Goal: Task Accomplishment & Management: Manage account settings

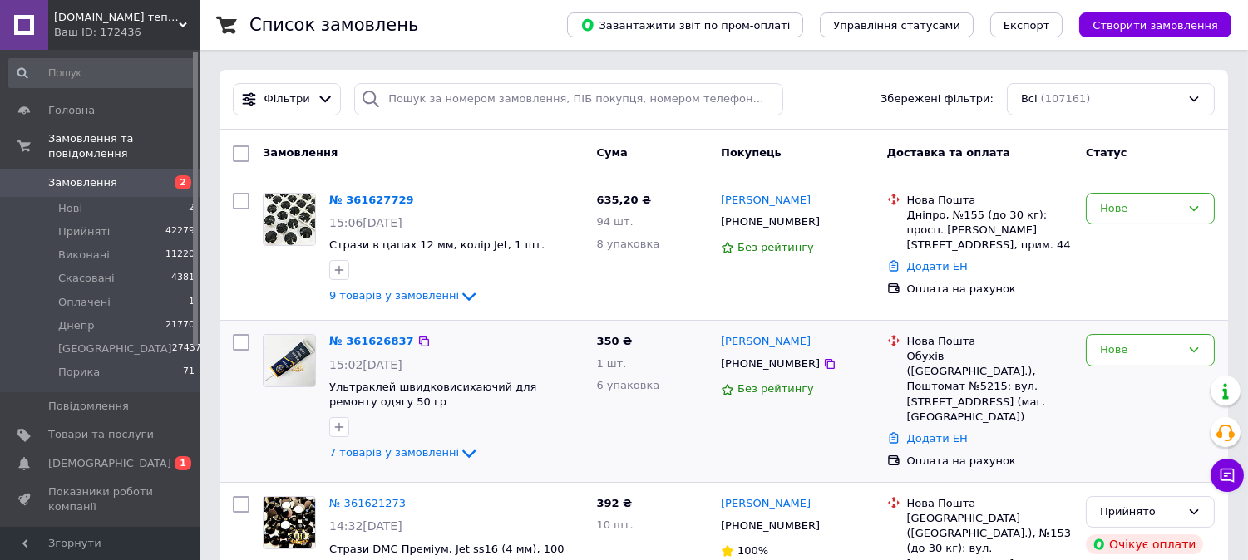
scroll to position [92, 0]
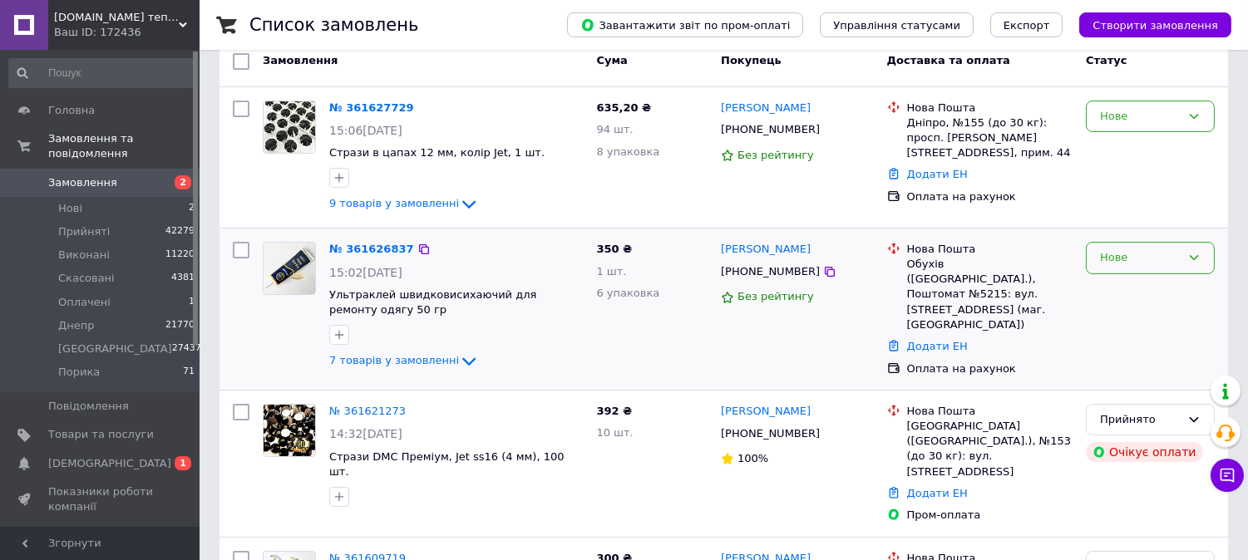
click at [1160, 258] on div "Нове" at bounding box center [1140, 257] width 81 height 17
click at [1140, 288] on li "Прийнято" at bounding box center [1149, 293] width 127 height 31
click at [359, 251] on link "№ 361626837" at bounding box center [367, 249] width 76 height 12
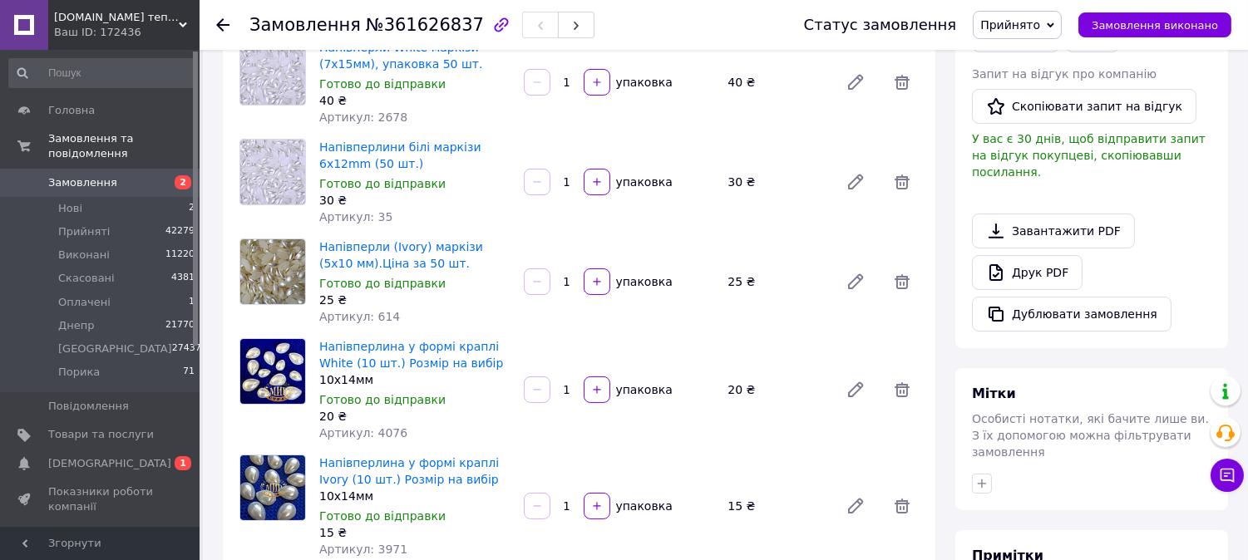
scroll to position [277, 0]
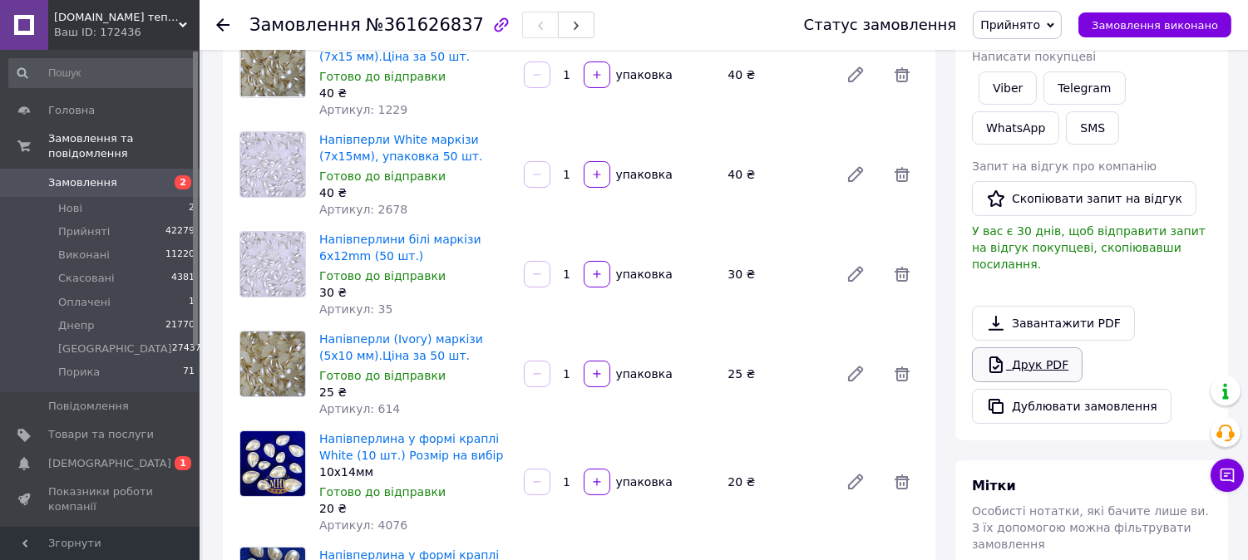
click at [1037, 352] on link "Друк PDF" at bounding box center [1027, 364] width 111 height 35
drag, startPoint x: 173, startPoint y: 162, endPoint x: 278, endPoint y: 145, distance: 107.0
click at [173, 175] on span "2" at bounding box center [177, 182] width 46 height 15
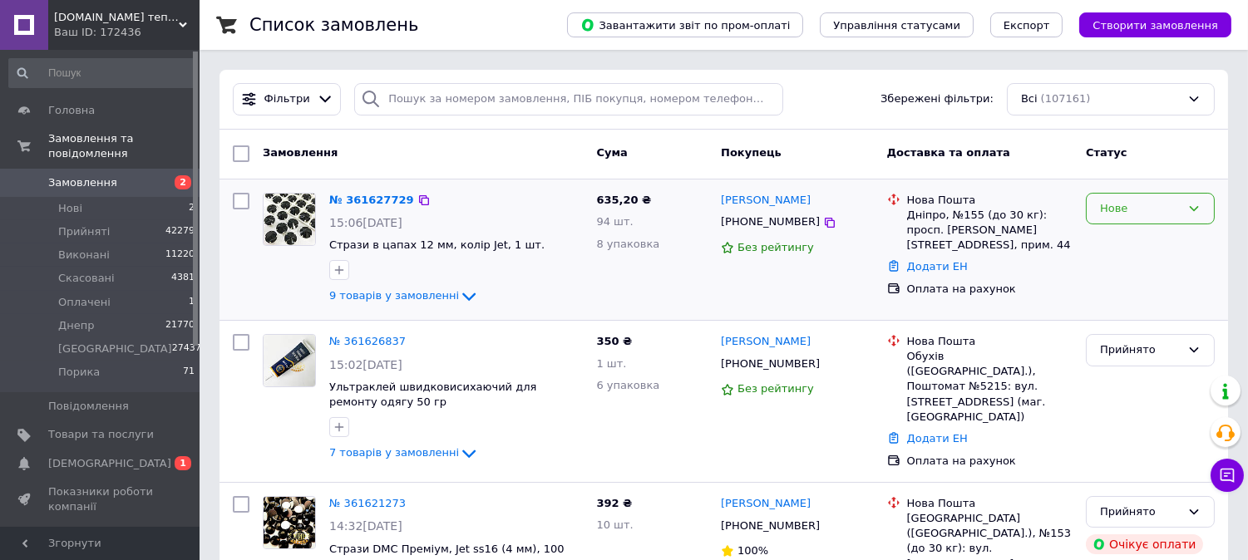
click at [1139, 209] on div "Нове" at bounding box center [1140, 208] width 81 height 17
click at [1114, 237] on li "Прийнято" at bounding box center [1149, 243] width 127 height 31
click at [361, 201] on link "№ 361627729" at bounding box center [367, 200] width 76 height 12
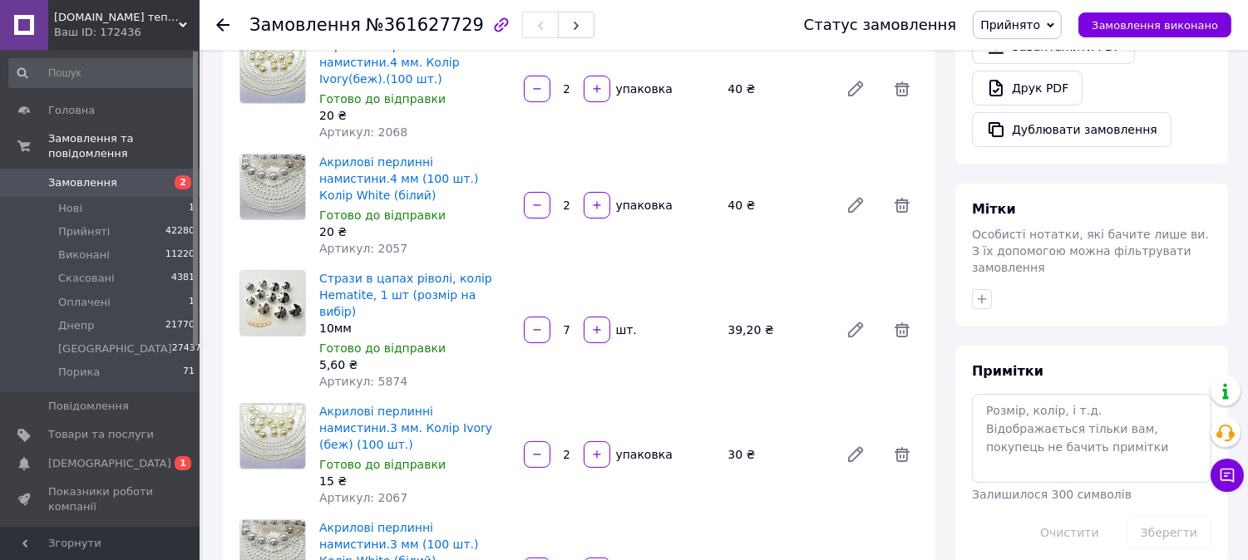
scroll to position [461, 0]
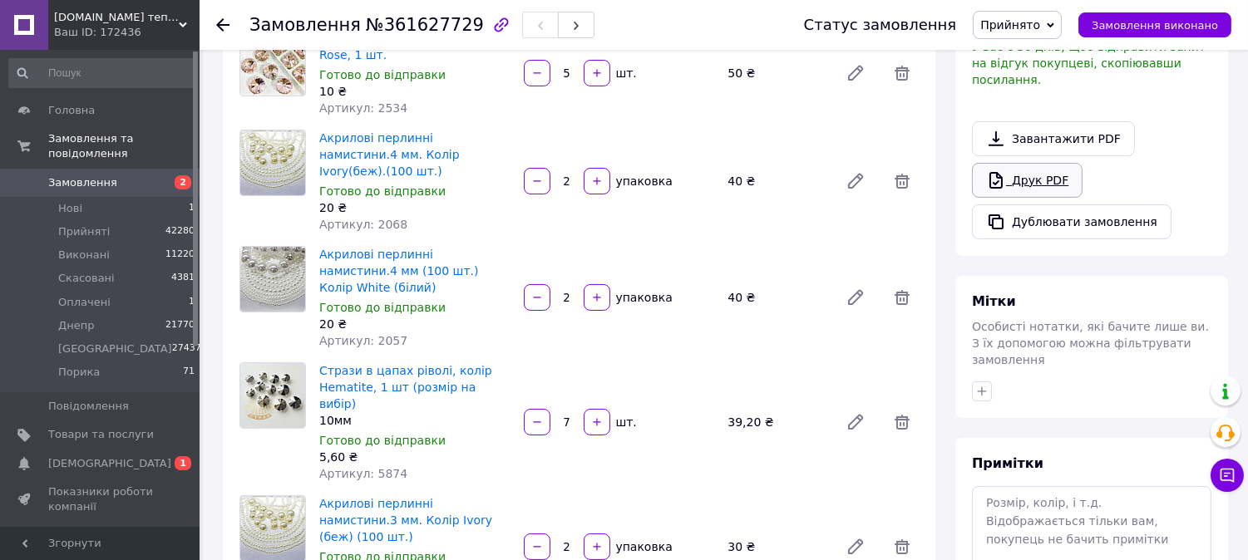
click at [1015, 170] on link "Друк PDF" at bounding box center [1027, 180] width 111 height 35
click at [146, 175] on span "Замовлення" at bounding box center [101, 182] width 106 height 15
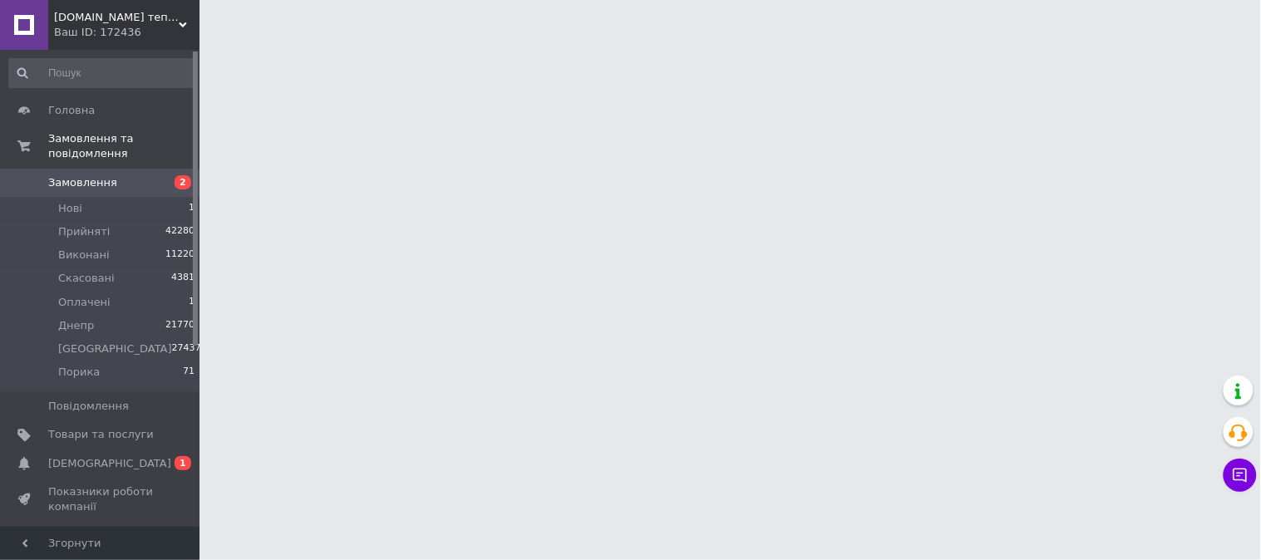
click at [130, 19] on span "[DOMAIN_NAME] тепер [DOMAIN_NAME]" at bounding box center [116, 17] width 125 height 15
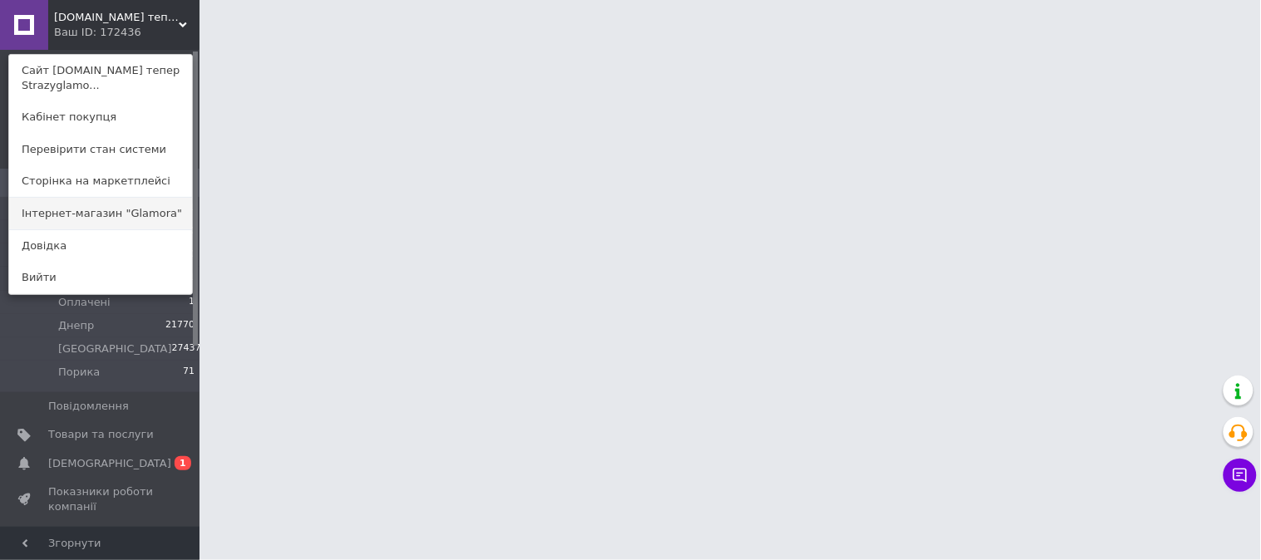
click at [127, 212] on link "Інтернет-магазин "Glamora"" at bounding box center [100, 214] width 183 height 32
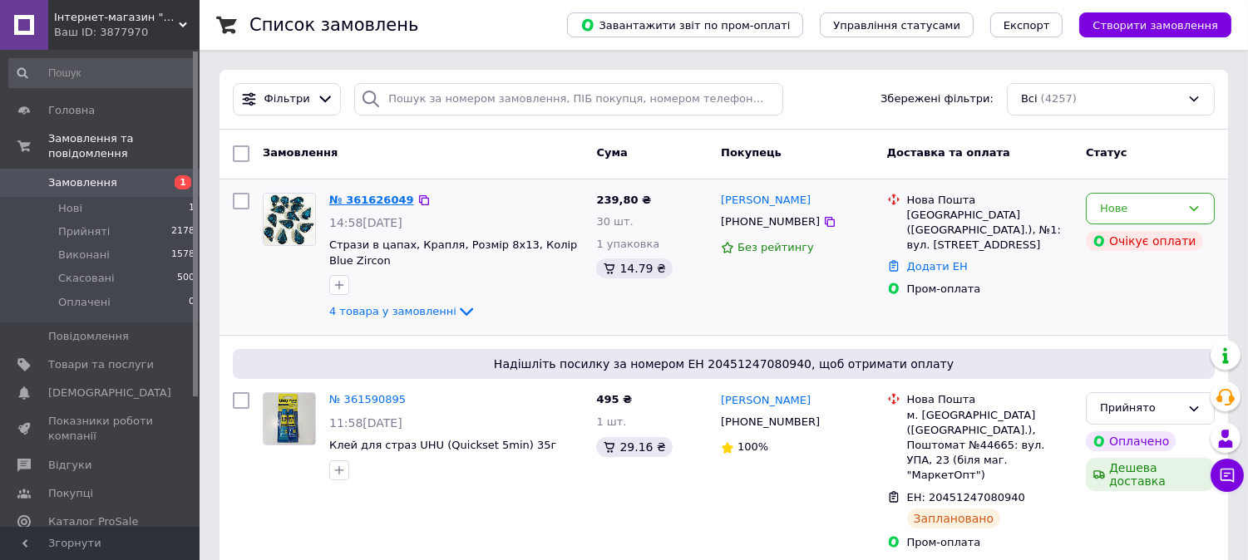
click at [347, 196] on link "№ 361626049" at bounding box center [371, 200] width 85 height 12
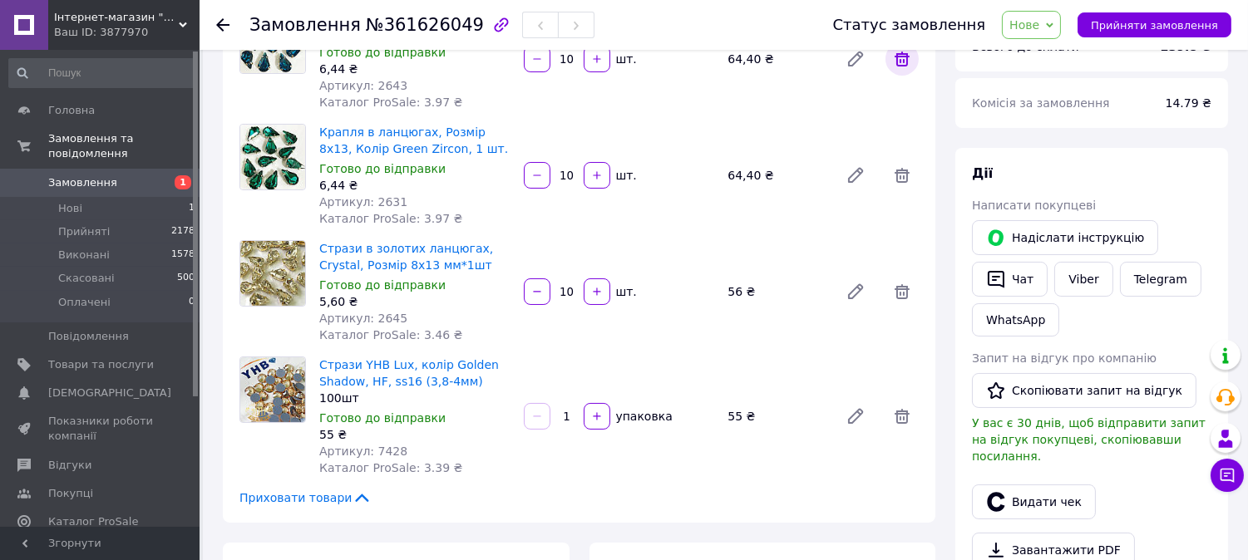
scroll to position [277, 0]
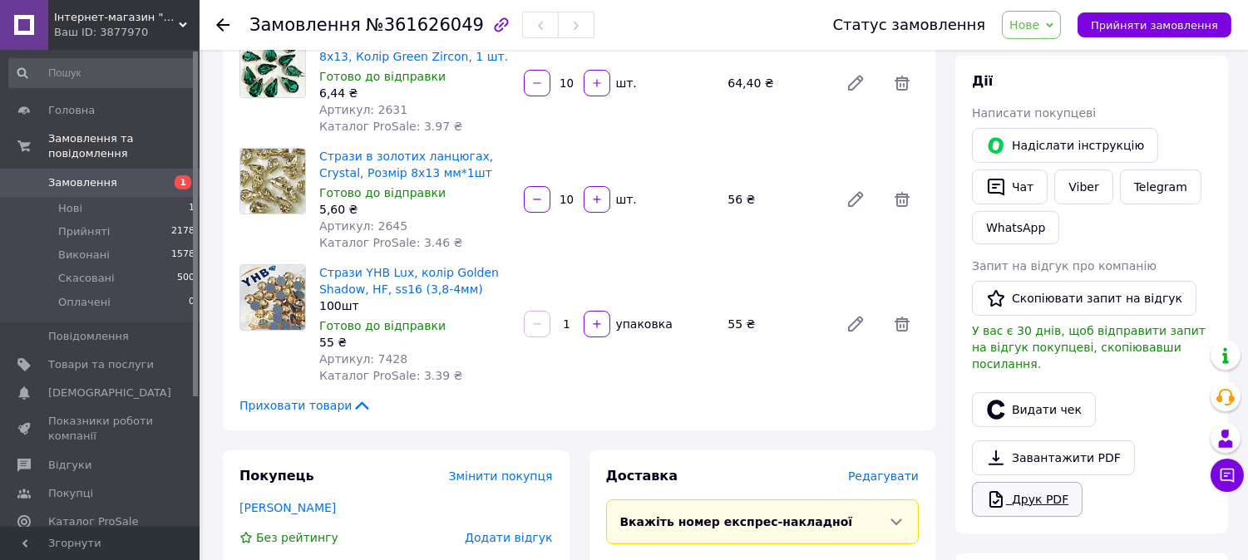
click at [1033, 482] on link "Друк PDF" at bounding box center [1027, 499] width 111 height 35
click at [167, 175] on span "1" at bounding box center [177, 182] width 46 height 15
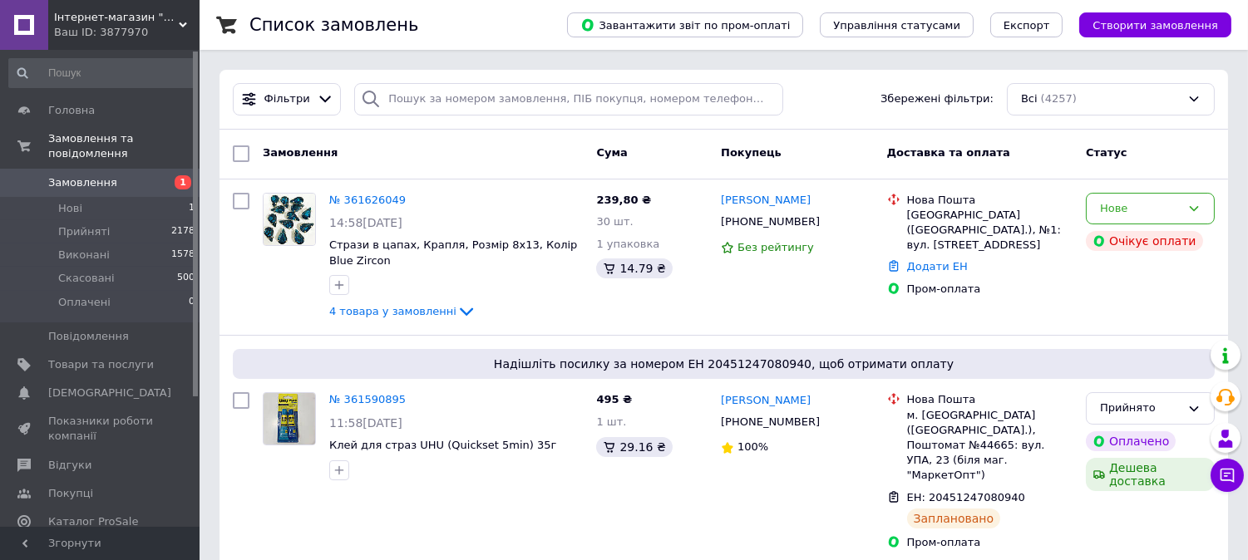
click at [121, 15] on span "Інтернет-магазин "Glamora"" at bounding box center [116, 17] width 125 height 15
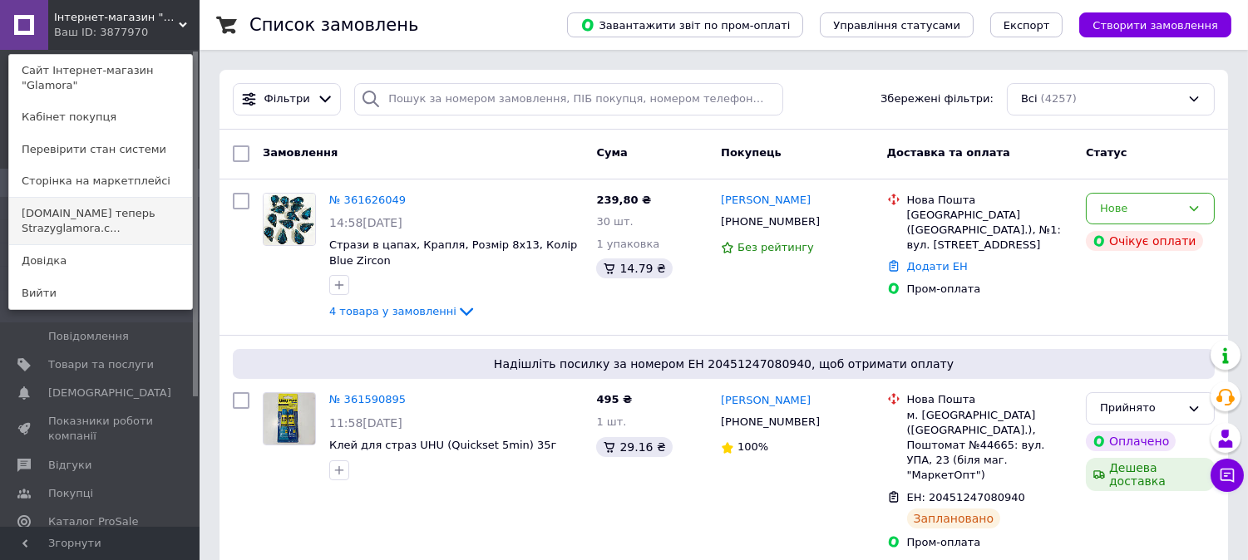
click at [134, 202] on link "Swarovski.prom.ua теперь Strazyglamora.c..." at bounding box center [100, 221] width 183 height 47
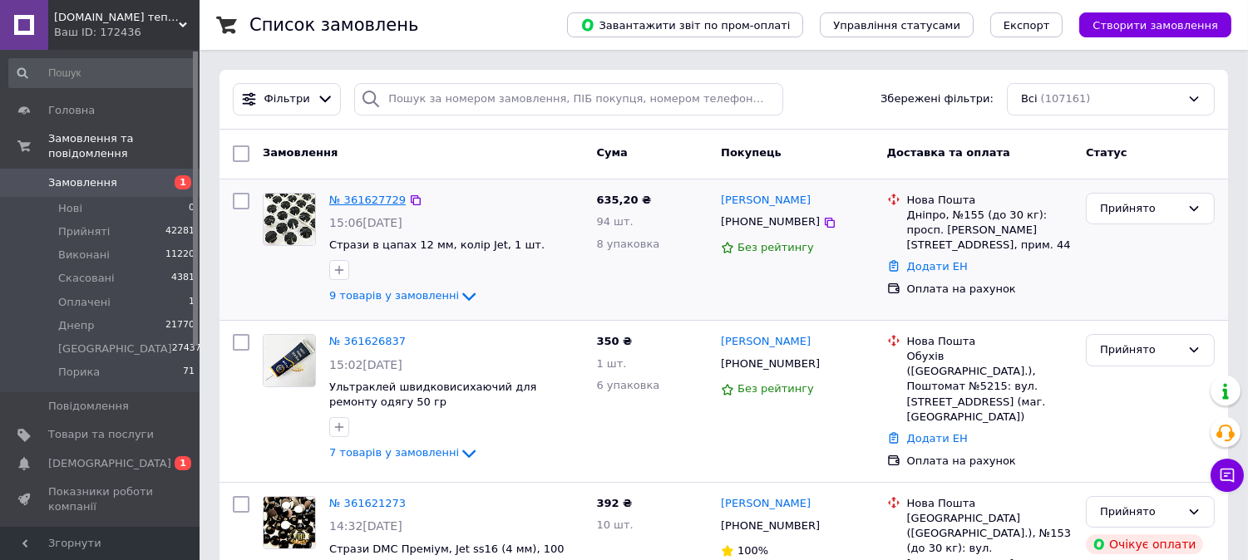
click at [375, 204] on link "№ 361627729" at bounding box center [367, 200] width 76 height 12
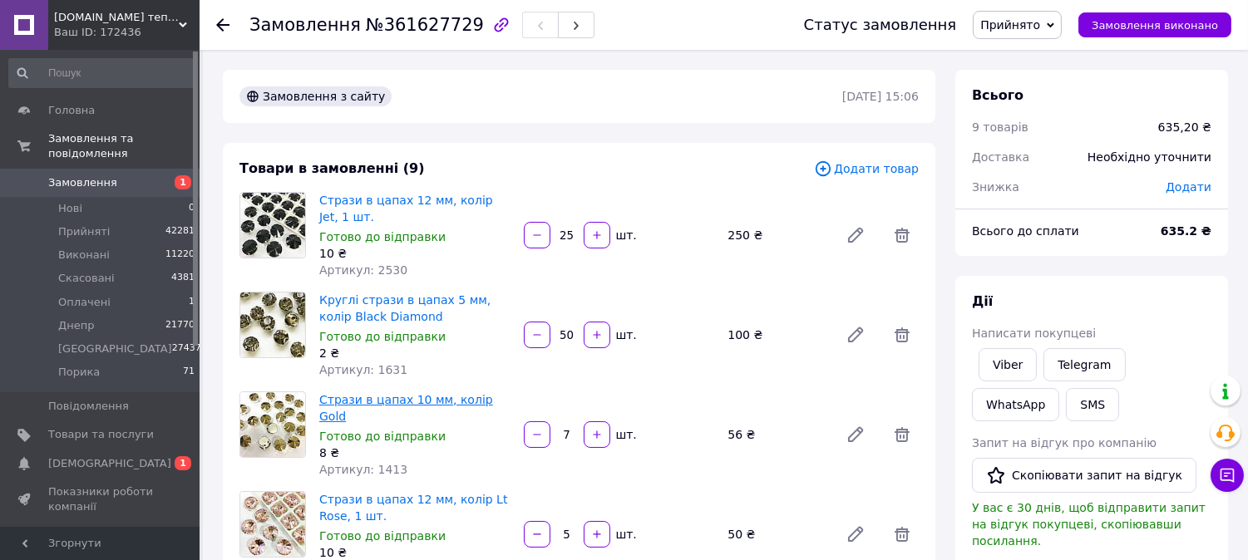
scroll to position [92, 0]
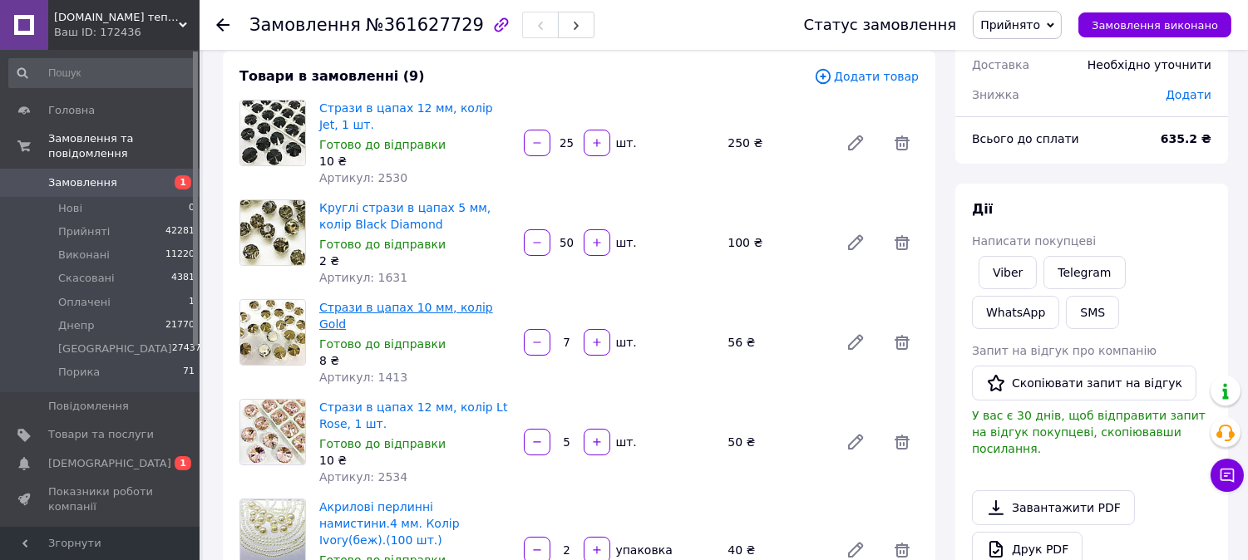
click at [380, 309] on link "Стрази в цапах 10 мм, колір Gold" at bounding box center [406, 316] width 174 height 30
click at [146, 29] on div "Ваш ID: 172436" at bounding box center [126, 32] width 145 height 15
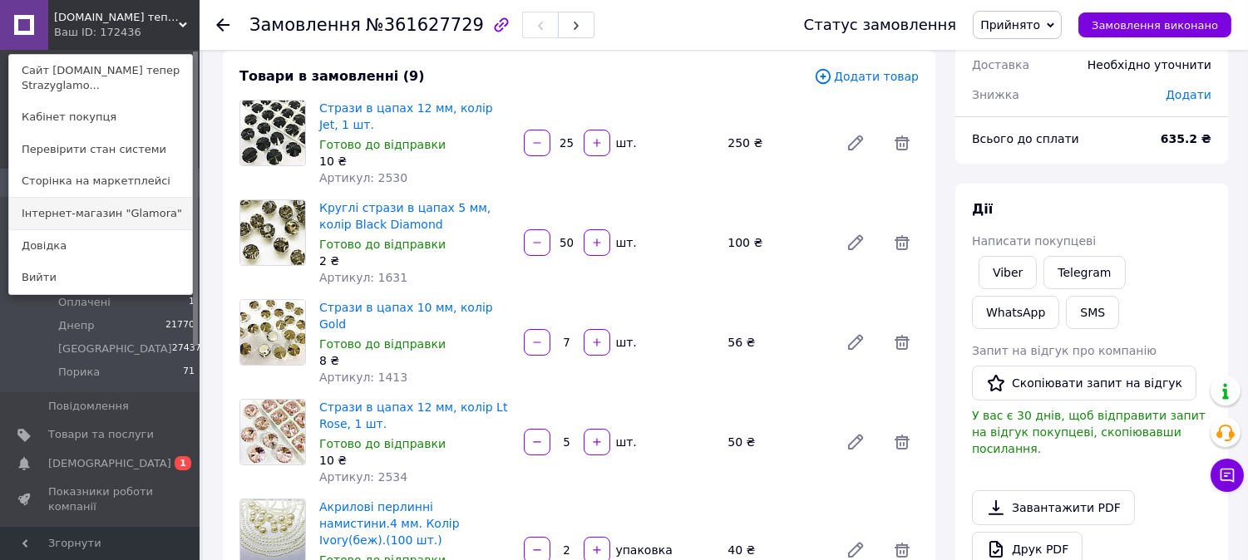
click at [128, 208] on link "Інтернет-магазин "Glamora"" at bounding box center [100, 214] width 183 height 32
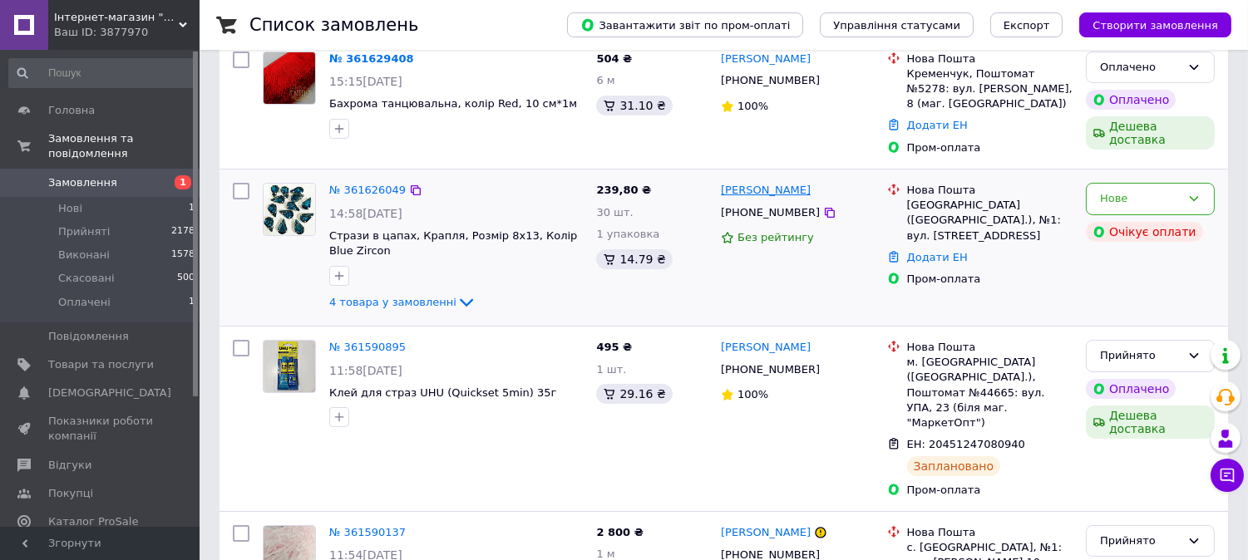
scroll to position [92, 0]
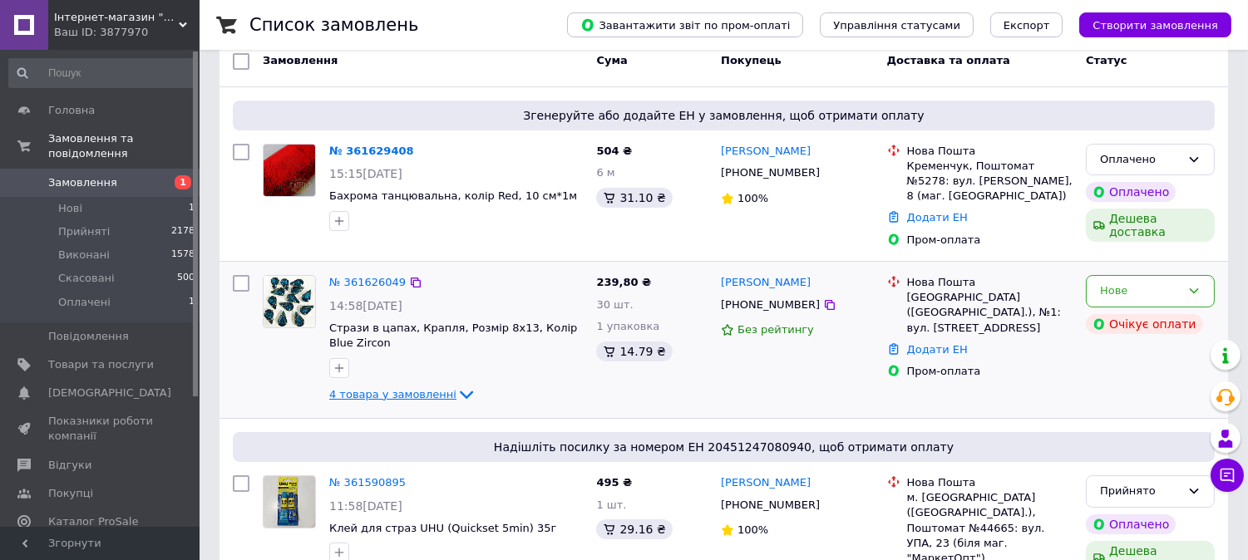
click at [409, 388] on link "4 товара у замовленні" at bounding box center [402, 394] width 147 height 12
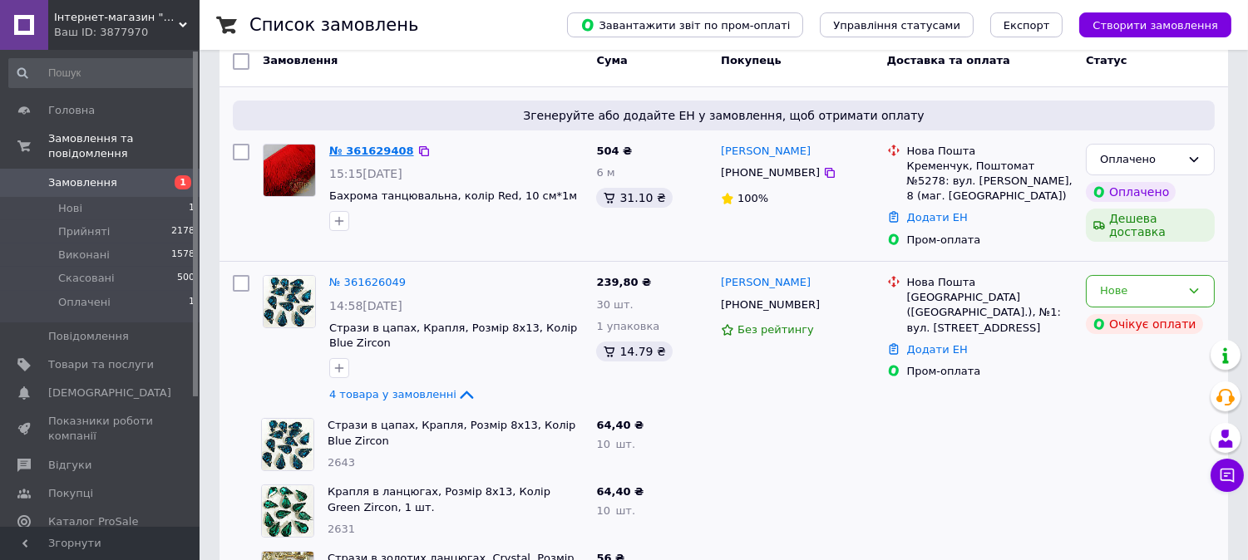
click at [361, 154] on link "№ 361629408" at bounding box center [371, 151] width 85 height 12
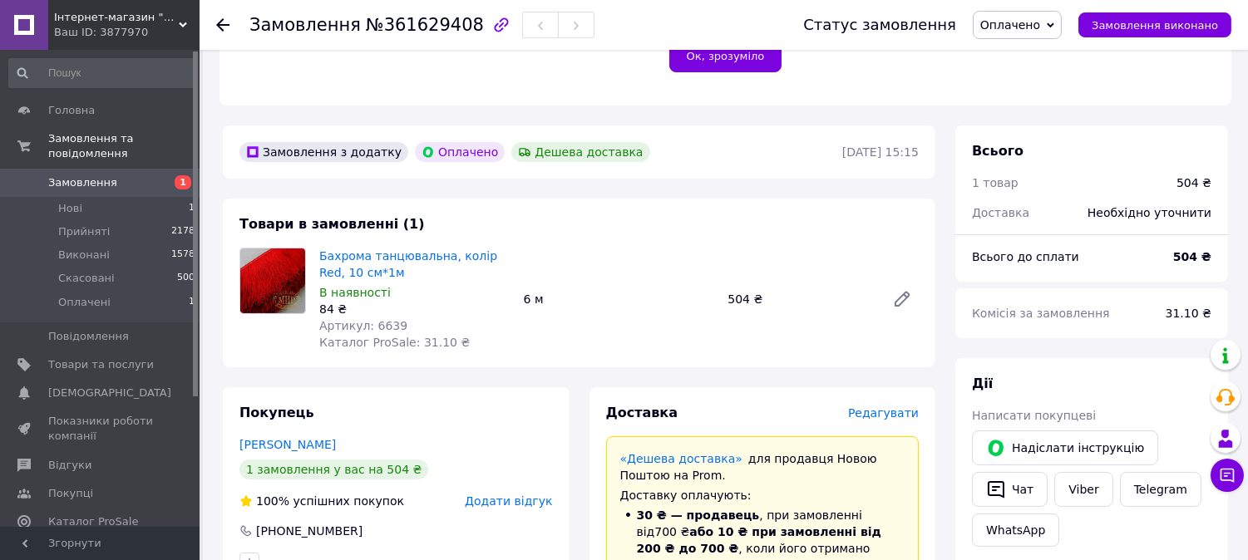
scroll to position [793, 0]
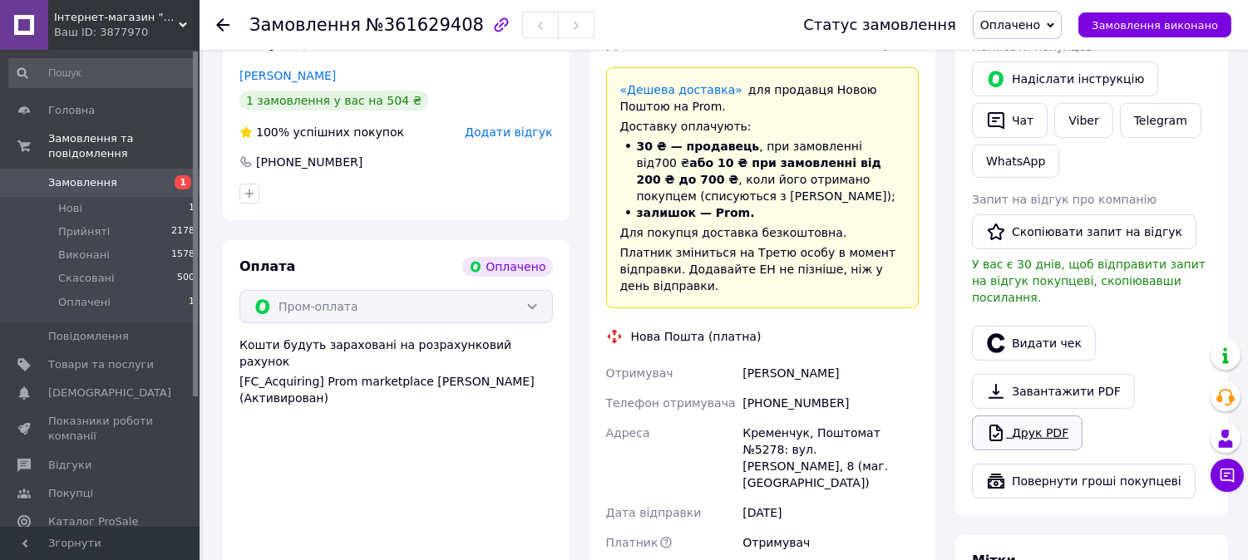
click at [1043, 416] on link "Друк PDF" at bounding box center [1027, 433] width 111 height 35
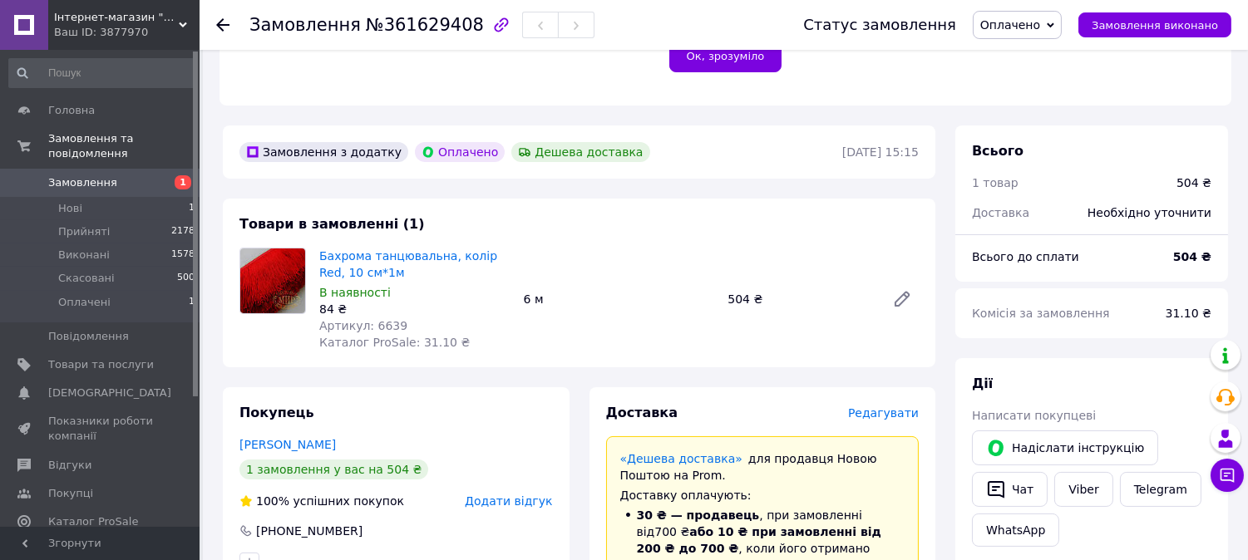
scroll to position [608, 0]
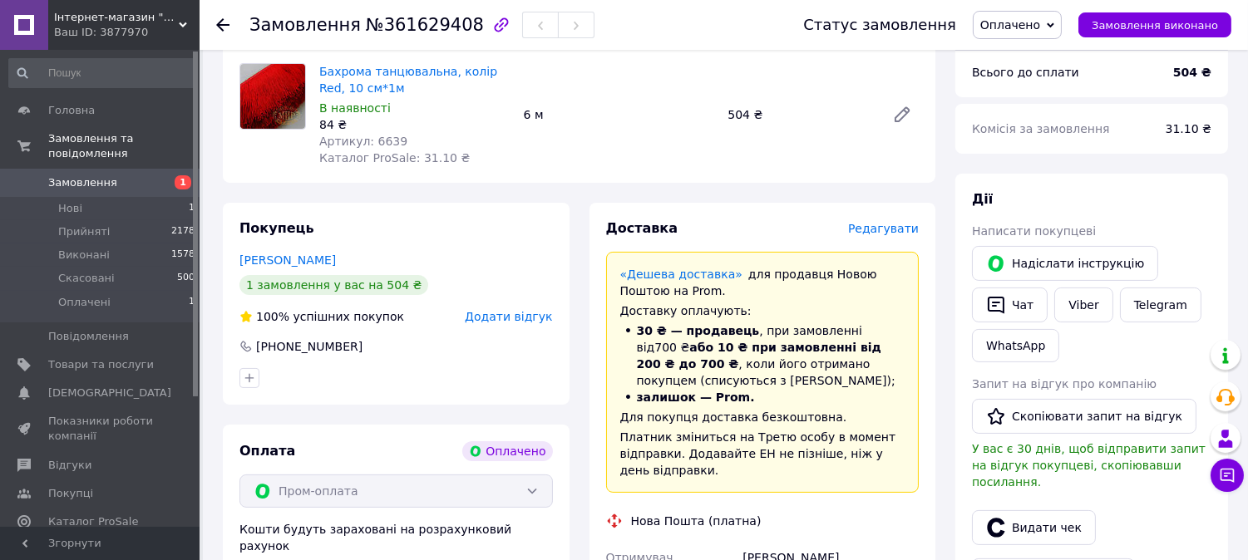
click at [136, 175] on span "Замовлення" at bounding box center [101, 182] width 106 height 15
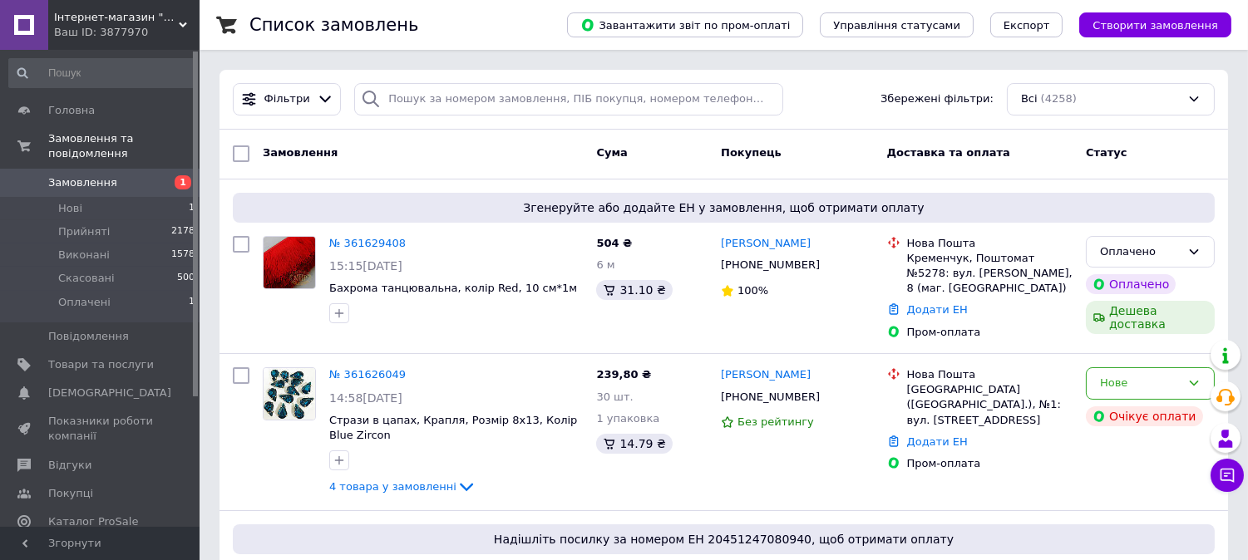
click at [128, 35] on div "Ваш ID: 3877970" at bounding box center [126, 32] width 145 height 15
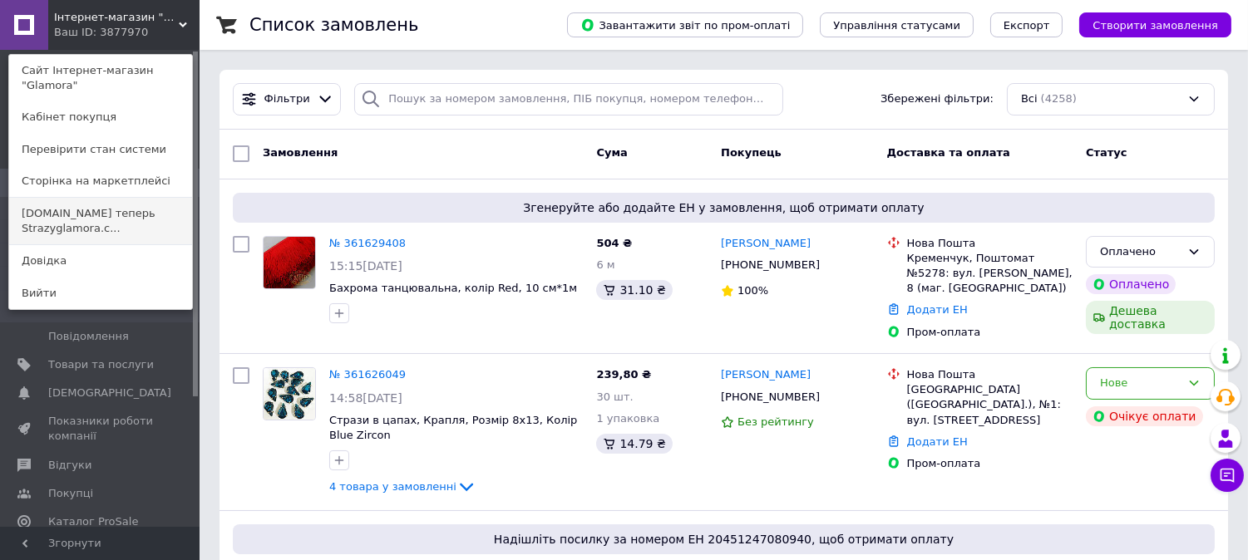
click at [130, 202] on link "Swarovski.prom.ua теперь Strazyglamora.c..." at bounding box center [100, 221] width 183 height 47
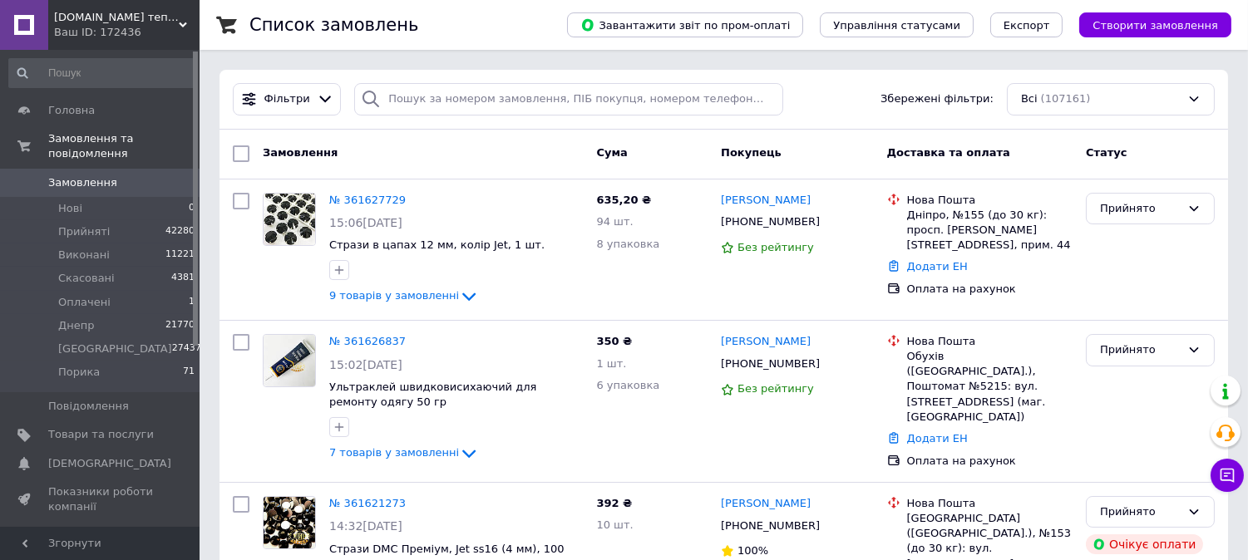
drag, startPoint x: 137, startPoint y: 21, endPoint x: 144, endPoint y: 96, distance: 75.1
click at [137, 20] on span "[DOMAIN_NAME] тепер [DOMAIN_NAME]" at bounding box center [116, 17] width 125 height 15
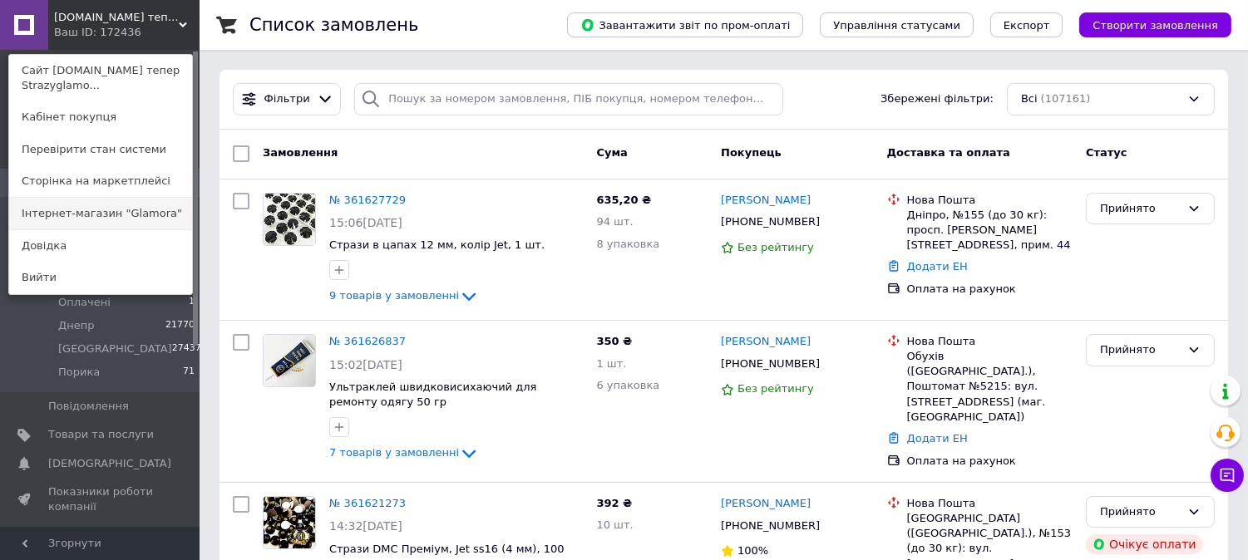
click at [133, 208] on link "Інтернет-магазин "Glamora"" at bounding box center [100, 214] width 183 height 32
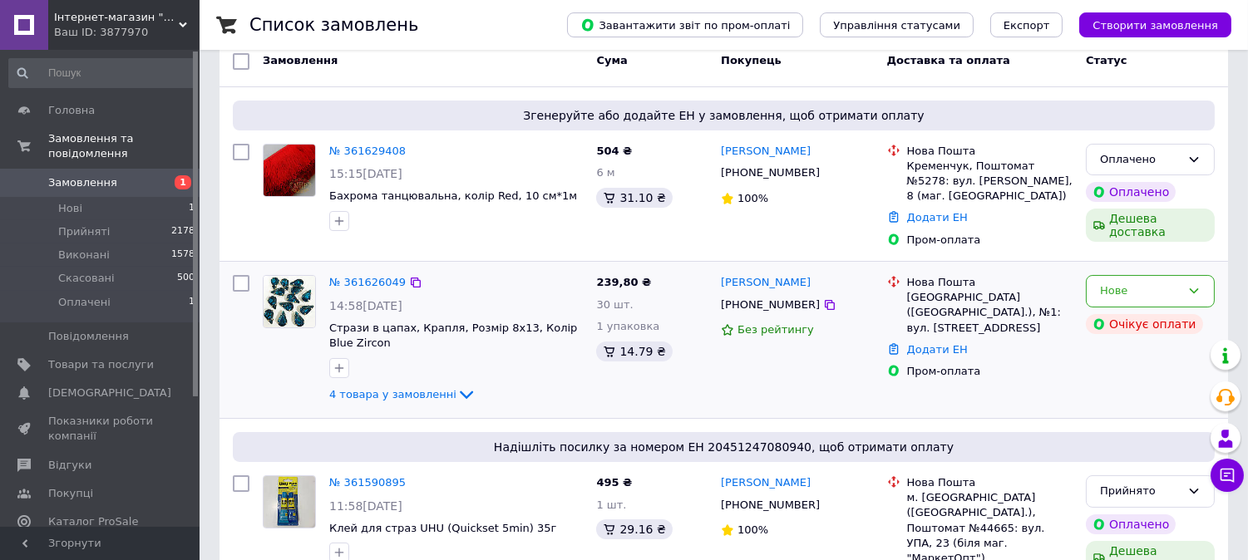
scroll to position [185, 0]
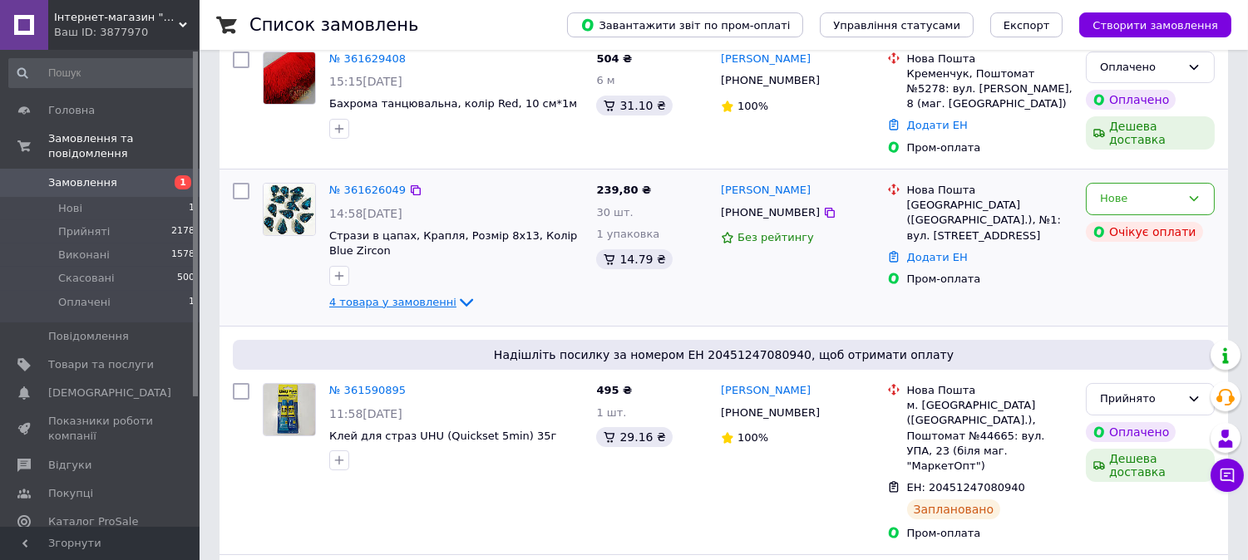
click at [360, 299] on span "4 товара у замовленні" at bounding box center [392, 302] width 127 height 12
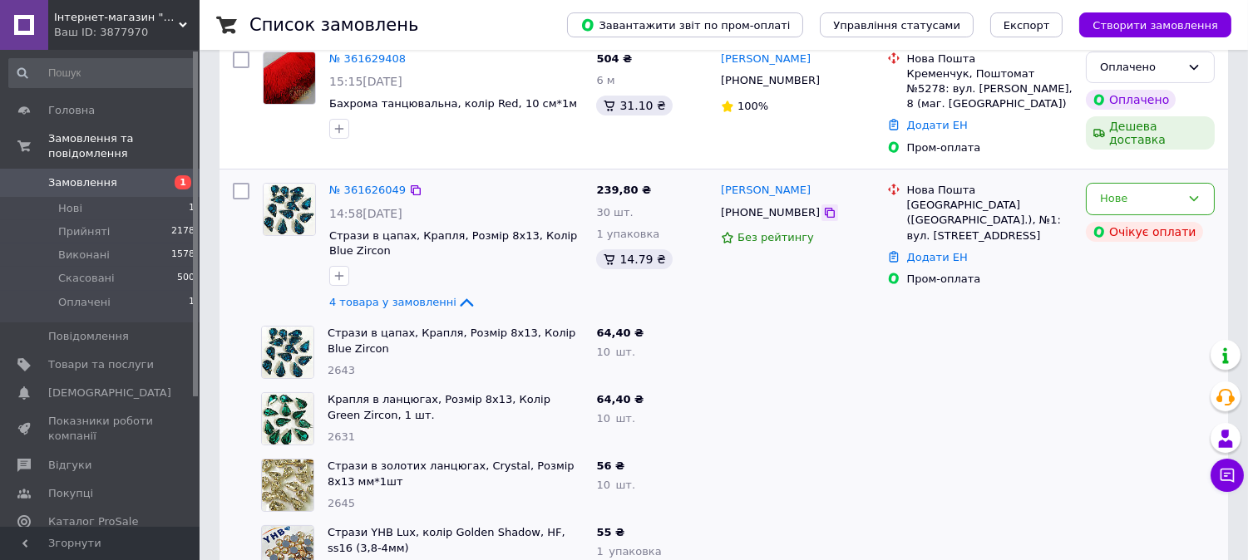
click at [825, 210] on icon at bounding box center [830, 213] width 10 height 10
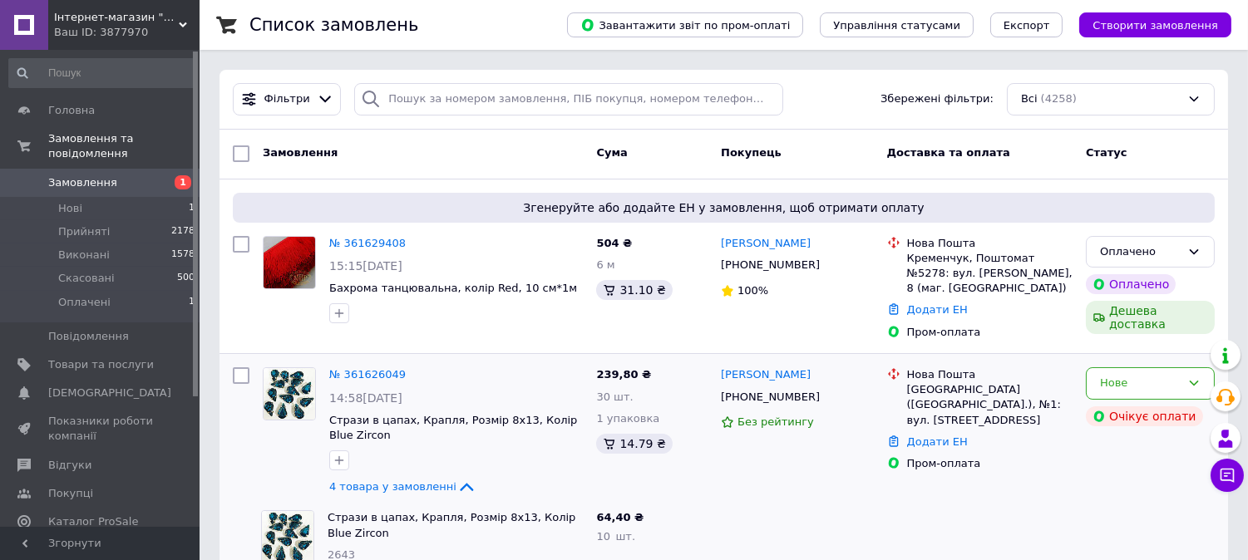
click at [110, 34] on div "Ваш ID: 3877970" at bounding box center [126, 32] width 145 height 15
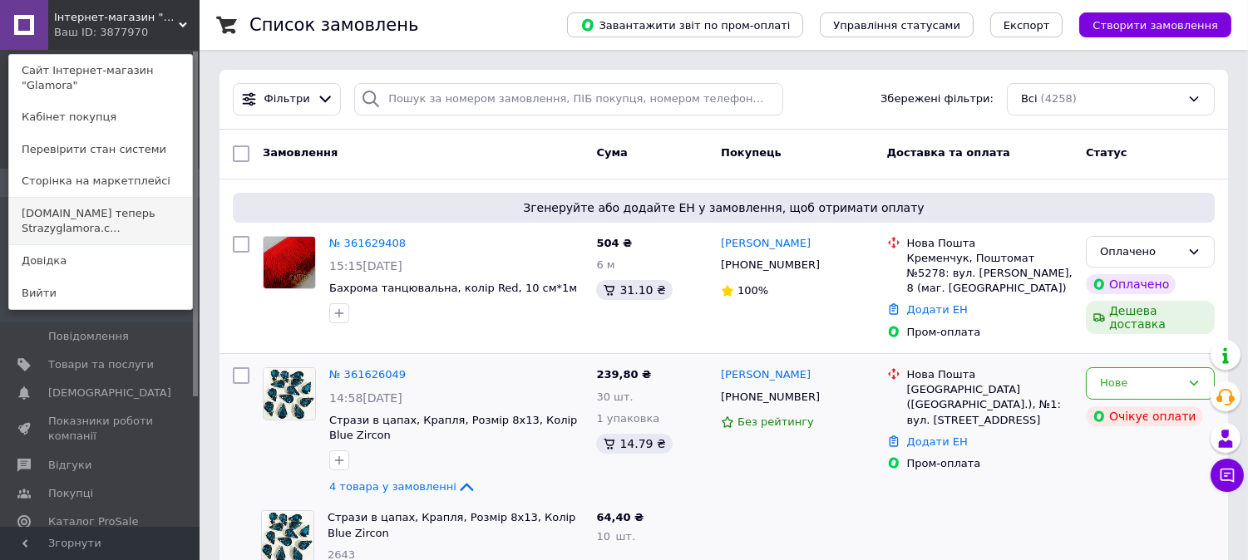
click at [120, 198] on link "Swarovski.prom.ua теперь Strazyglamora.c..." at bounding box center [100, 221] width 183 height 47
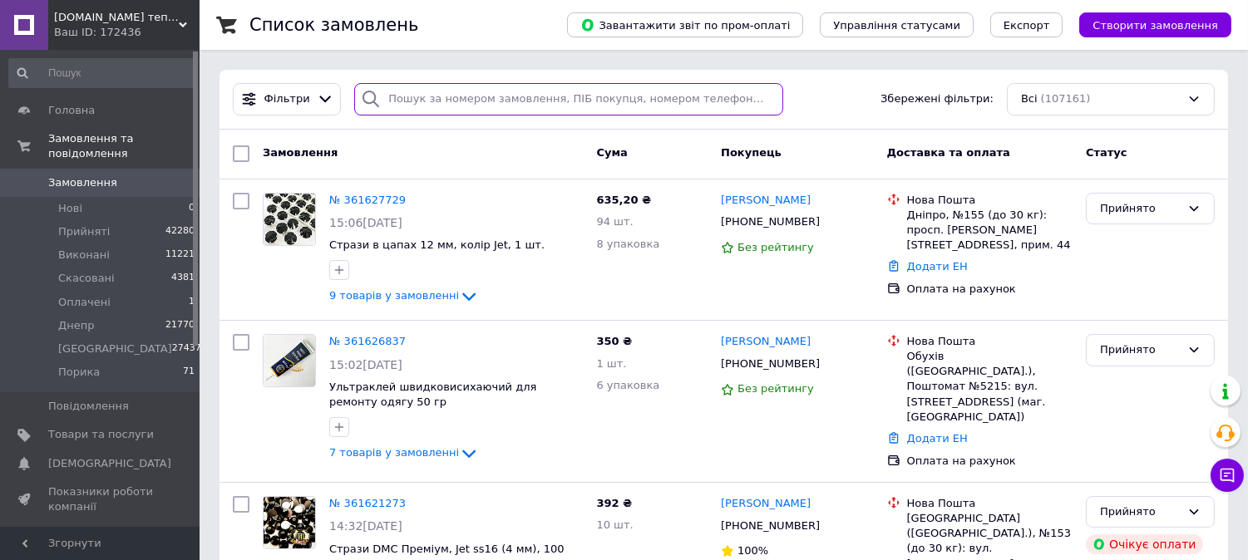
click at [434, 109] on input "search" at bounding box center [568, 99] width 429 height 32
click at [416, 106] on input "search" at bounding box center [568, 99] width 429 height 32
type input "4006"
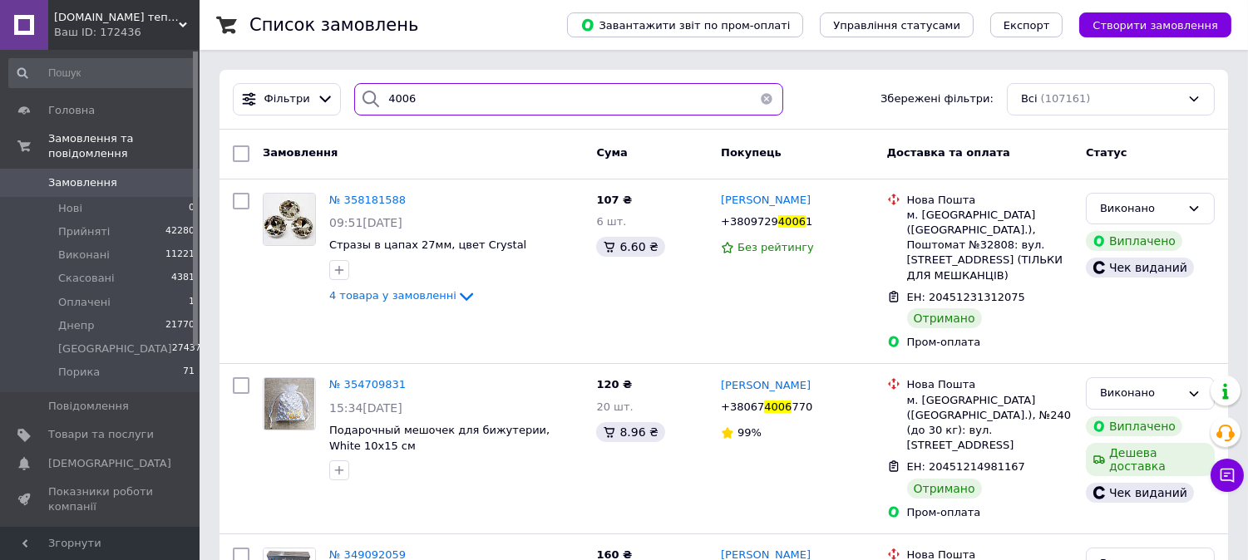
drag, startPoint x: 458, startPoint y: 101, endPoint x: 229, endPoint y: 112, distance: 228.8
click at [231, 111] on div "Фільтри 4006 Збережені фільтри: Всі (107161)" at bounding box center [723, 99] width 995 height 32
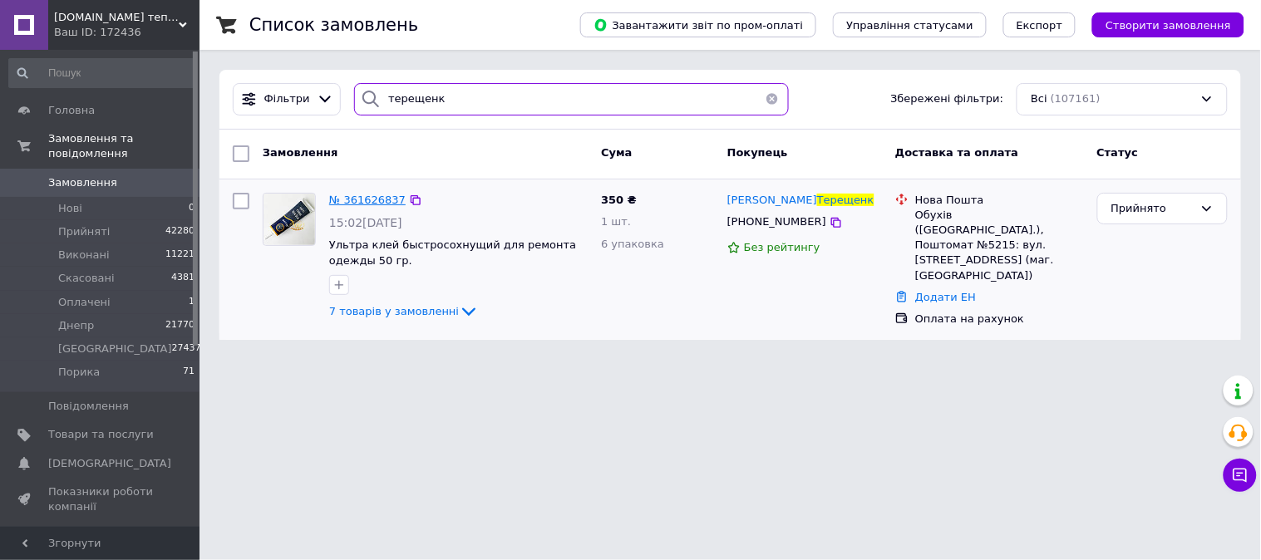
type input "терещенк"
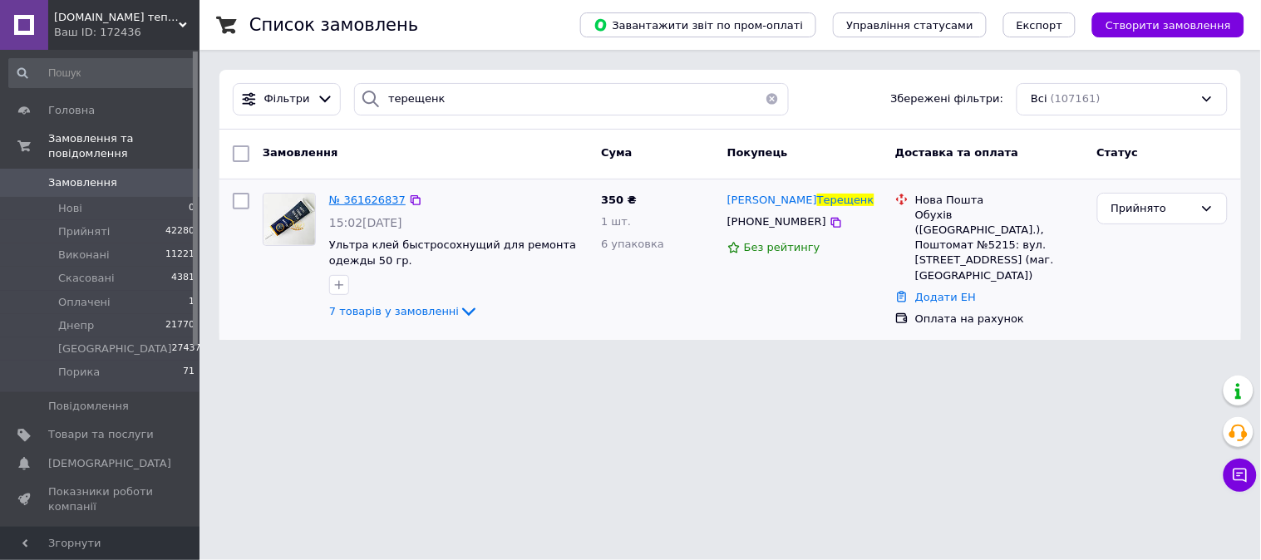
click at [385, 194] on span "№ 361626837" at bounding box center [367, 200] width 76 height 12
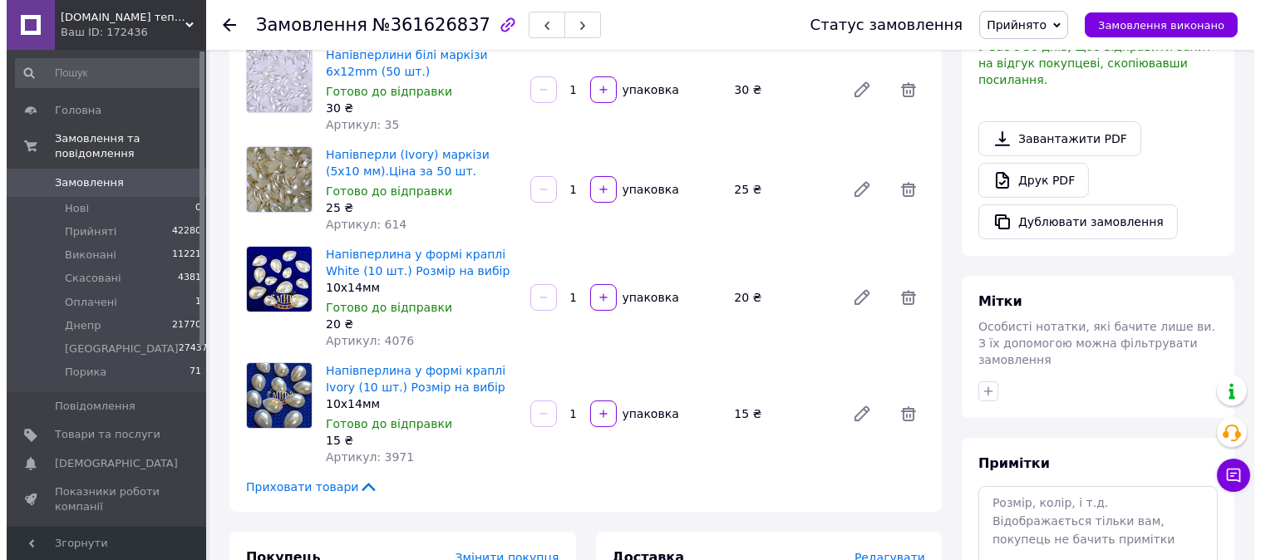
scroll to position [831, 0]
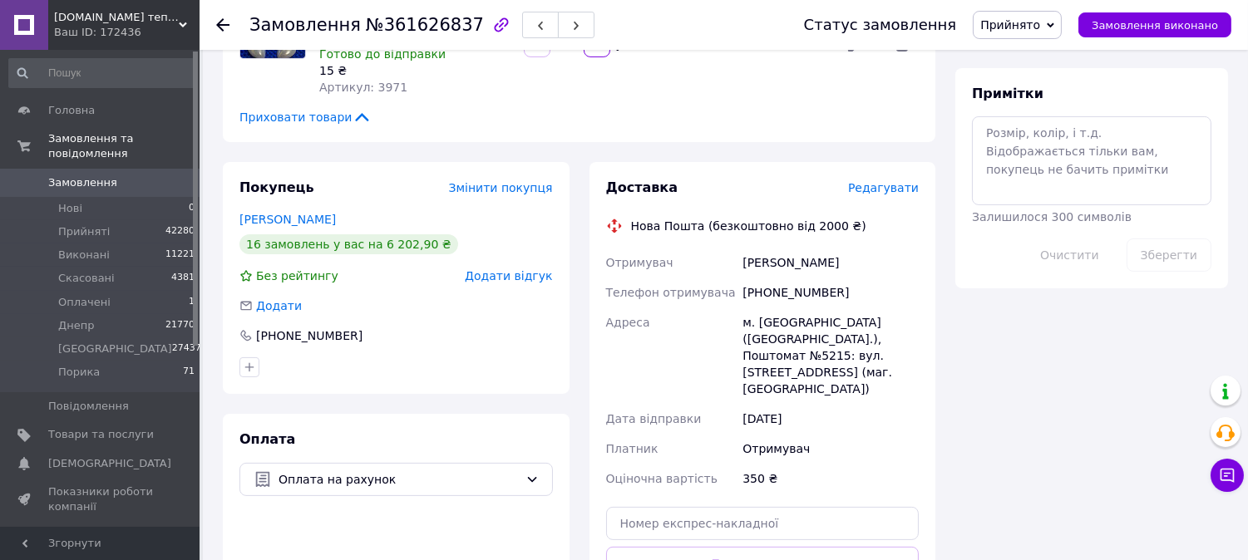
click at [866, 181] on span "Редагувати" at bounding box center [883, 187] width 71 height 13
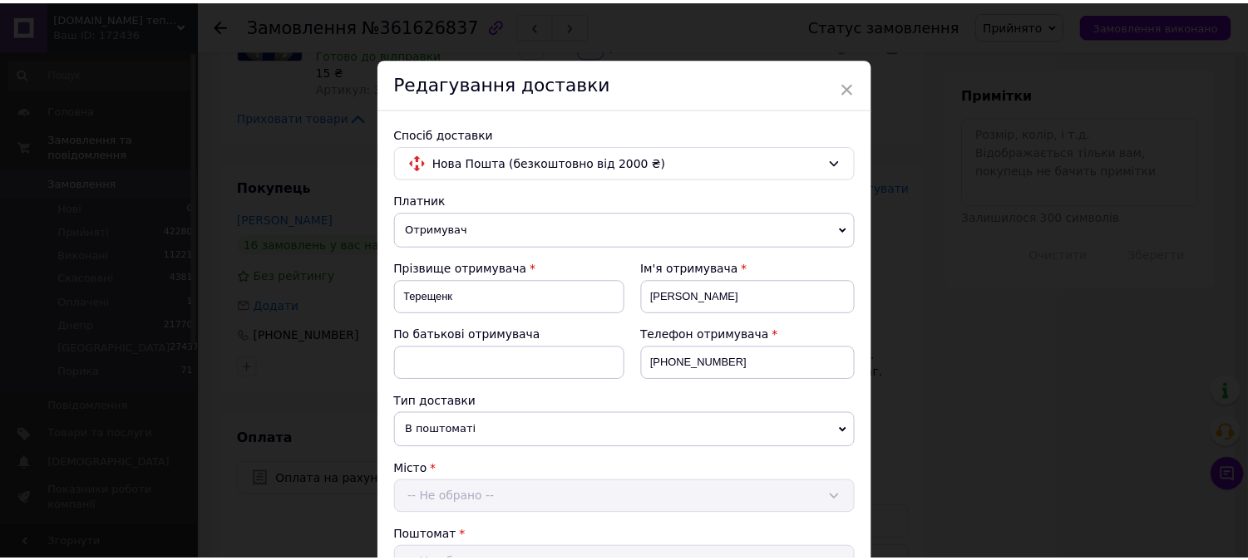
scroll to position [575, 0]
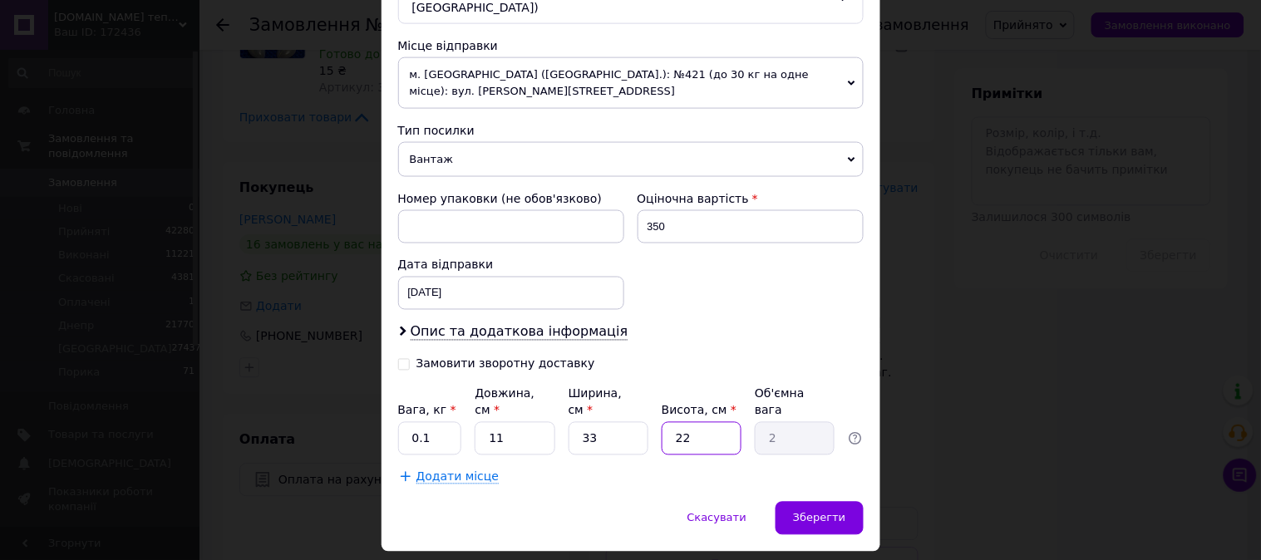
click at [705, 422] on input "22" at bounding box center [702, 438] width 80 height 33
type input "2"
type input "0.18"
type input "3"
type input "0.27"
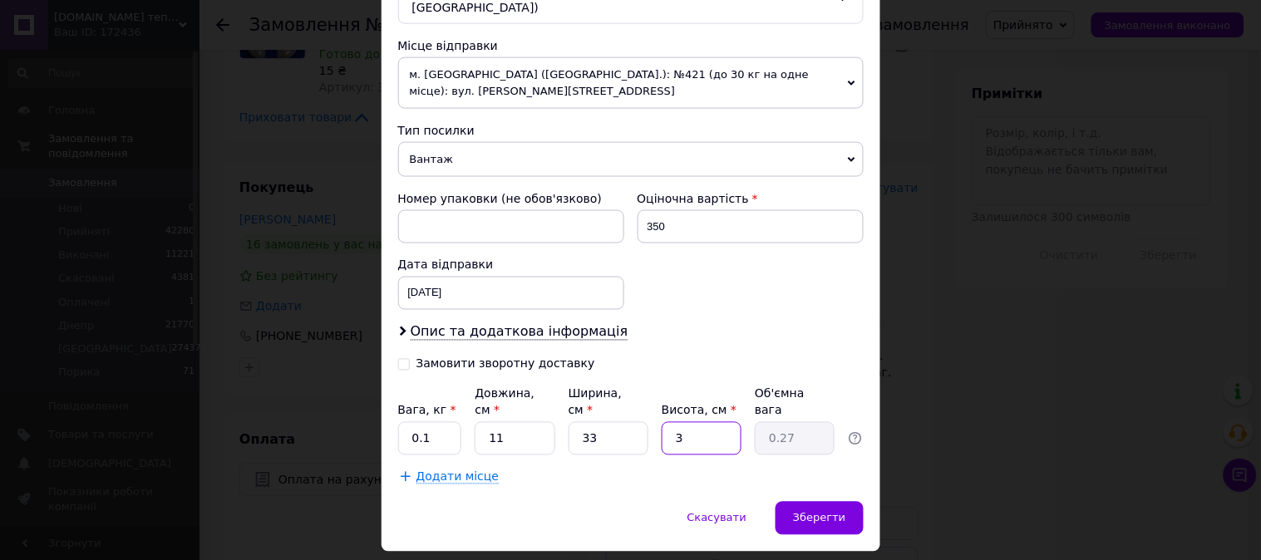
type input "3"
click at [587, 422] on input "33" at bounding box center [609, 438] width 80 height 33
type input "3"
type input "0.1"
click at [633, 422] on input "3" at bounding box center [609, 438] width 80 height 33
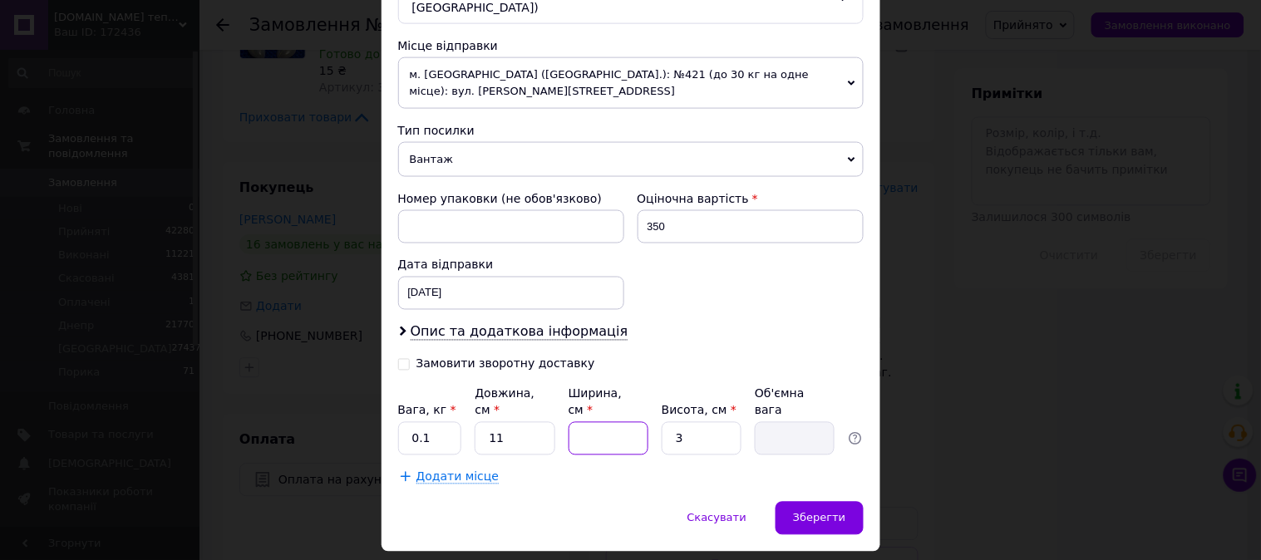
type input "1"
type input "0.1"
type input "10"
click at [518, 422] on input "11" at bounding box center [515, 438] width 80 height 33
type input "1"
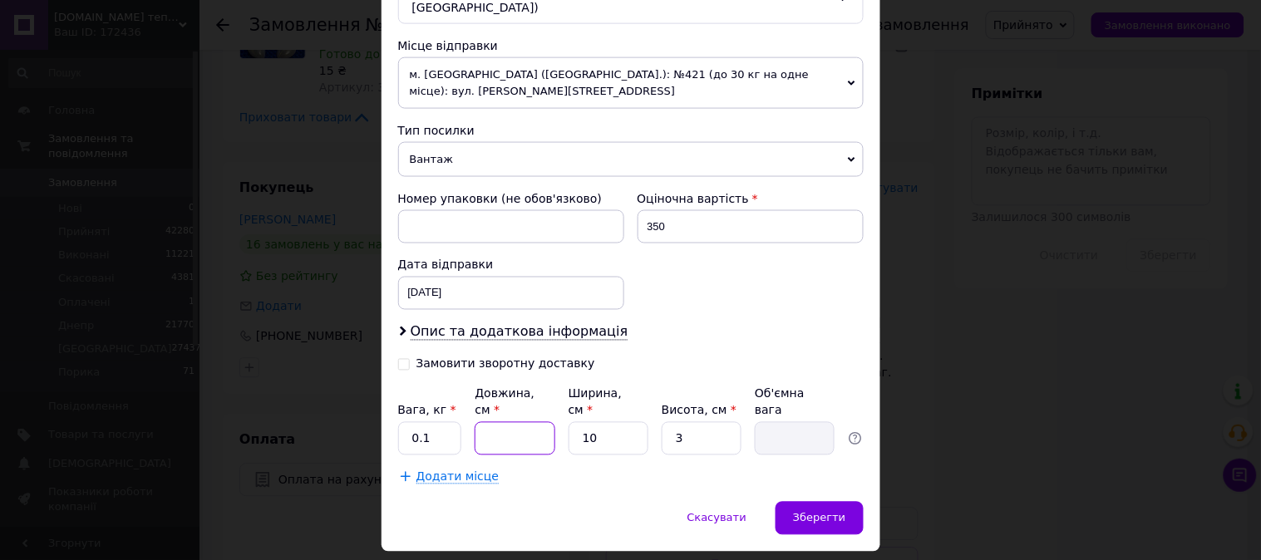
type input "1"
type input "0.1"
type input "10"
click at [826, 512] on span "Зберегти" at bounding box center [819, 518] width 52 height 12
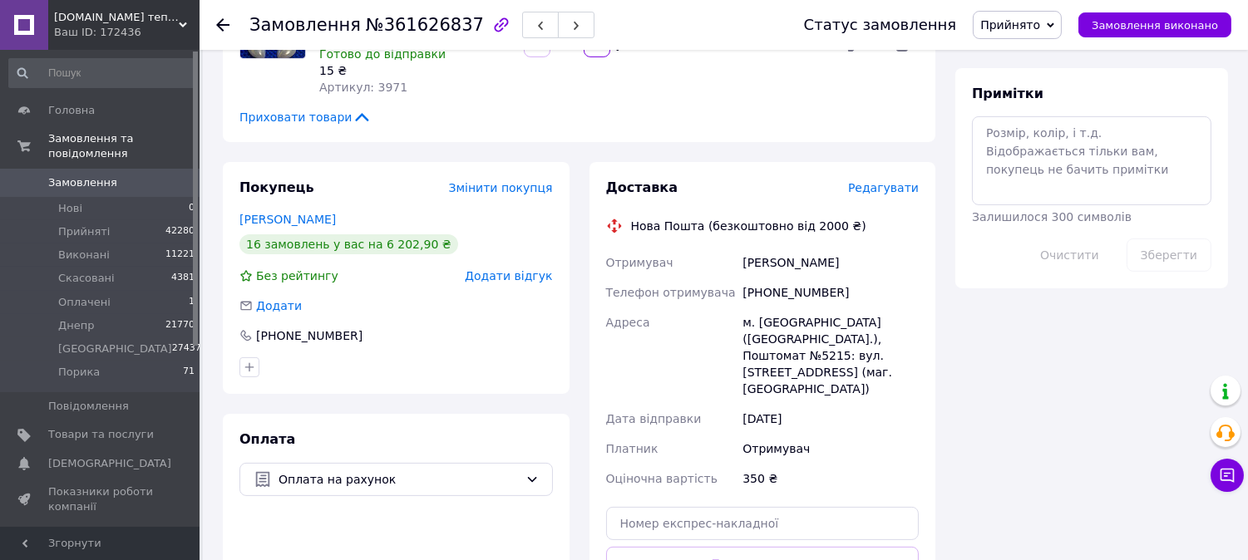
scroll to position [923, 0]
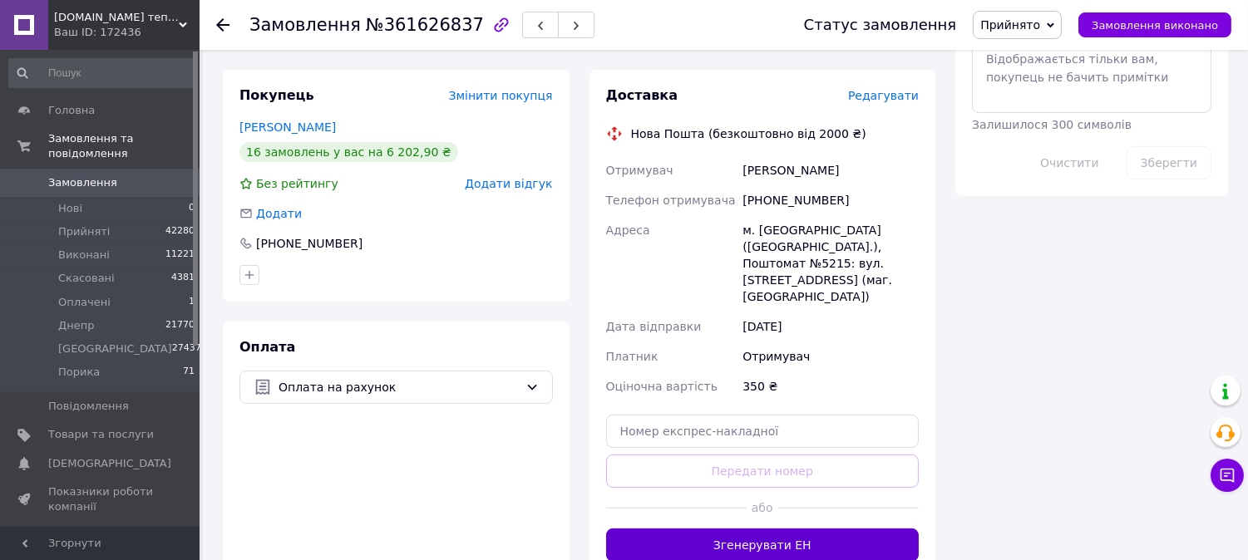
click at [813, 529] on button "Згенерувати ЕН" at bounding box center [762, 545] width 313 height 33
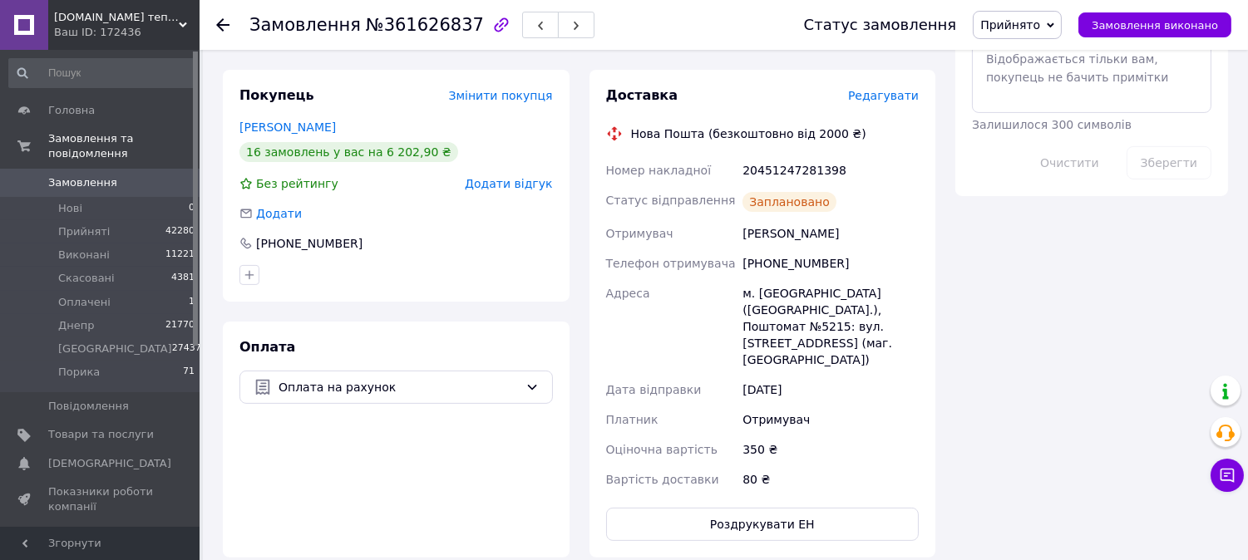
click at [117, 175] on span "Замовлення" at bounding box center [101, 182] width 106 height 15
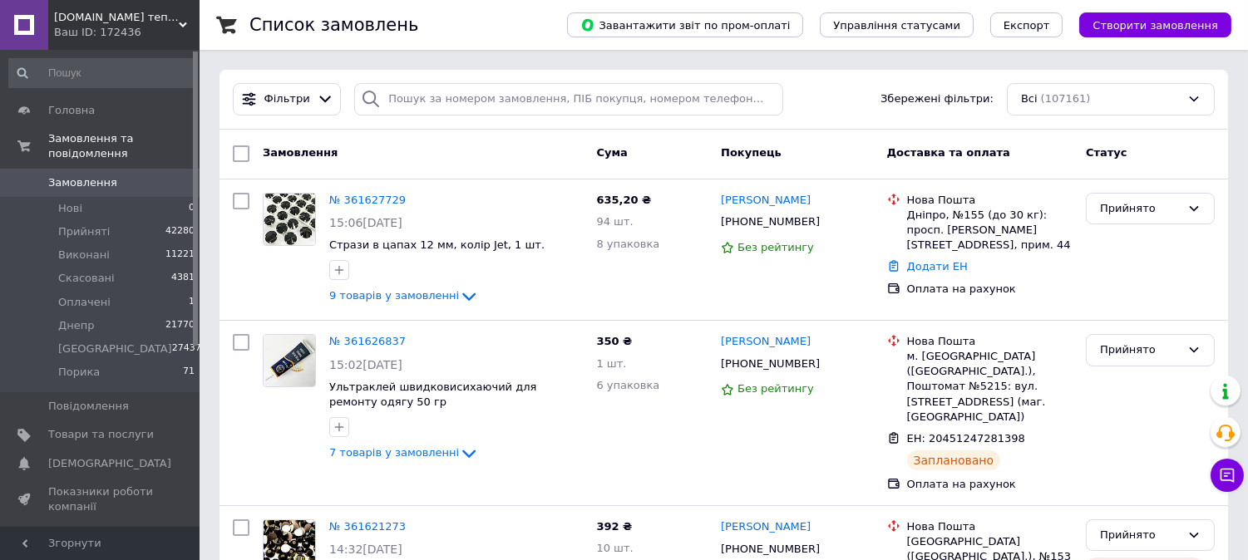
click at [126, 30] on div "Ваш ID: 172436" at bounding box center [126, 32] width 145 height 15
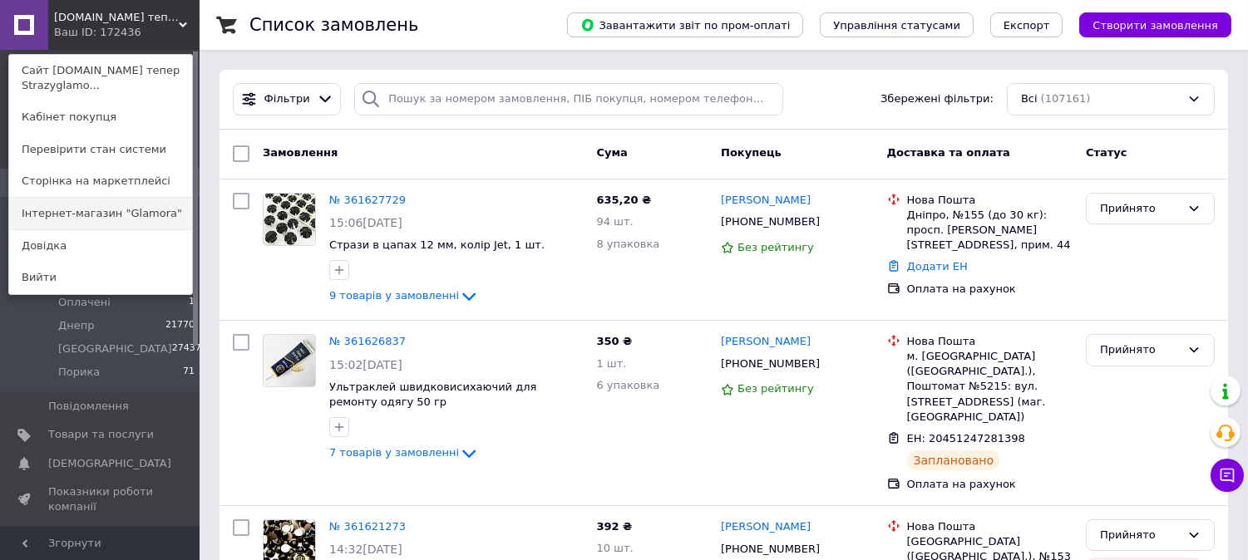
click at [154, 205] on link "Інтернет-магазин "Glamora"" at bounding box center [100, 214] width 183 height 32
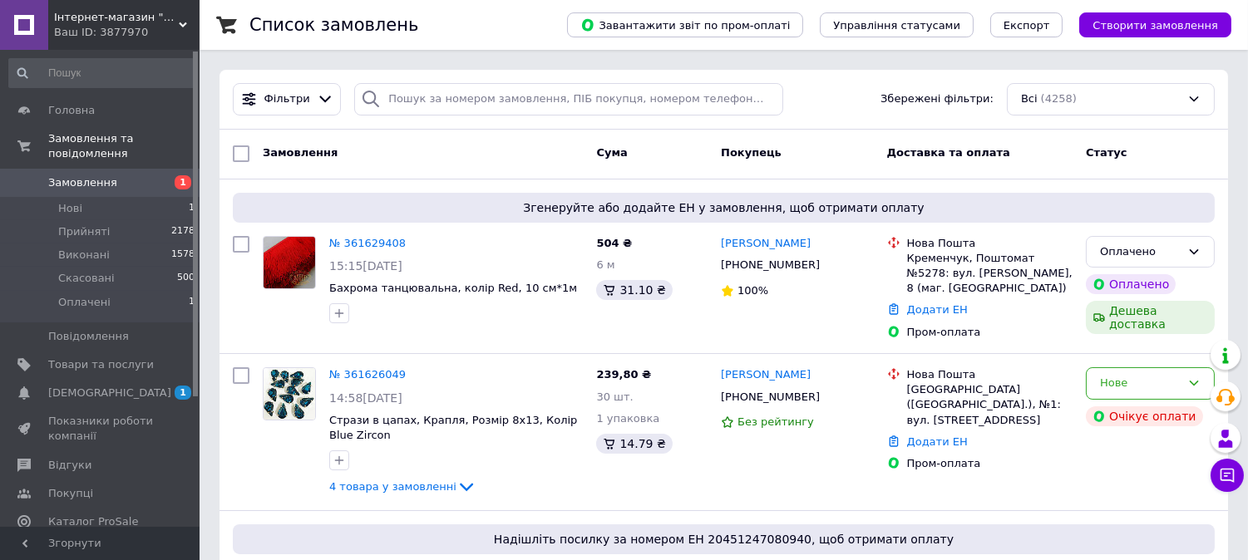
drag, startPoint x: 121, startPoint y: 33, endPoint x: 140, endPoint y: 75, distance: 45.4
click at [121, 32] on div "Ваш ID: 3877970" at bounding box center [126, 32] width 145 height 15
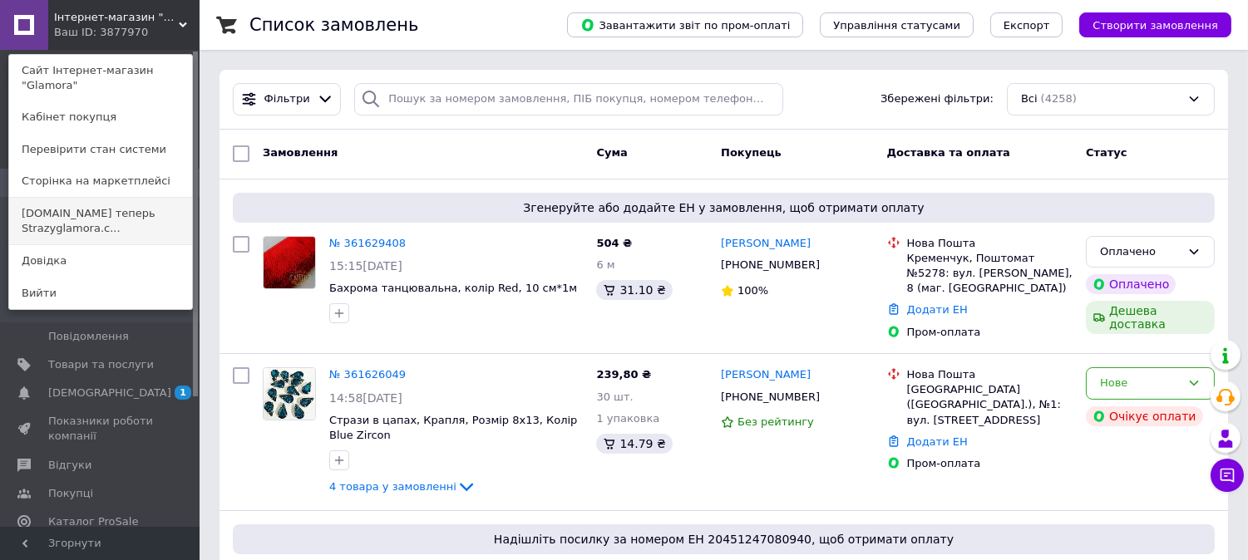
click at [126, 209] on link "Swarovski.prom.ua теперь Strazyglamora.c..." at bounding box center [100, 221] width 183 height 47
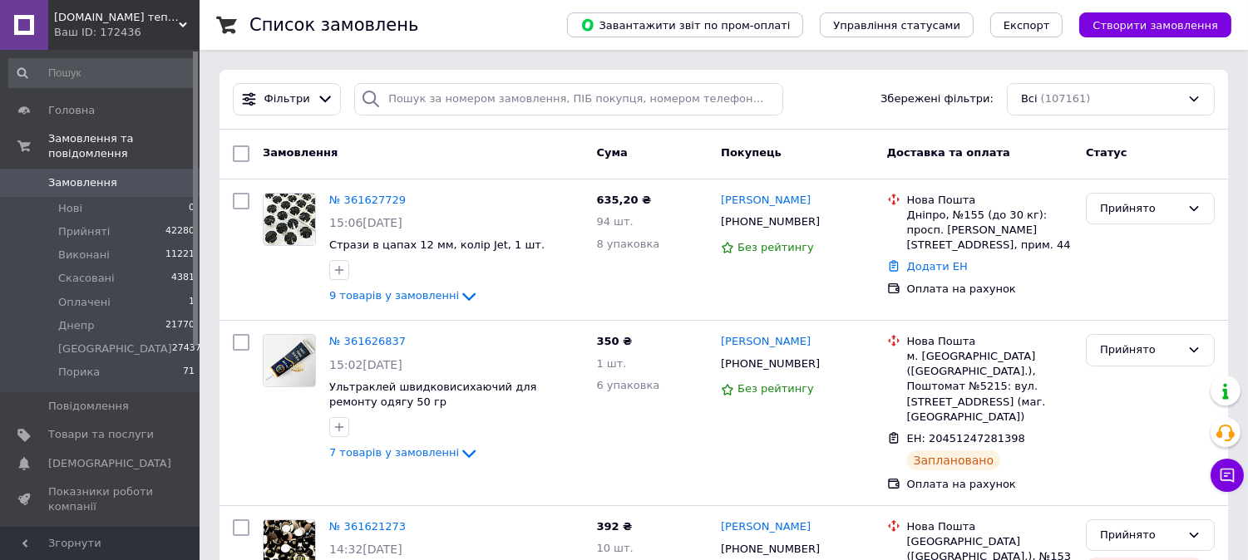
click at [144, 175] on span "Замовлення" at bounding box center [101, 182] width 106 height 15
click at [72, 8] on div "[DOMAIN_NAME] тепер [DOMAIN_NAME] Ваш ID: 172436" at bounding box center [123, 25] width 151 height 50
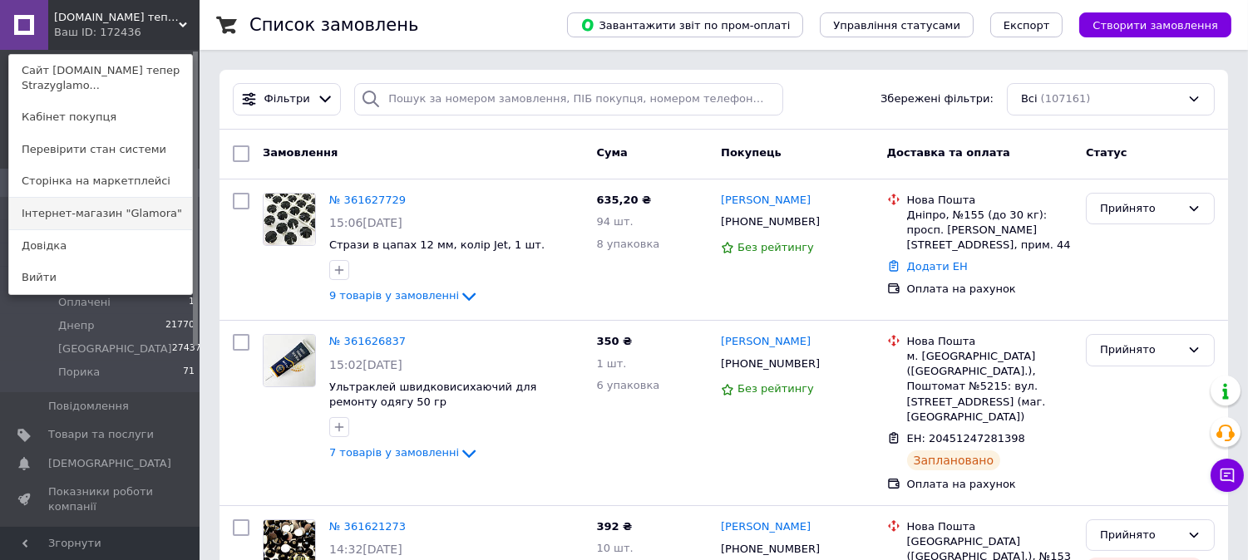
click at [108, 217] on link "Інтернет-магазин "Glamora"" at bounding box center [100, 214] width 183 height 32
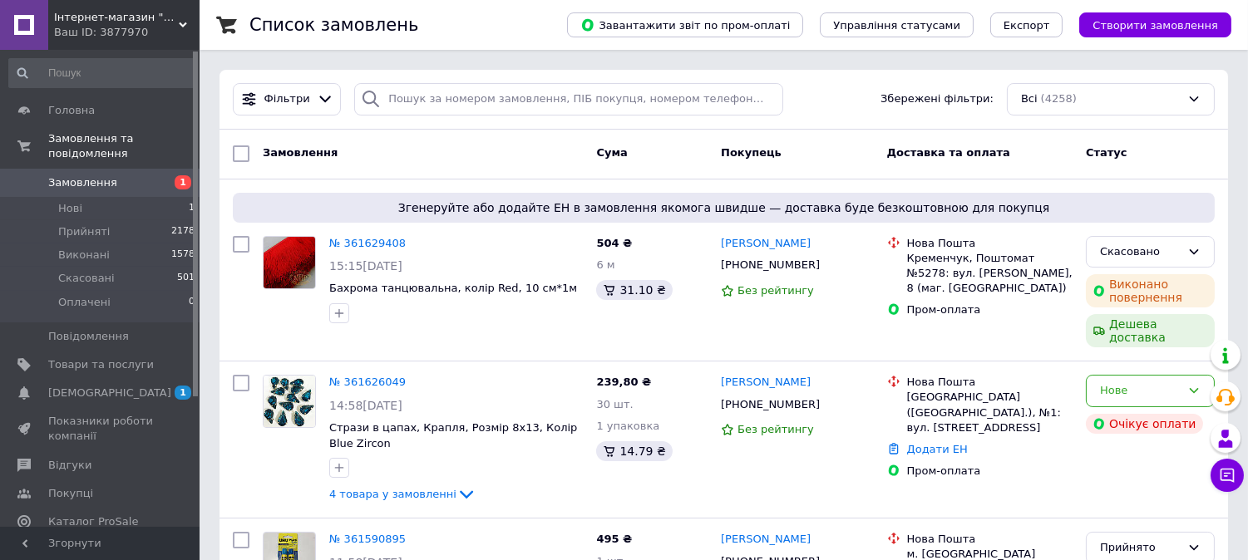
click at [141, 15] on span "Інтернет-магазин "Glamora"" at bounding box center [116, 17] width 125 height 15
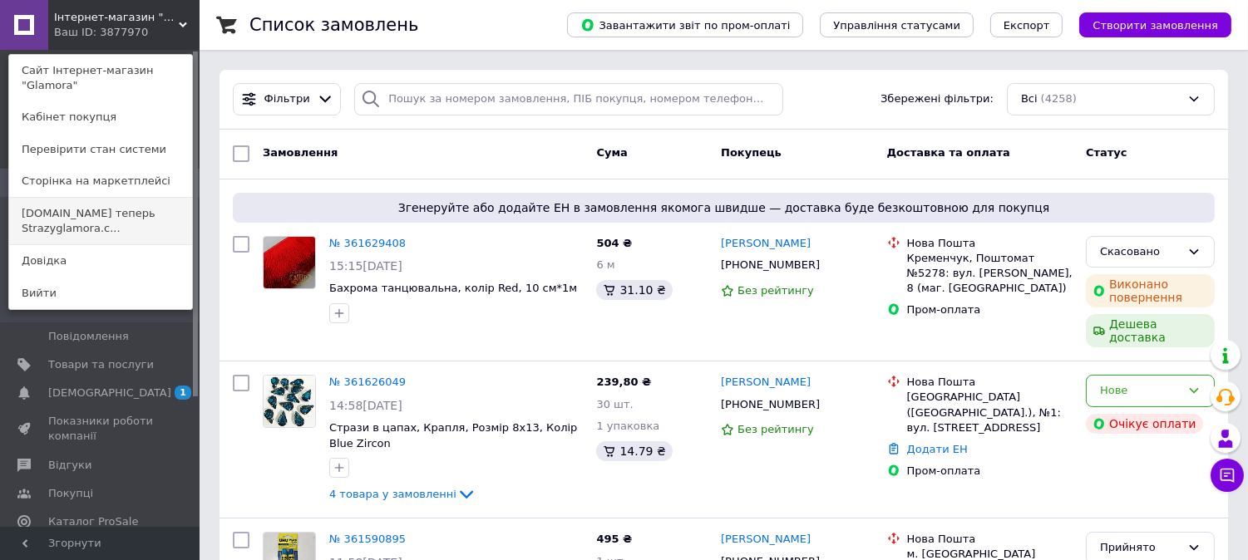
click at [139, 202] on link "Swarovski.prom.ua теперь Strazyglamora.c..." at bounding box center [100, 221] width 183 height 47
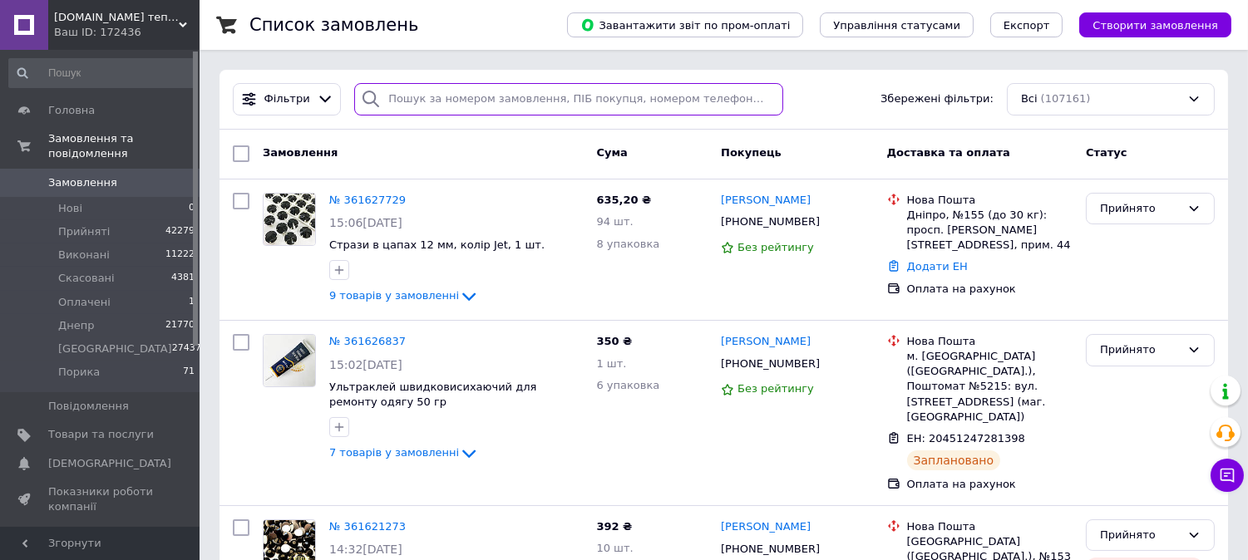
click at [469, 87] on input "search" at bounding box center [568, 99] width 429 height 32
type input "0407"
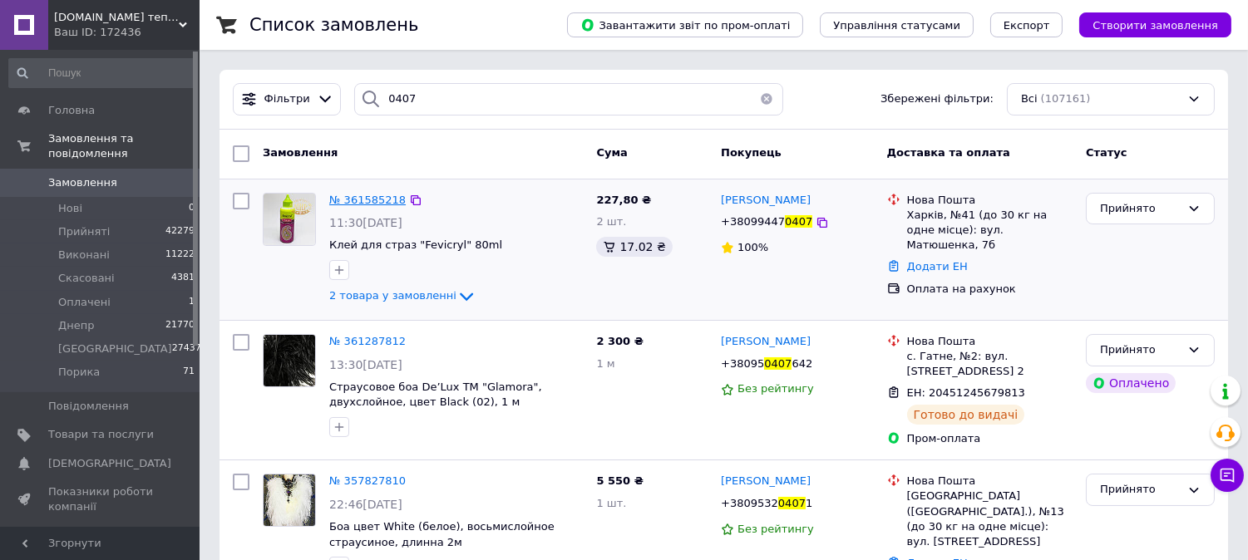
click at [377, 197] on span "№ 361585218" at bounding box center [367, 200] width 76 height 12
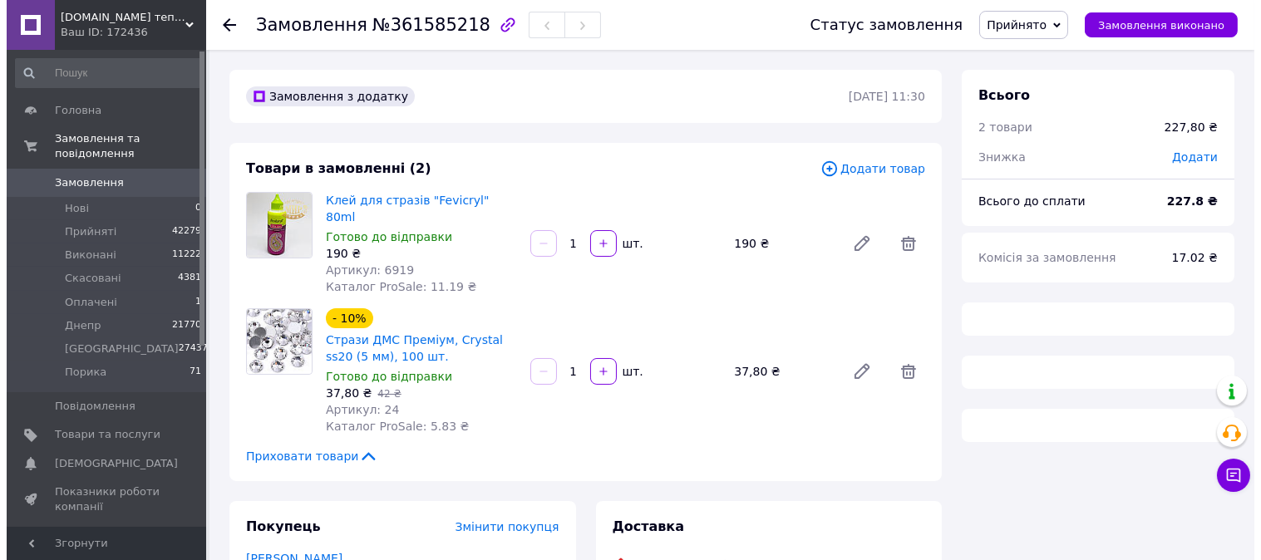
scroll to position [318, 0]
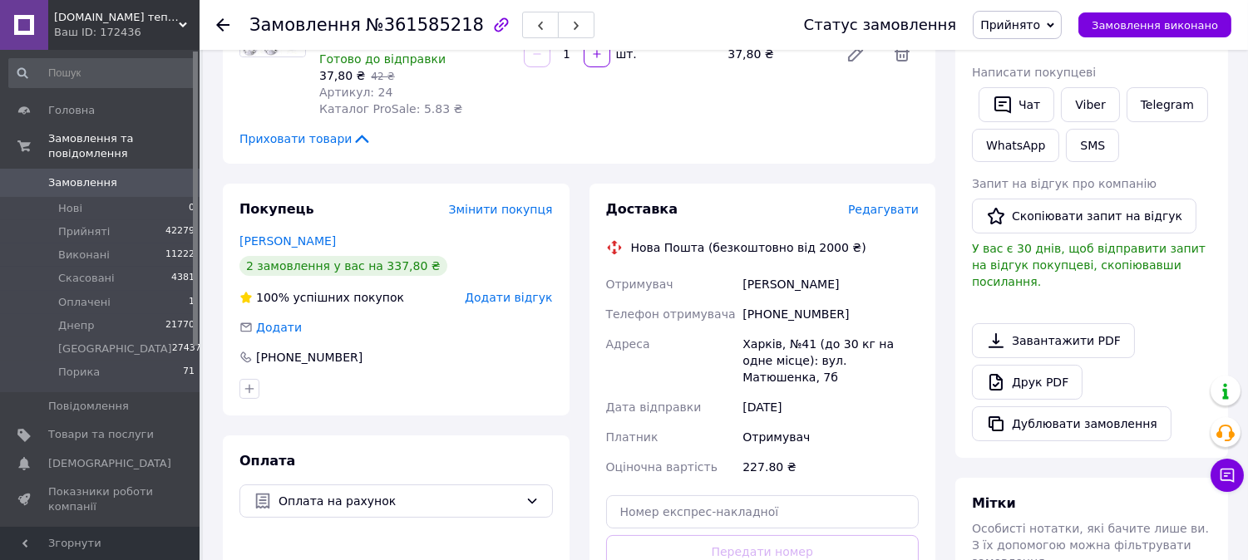
click at [869, 203] on span "Редагувати" at bounding box center [883, 209] width 71 height 13
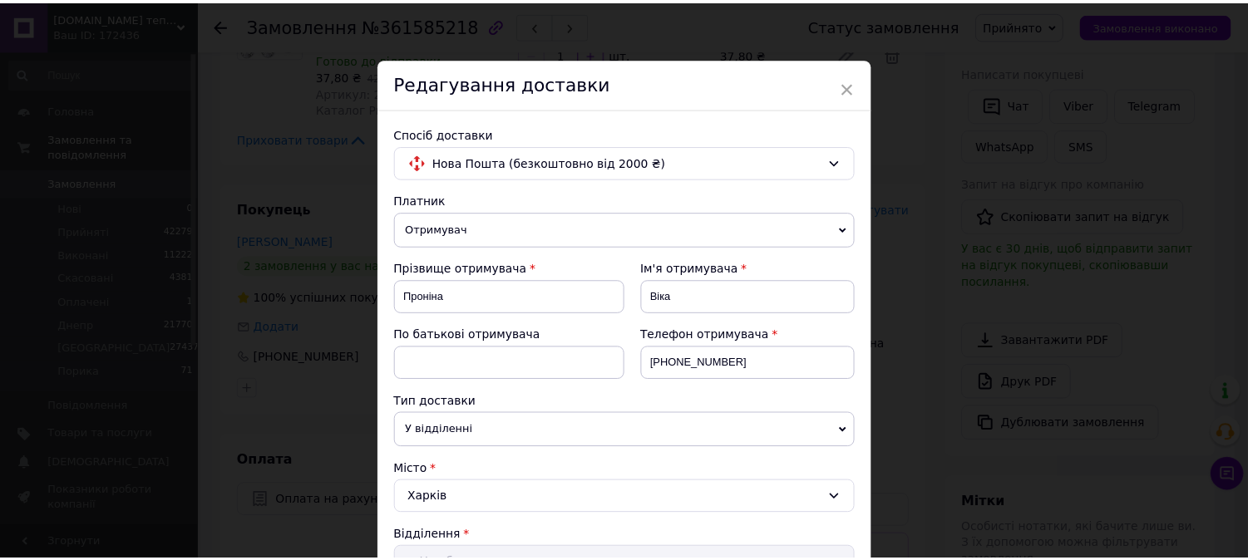
scroll to position [554, 0]
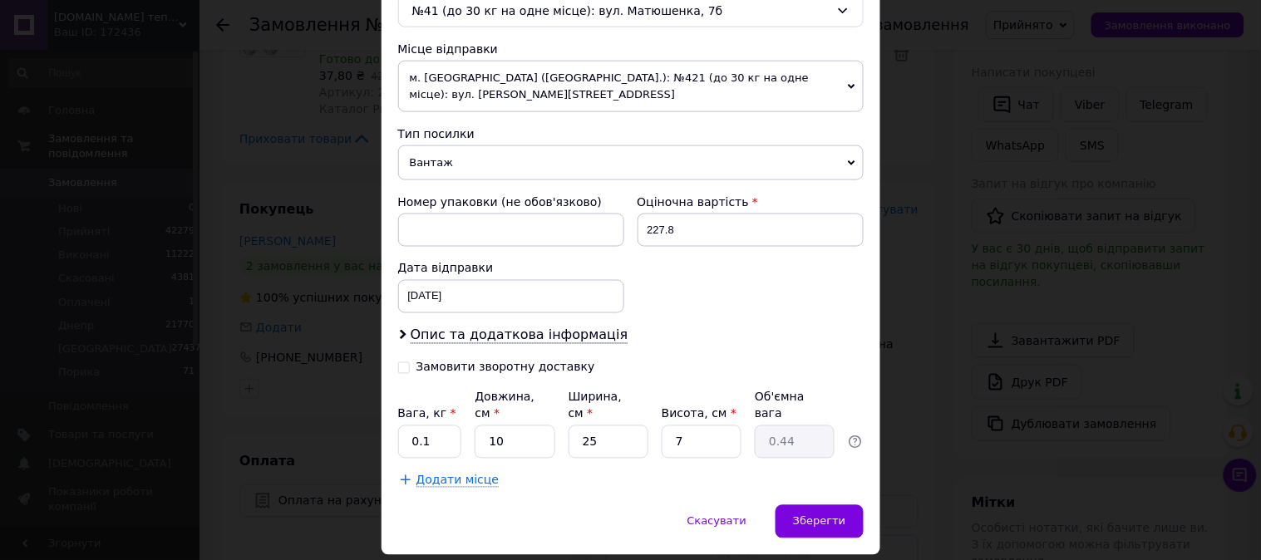
click at [464, 145] on span "Вантаж" at bounding box center [630, 162] width 465 height 35
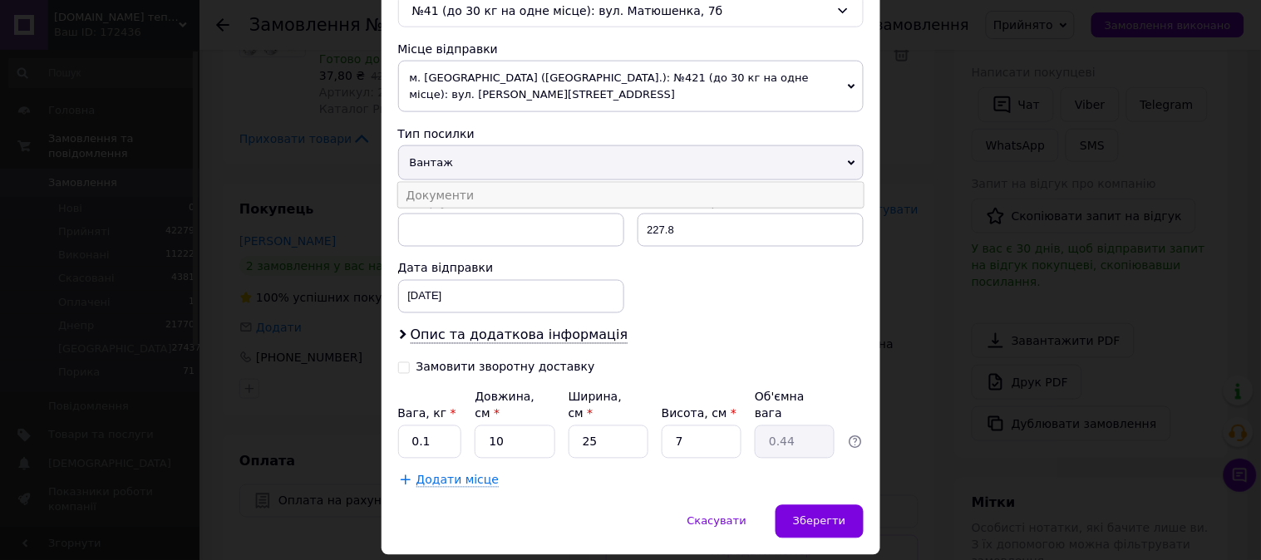
click at [460, 186] on li "Документи" at bounding box center [630, 195] width 465 height 25
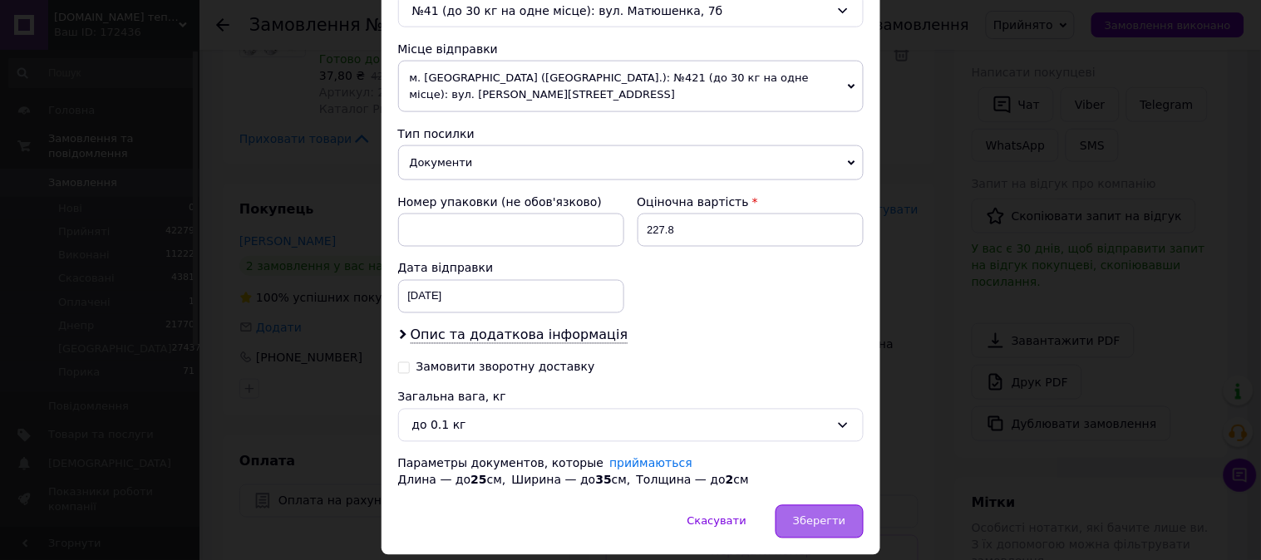
click at [827, 515] on span "Зберегти" at bounding box center [819, 521] width 52 height 12
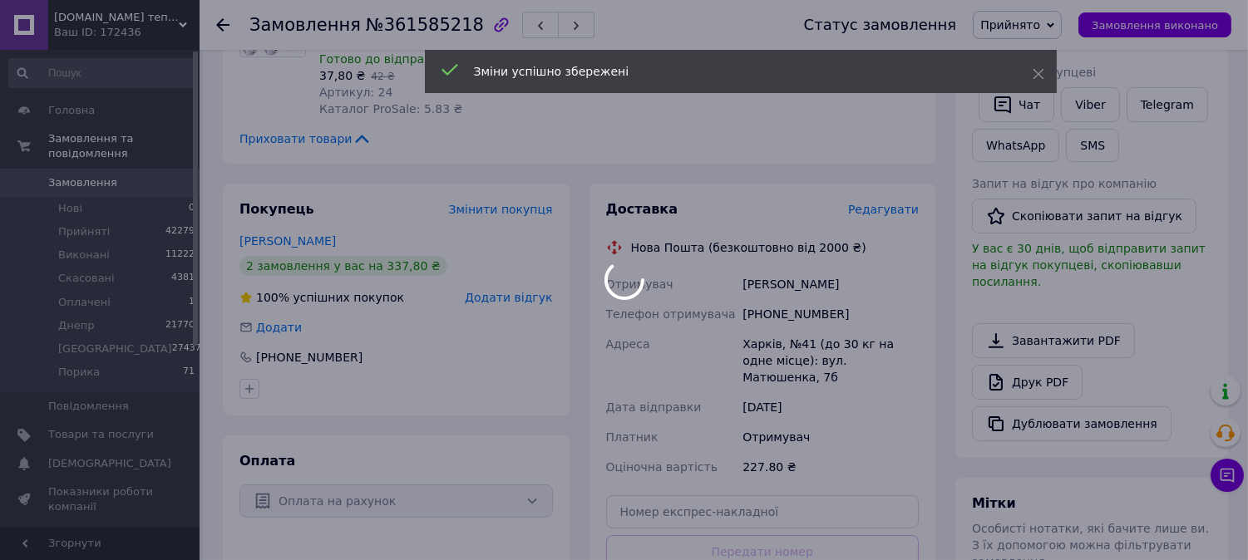
scroll to position [410, 0]
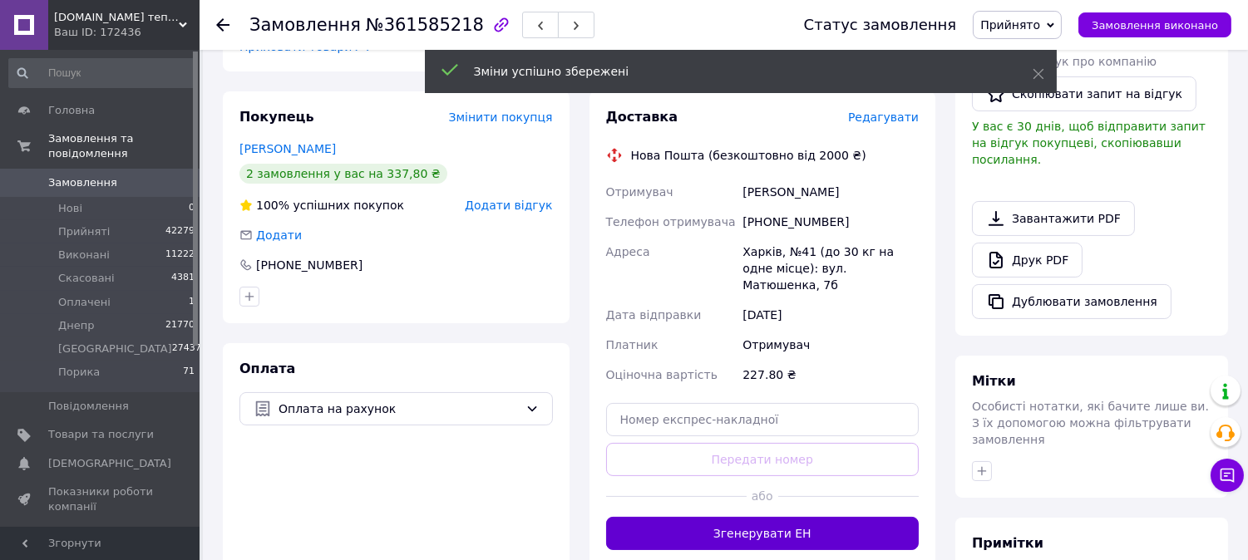
click at [821, 517] on button "Згенерувати ЕН" at bounding box center [762, 533] width 313 height 33
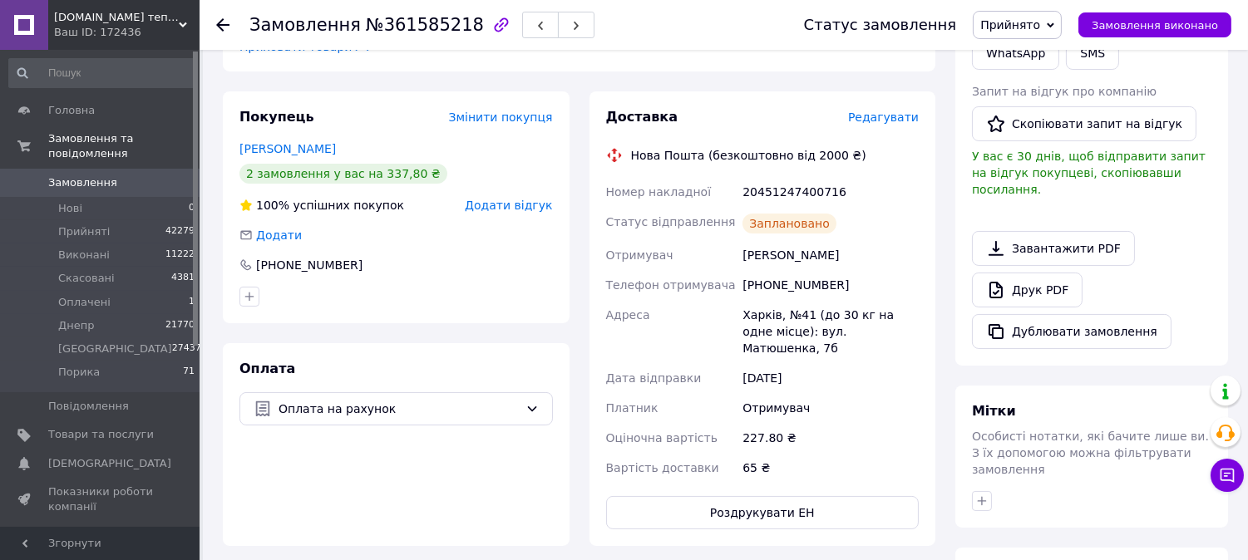
click at [166, 177] on link "Замовлення 0" at bounding box center [102, 183] width 204 height 28
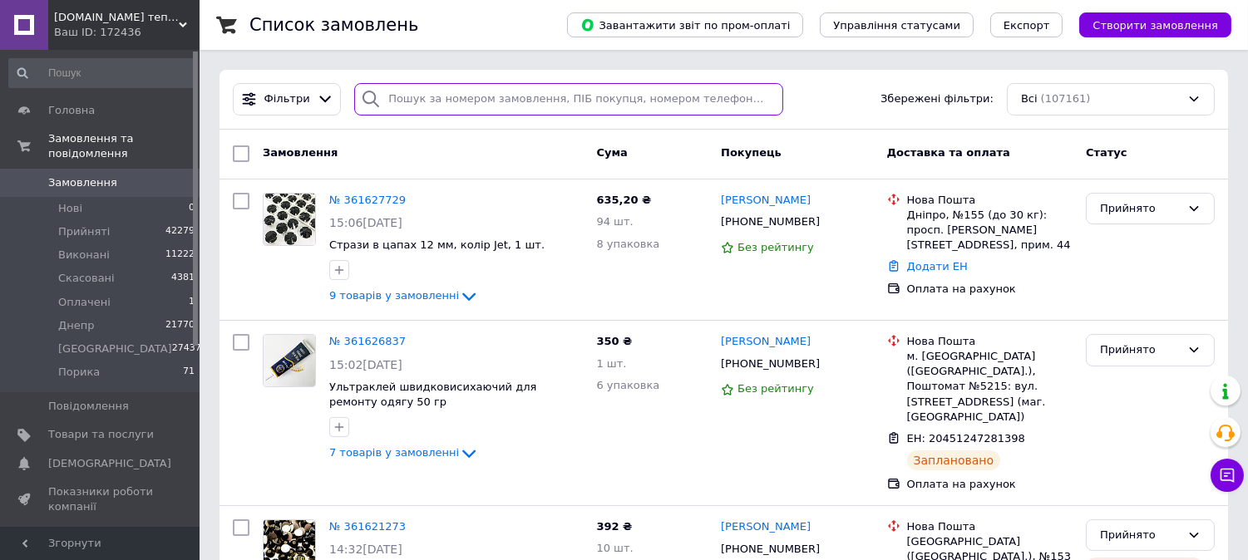
click at [405, 101] on input "search" at bounding box center [568, 99] width 429 height 32
type input "8777"
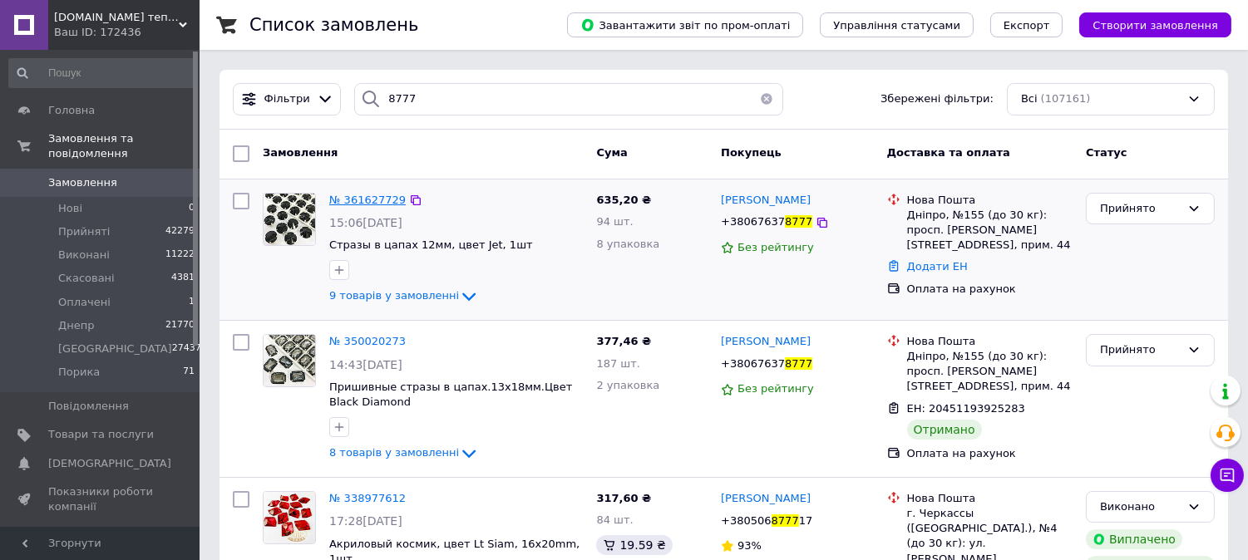
click at [366, 202] on span "№ 361627729" at bounding box center [367, 200] width 76 height 12
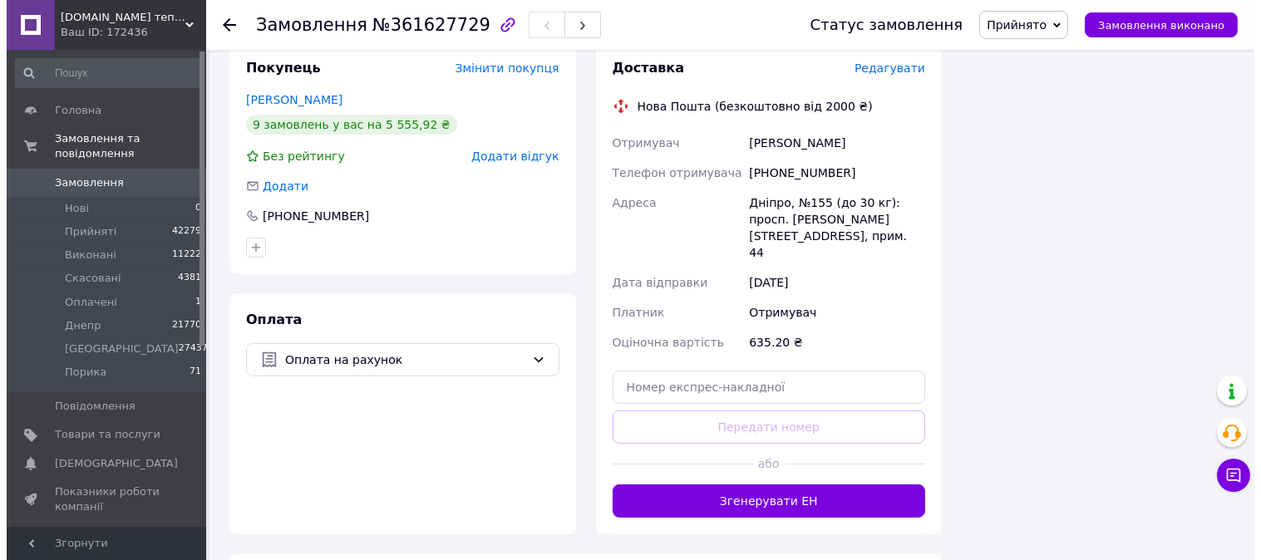
scroll to position [1016, 0]
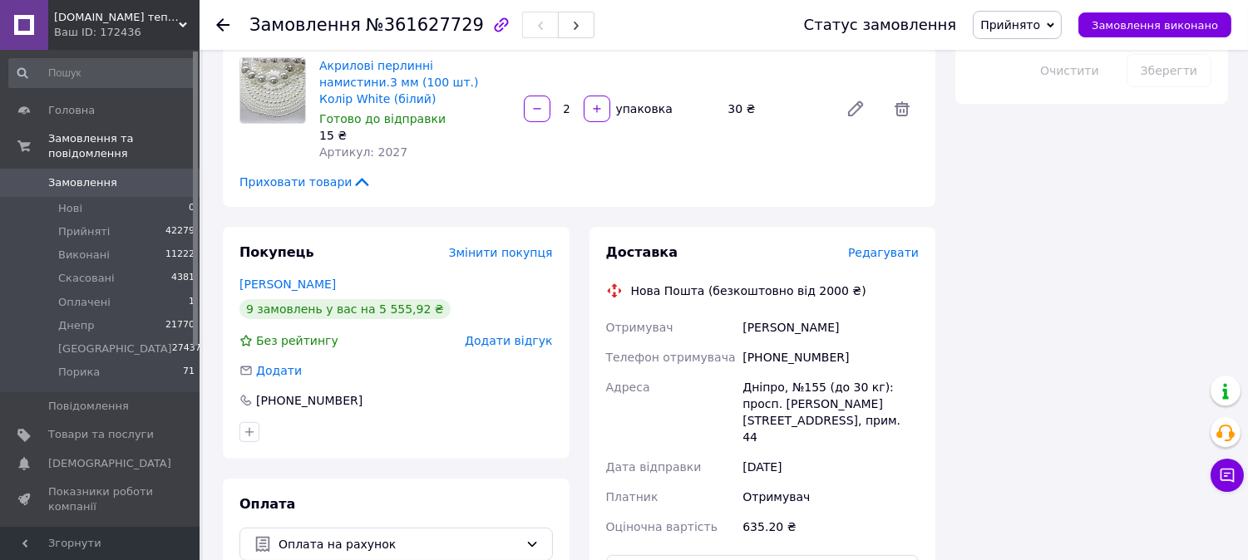
click at [876, 246] on span "Редагувати" at bounding box center [883, 252] width 71 height 13
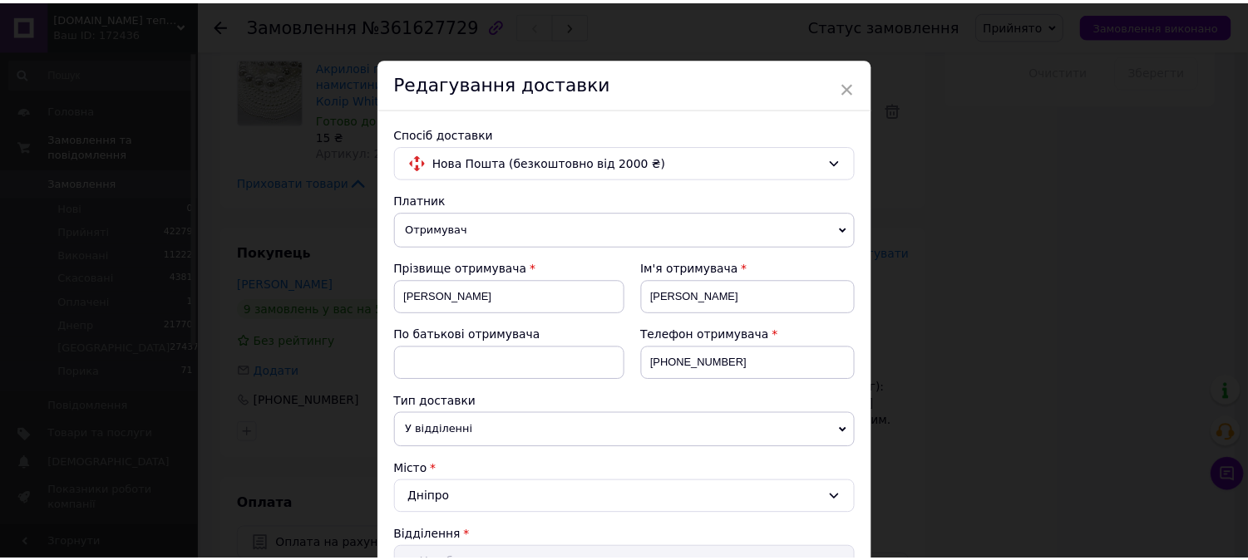
scroll to position [575, 0]
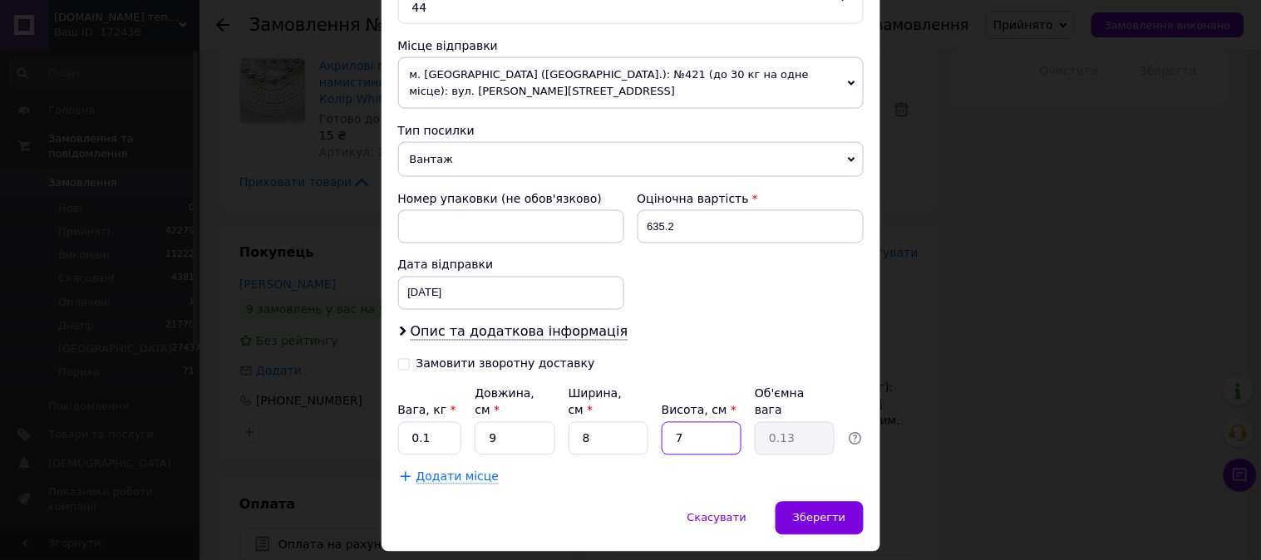
click at [684, 422] on input "7" at bounding box center [702, 438] width 80 height 33
type input "3"
type input "0.1"
type input "3"
click at [838, 512] on span "Зберегти" at bounding box center [819, 518] width 52 height 12
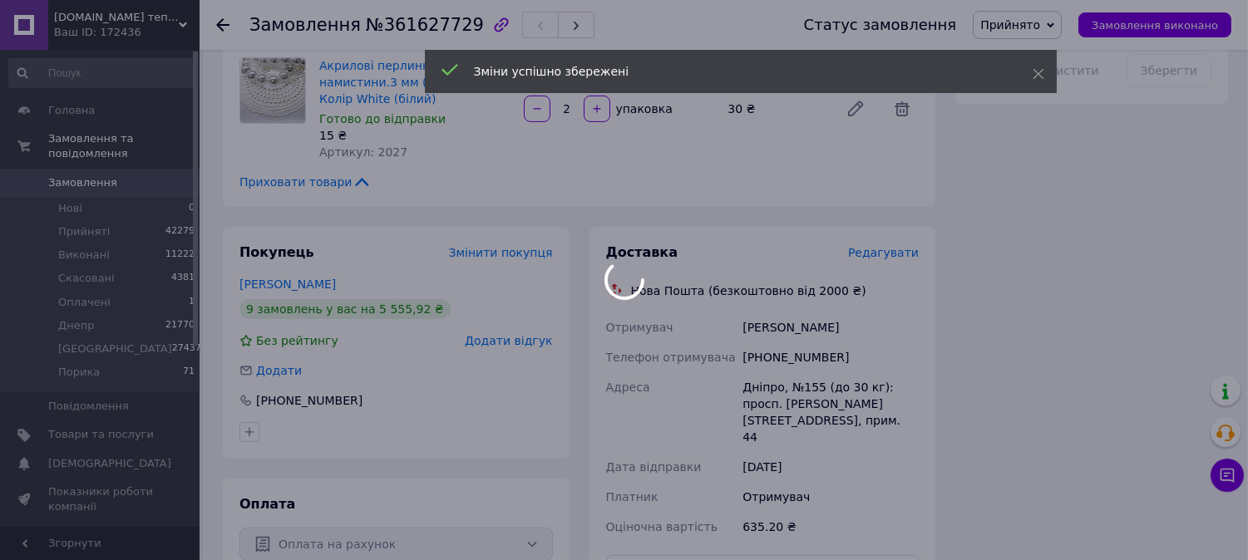
scroll to position [1108, 0]
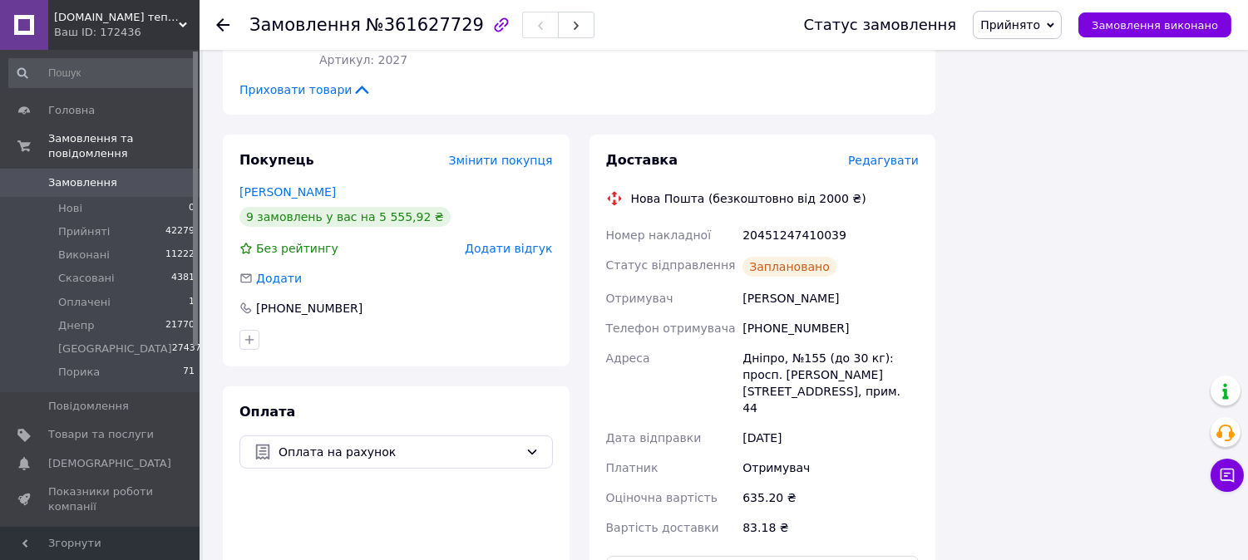
drag, startPoint x: 150, startPoint y: 163, endPoint x: 170, endPoint y: 156, distance: 21.0
click at [153, 175] on span "Замовлення 0" at bounding box center [99, 182] width 199 height 15
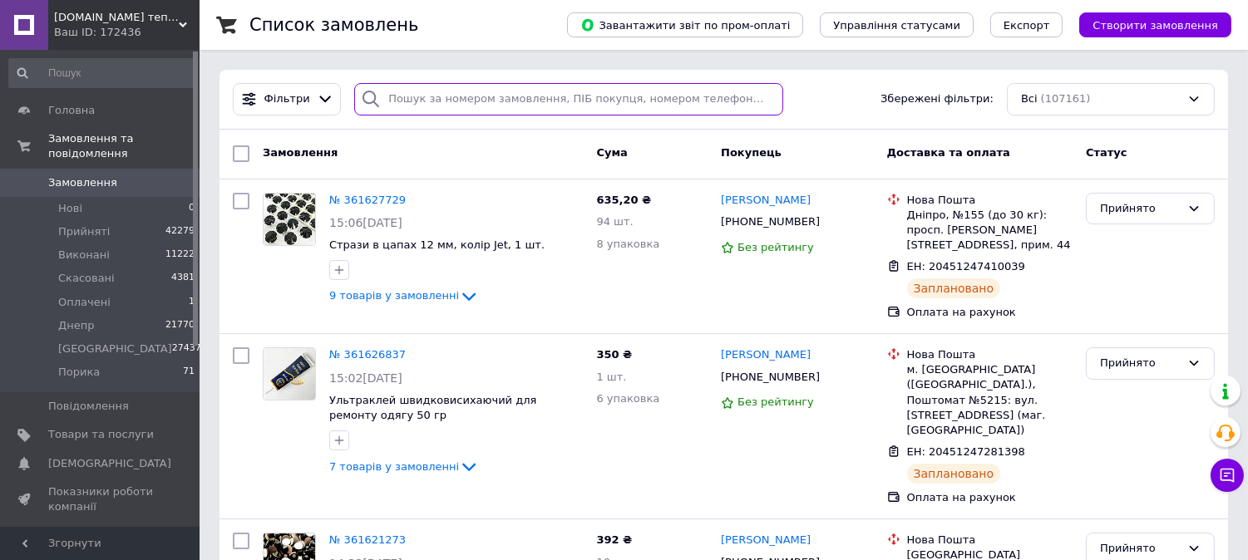
click at [638, 87] on input "search" at bounding box center [568, 99] width 429 height 32
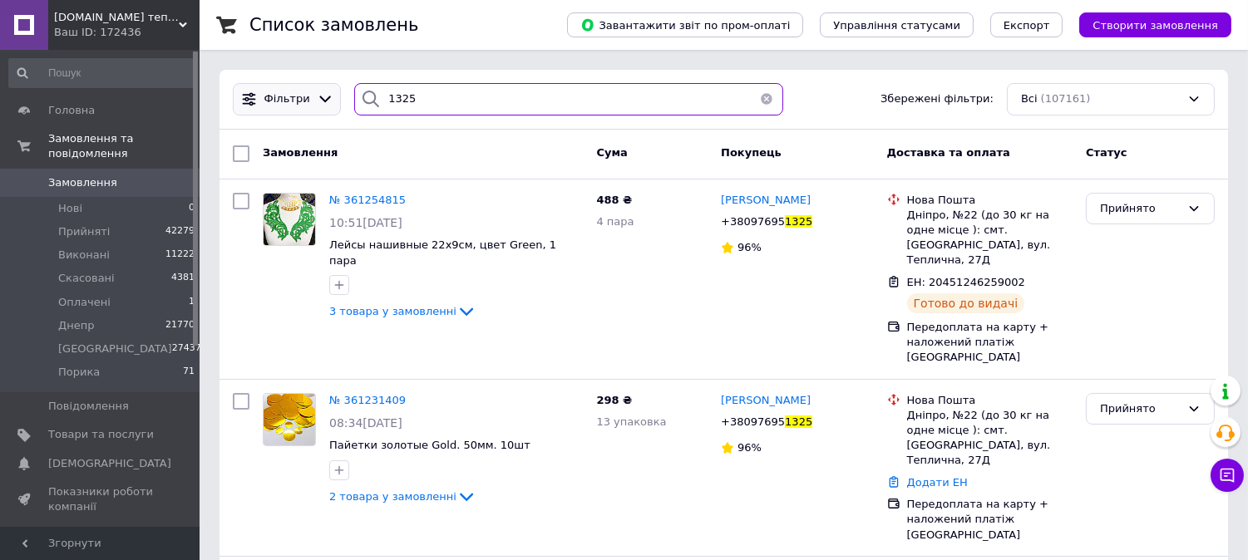
drag, startPoint x: 437, startPoint y: 98, endPoint x: 314, endPoint y: 98, distance: 123.0
click at [314, 98] on div "Фільтри 1325 Збережені фільтри: Всі (107161)" at bounding box center [723, 99] width 995 height 32
type input "яценко"
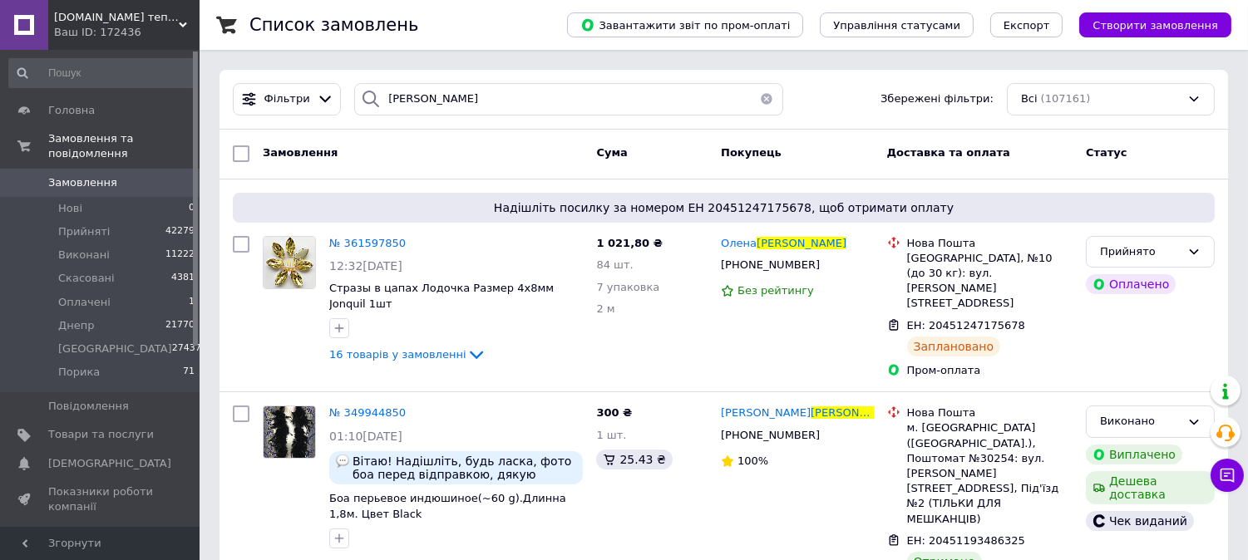
click at [156, 17] on span "[DOMAIN_NAME] тепер [DOMAIN_NAME]" at bounding box center [116, 17] width 125 height 15
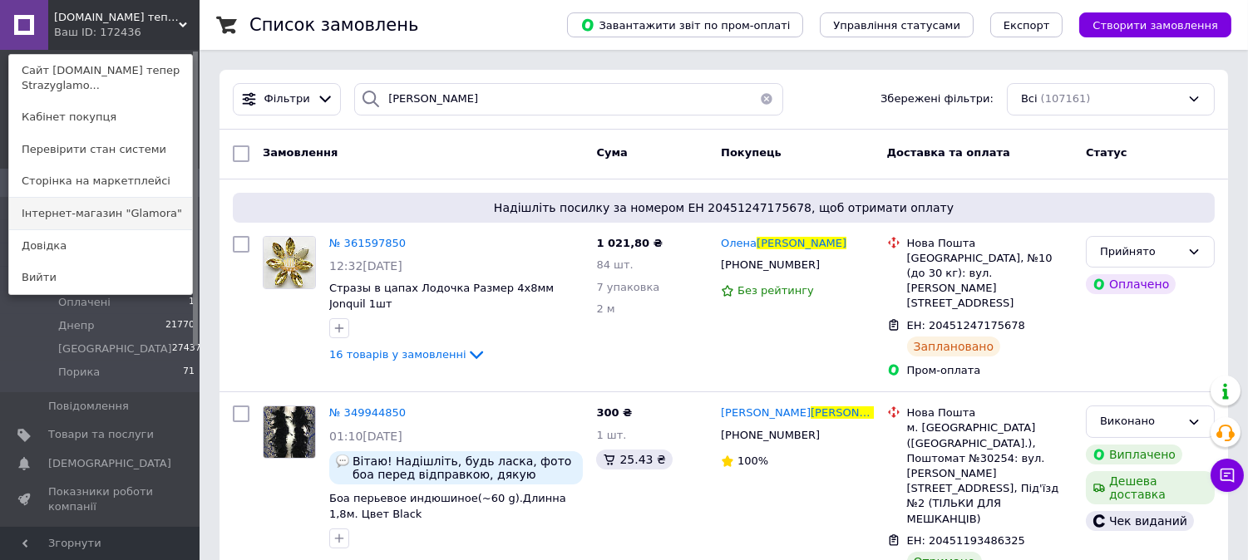
click at [114, 199] on link "Інтернет-магазин "Glamora"" at bounding box center [100, 214] width 183 height 32
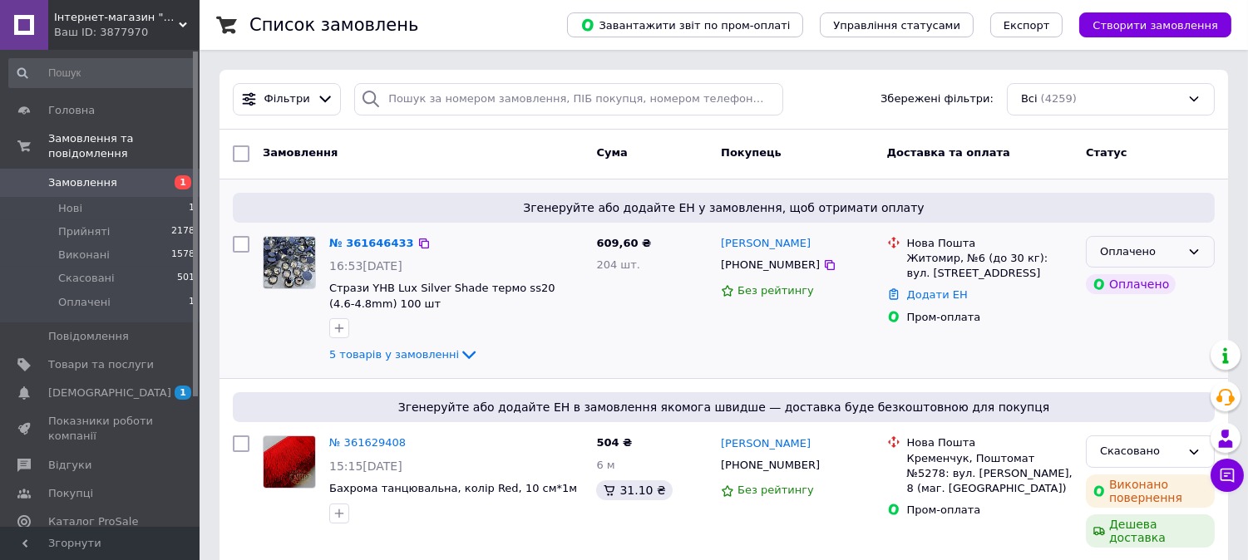
click at [1166, 256] on div "Оплачено" at bounding box center [1140, 252] width 81 height 17
click at [1150, 287] on li "Прийнято" at bounding box center [1149, 286] width 127 height 31
click at [369, 241] on link "№ 361646433" at bounding box center [367, 243] width 76 height 12
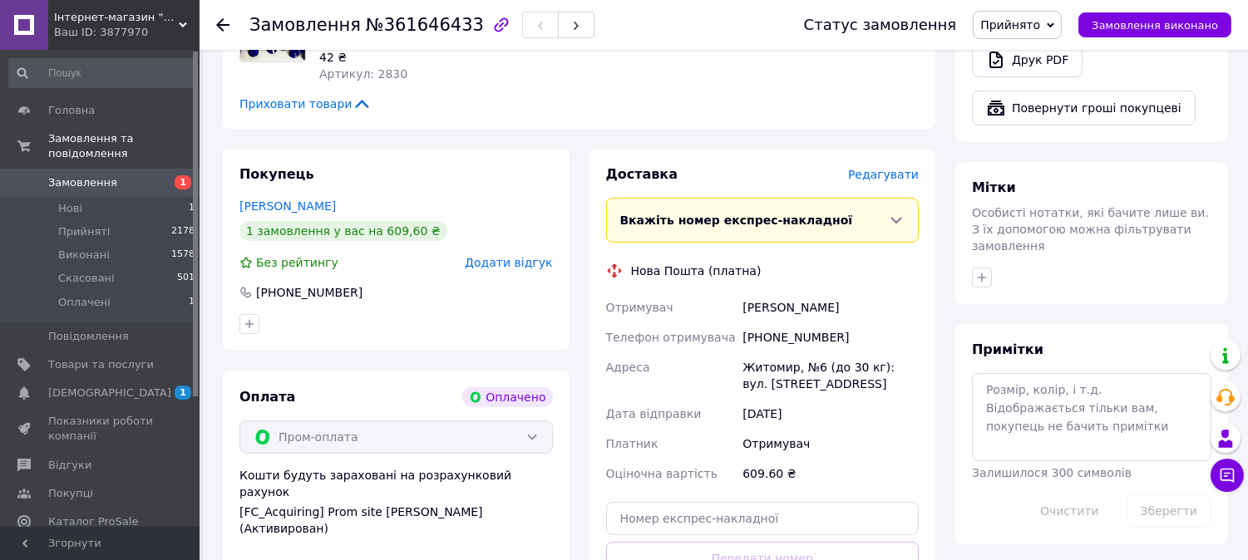
scroll to position [831, 0]
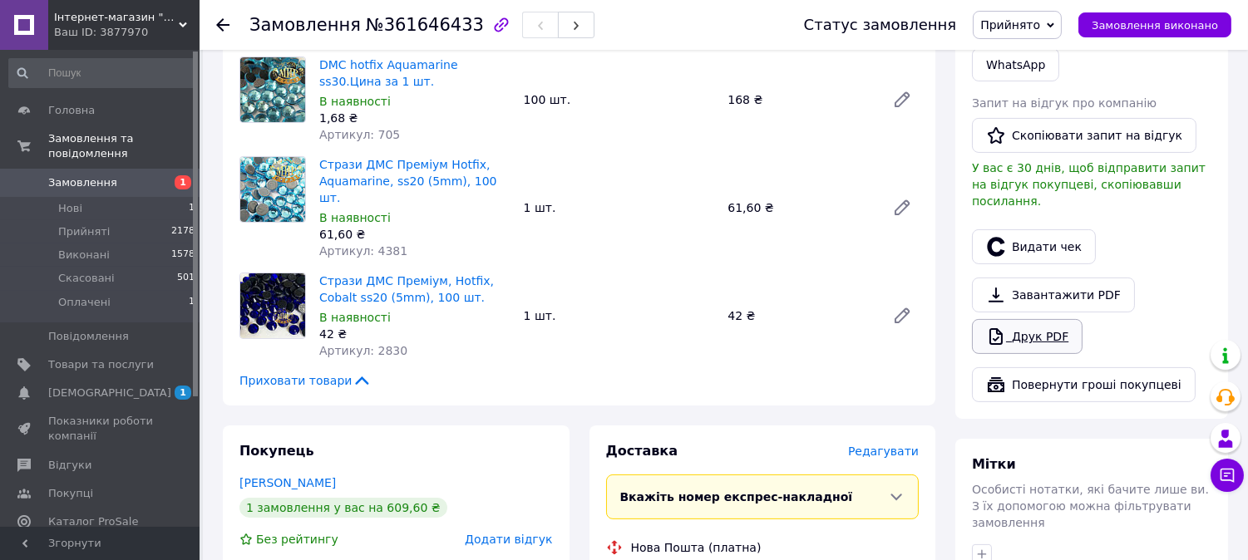
click at [1012, 319] on link "Друк PDF" at bounding box center [1027, 336] width 111 height 35
click at [160, 169] on link "Замовлення 1" at bounding box center [102, 183] width 204 height 28
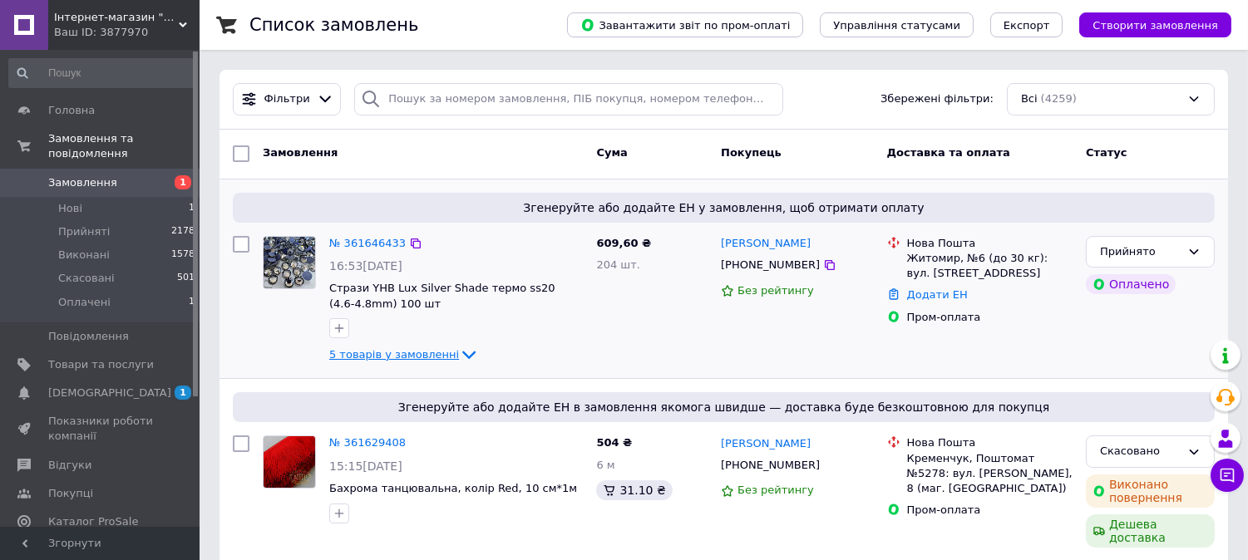
click at [367, 350] on span "5 товарів у замовленні" at bounding box center [394, 354] width 130 height 12
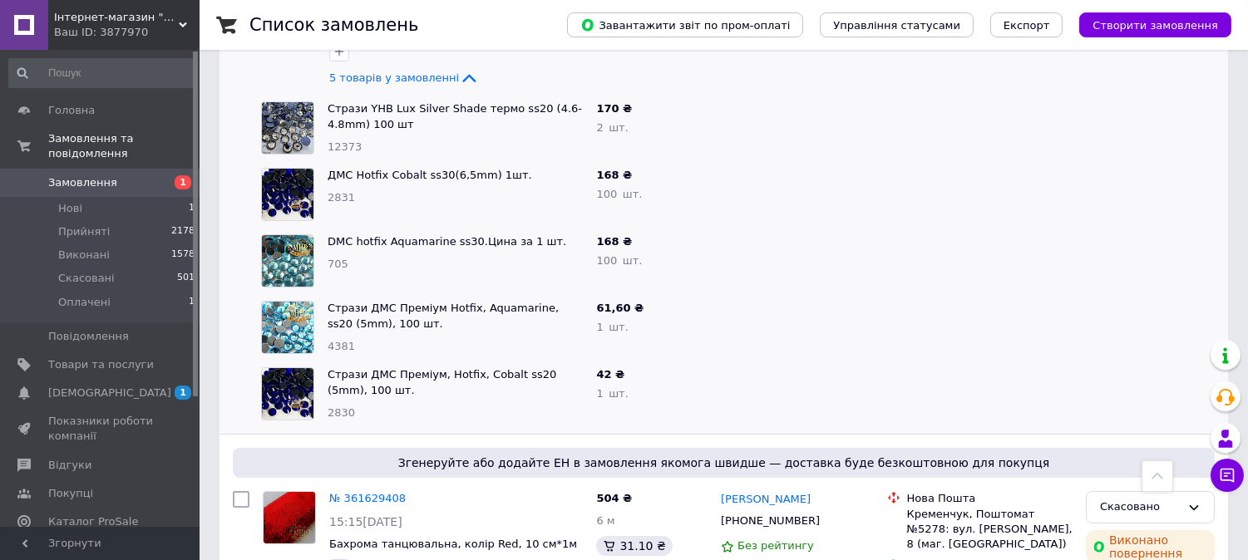
scroll to position [369, 0]
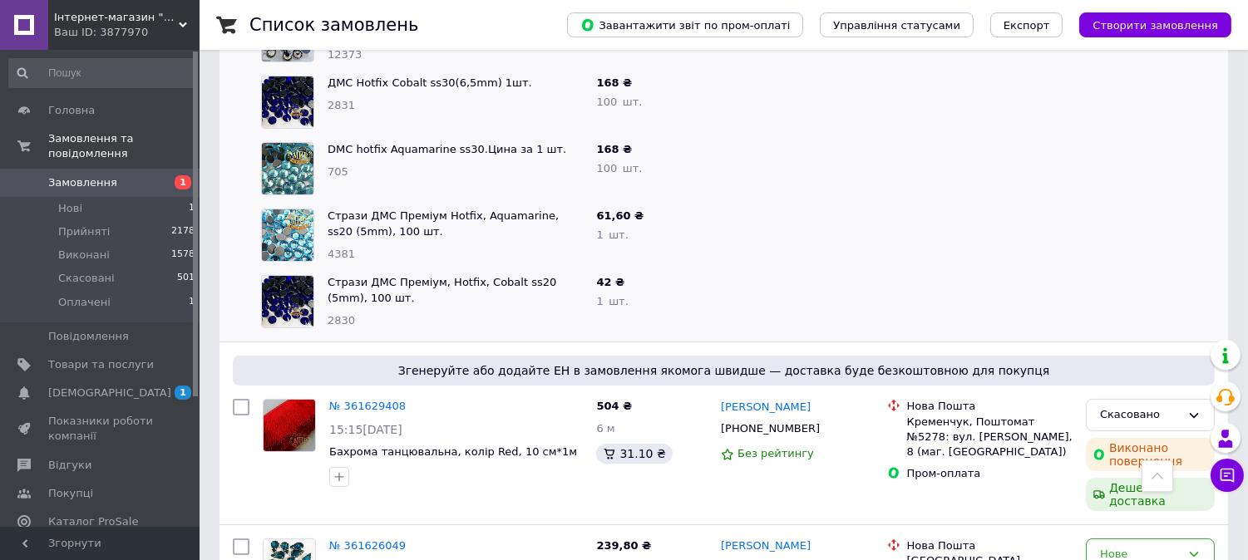
click at [131, 175] on span "Замовлення" at bounding box center [101, 182] width 106 height 15
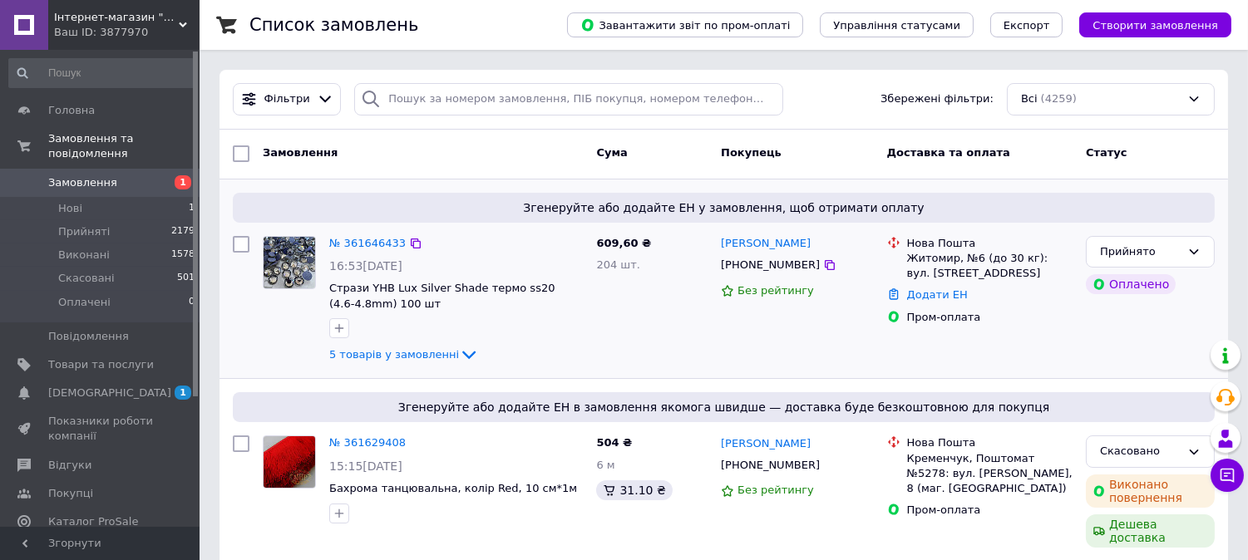
click at [393, 234] on div "№ 361646433" at bounding box center [367, 243] width 80 height 19
click at [379, 239] on link "№ 361646433" at bounding box center [367, 243] width 76 height 12
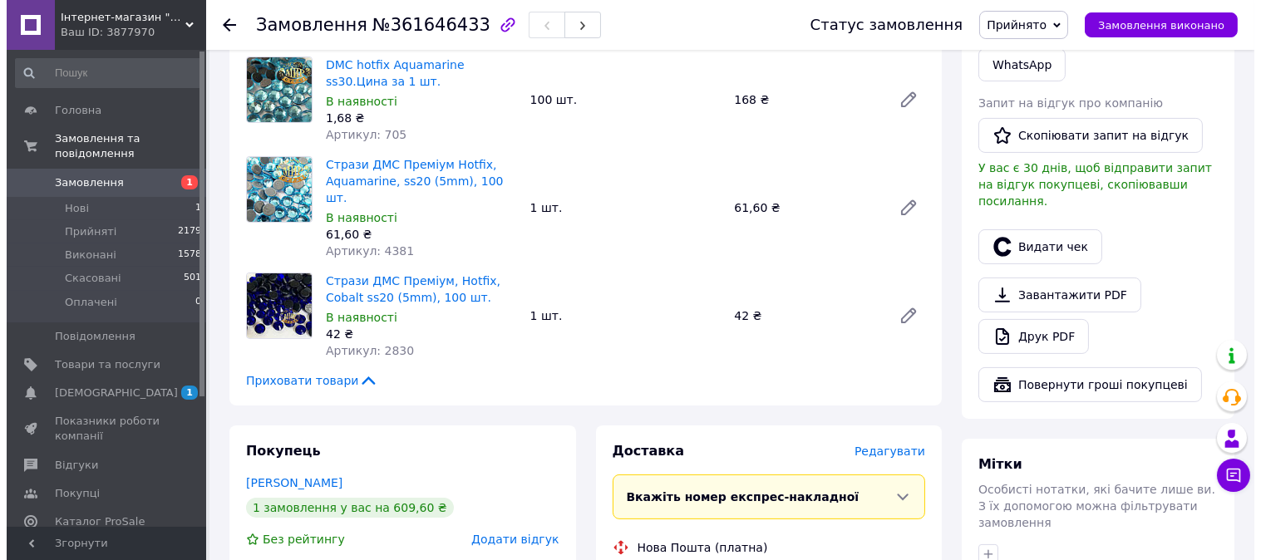
scroll to position [1108, 0]
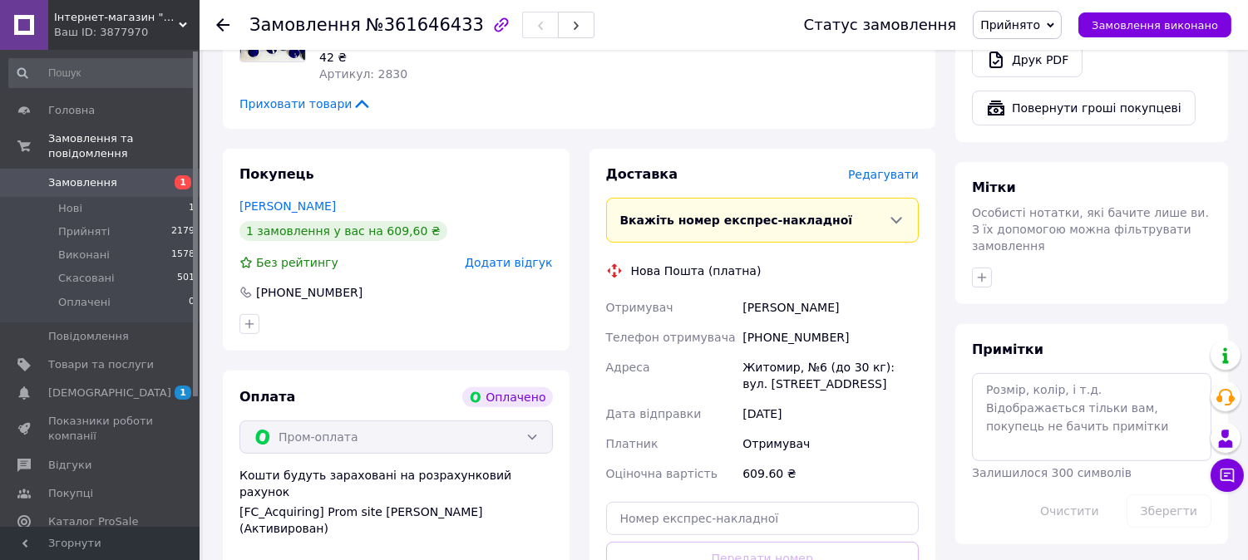
click at [886, 168] on span "Редагувати" at bounding box center [883, 174] width 71 height 13
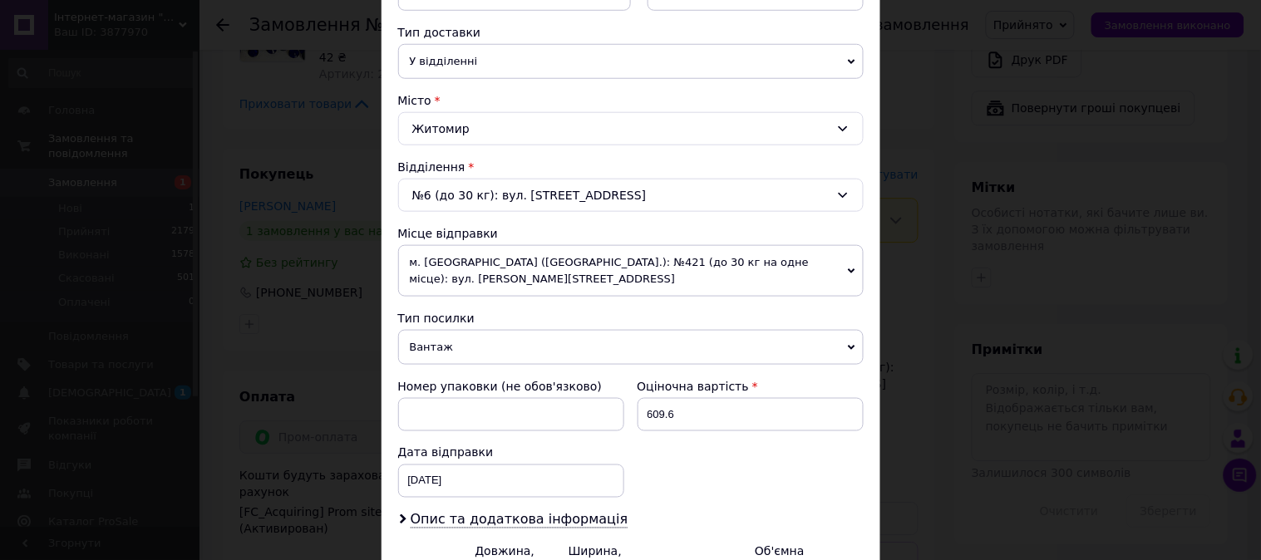
scroll to position [544, 0]
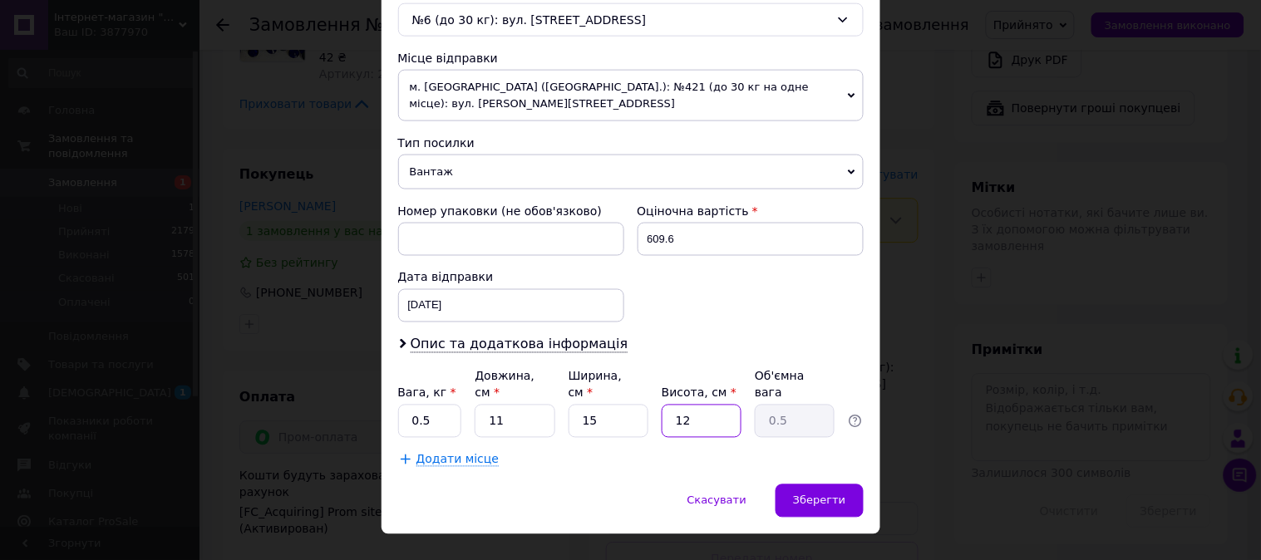
drag, startPoint x: 707, startPoint y: 399, endPoint x: 626, endPoint y: 387, distance: 81.6
click at [626, 387] on div "Вага, кг * 0.5 Довжина, см * 11 Ширина, см * 15 Висота, см * 12 Об'ємна вага 0.5" at bounding box center [630, 403] width 465 height 70
type input "3"
type input "0.12"
type input "3"
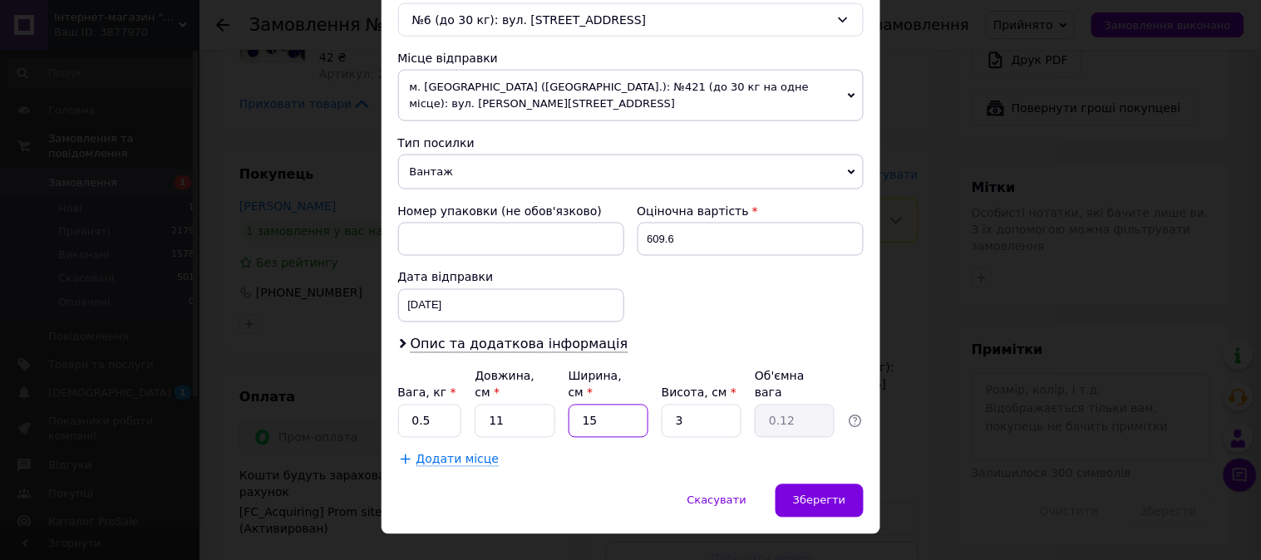
click at [617, 405] on input "15" at bounding box center [609, 421] width 80 height 33
type input "1"
type input "0.1"
type input "1"
type input "0.1"
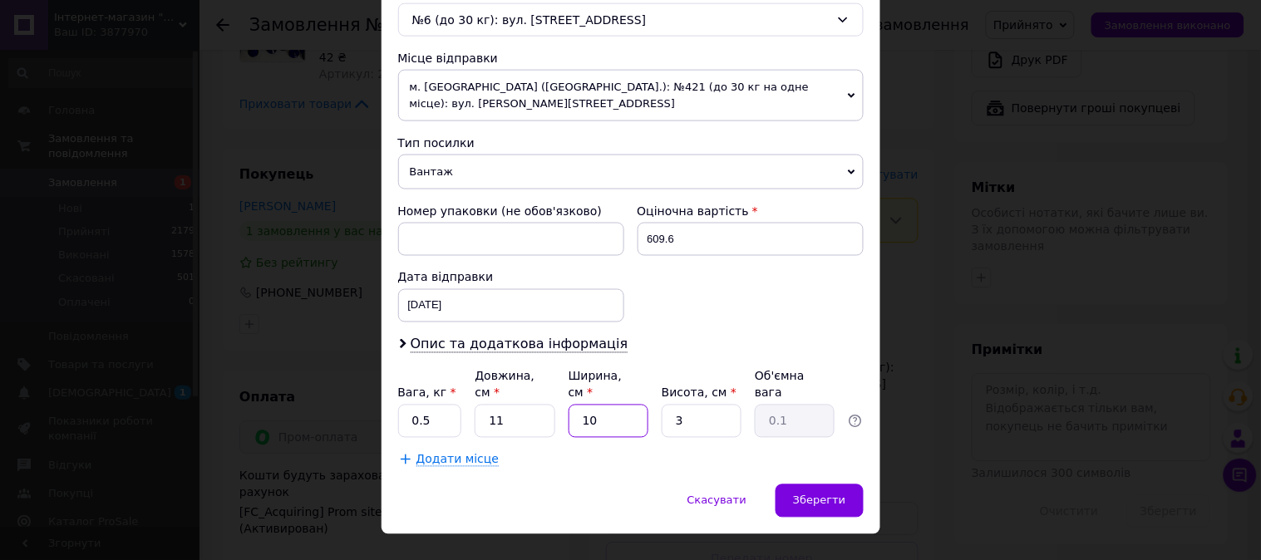
type input "10"
click at [528, 408] on div "Платник Отримувач Відправник Прізвище отримувача Чудопасова Ім'я отримувача Дар…" at bounding box center [630, 58] width 465 height 820
click at [524, 405] on input "11" at bounding box center [515, 421] width 80 height 33
type input "1"
click at [492, 165] on span "Вантаж" at bounding box center [630, 172] width 465 height 35
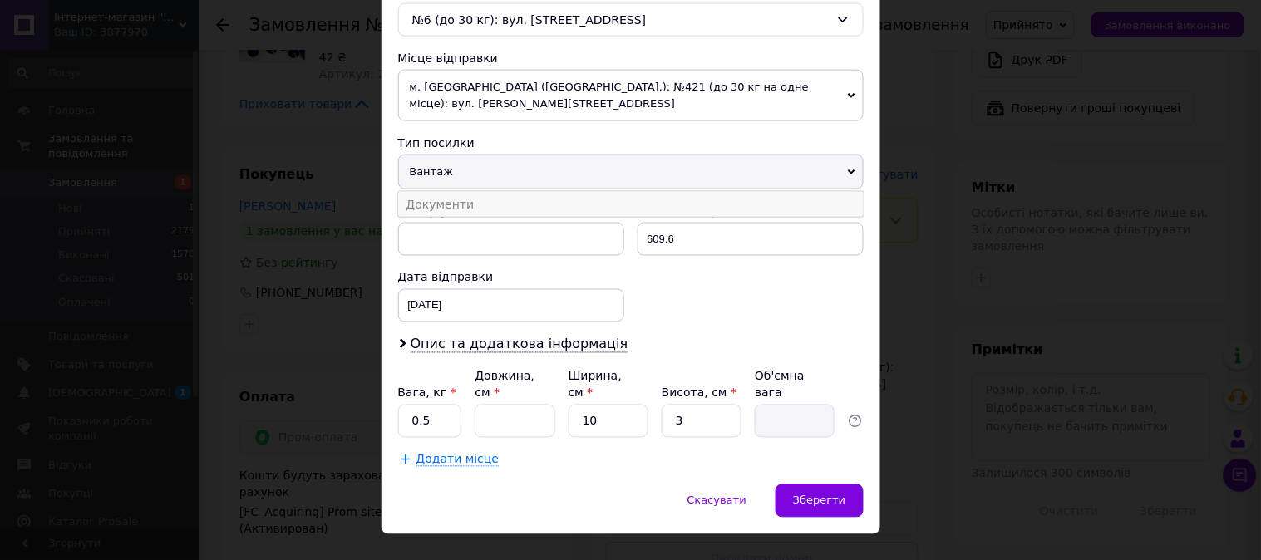
click at [480, 192] on li "Документи" at bounding box center [630, 204] width 465 height 25
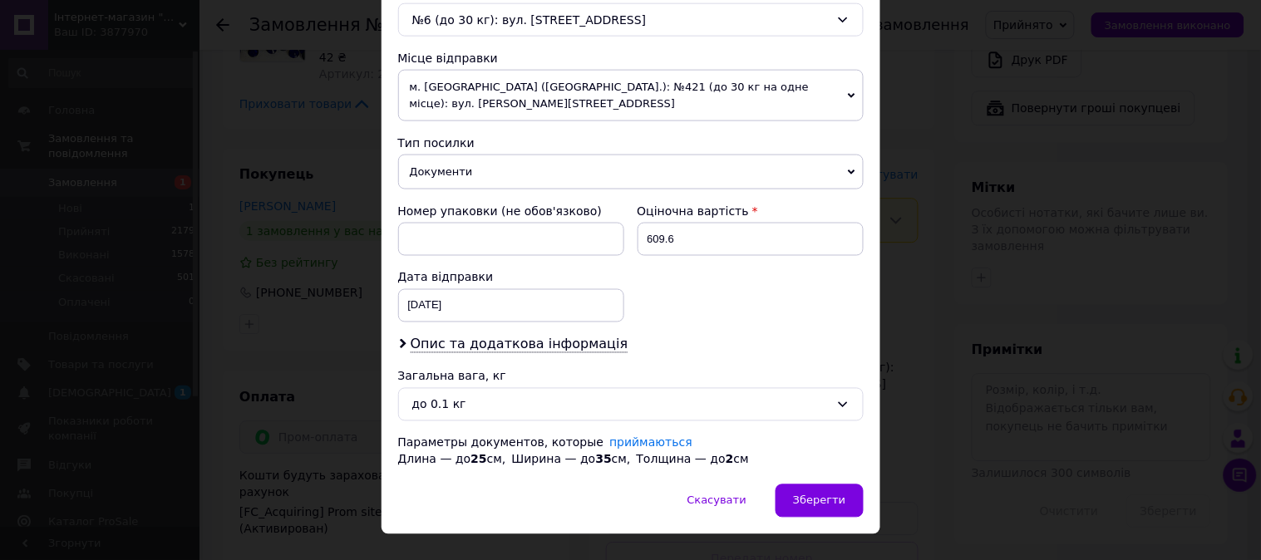
scroll to position [561, 0]
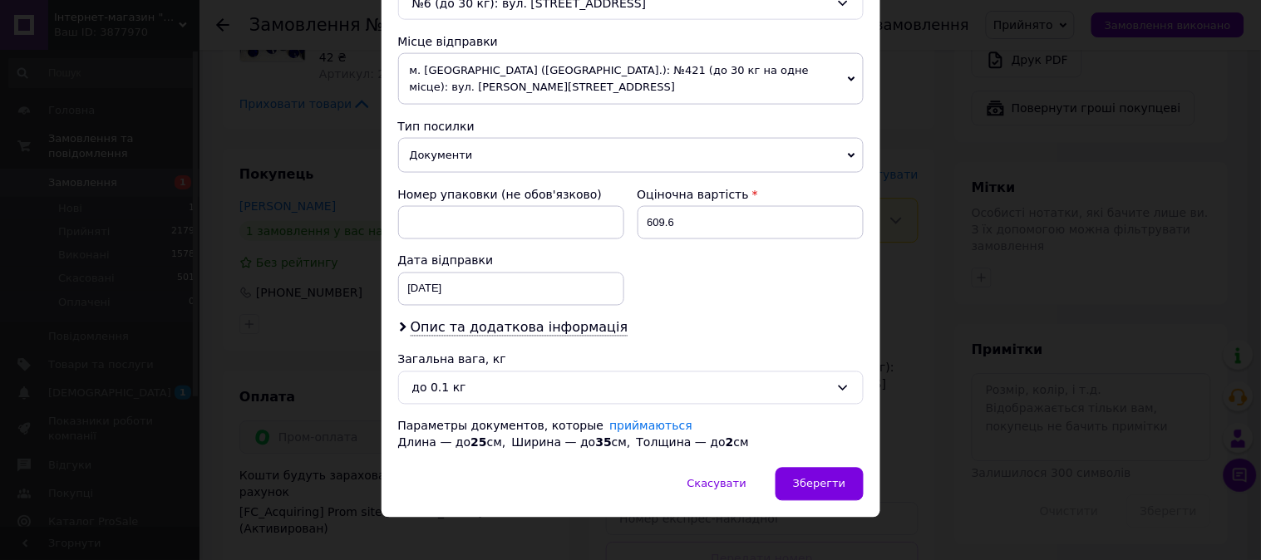
click at [509, 141] on span "Документи" at bounding box center [630, 155] width 465 height 35
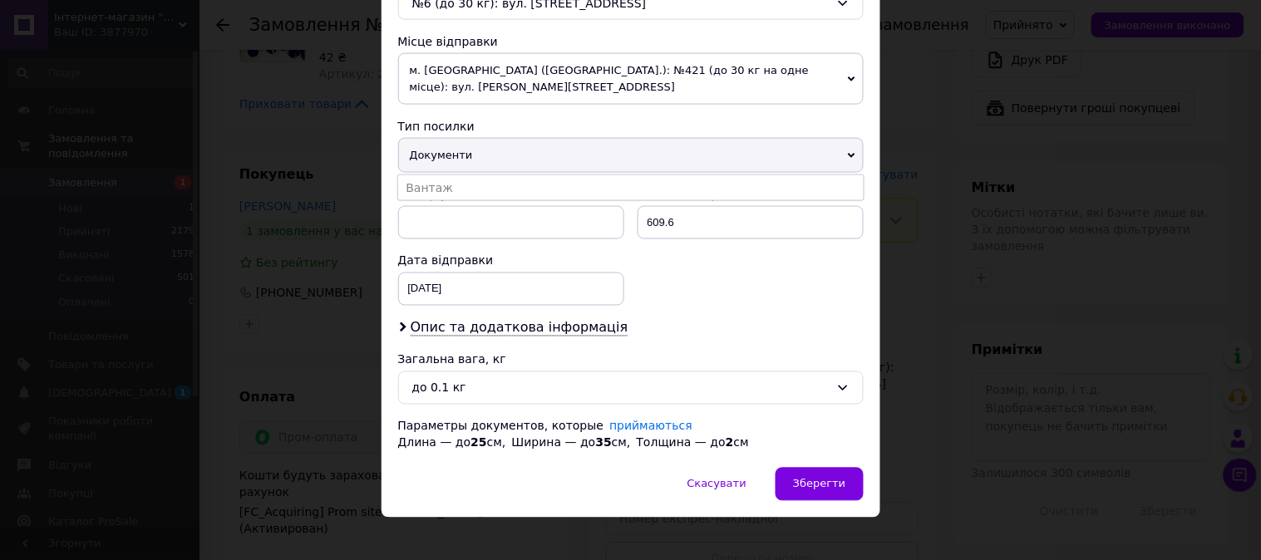
click at [509, 141] on span "Документи" at bounding box center [630, 155] width 465 height 35
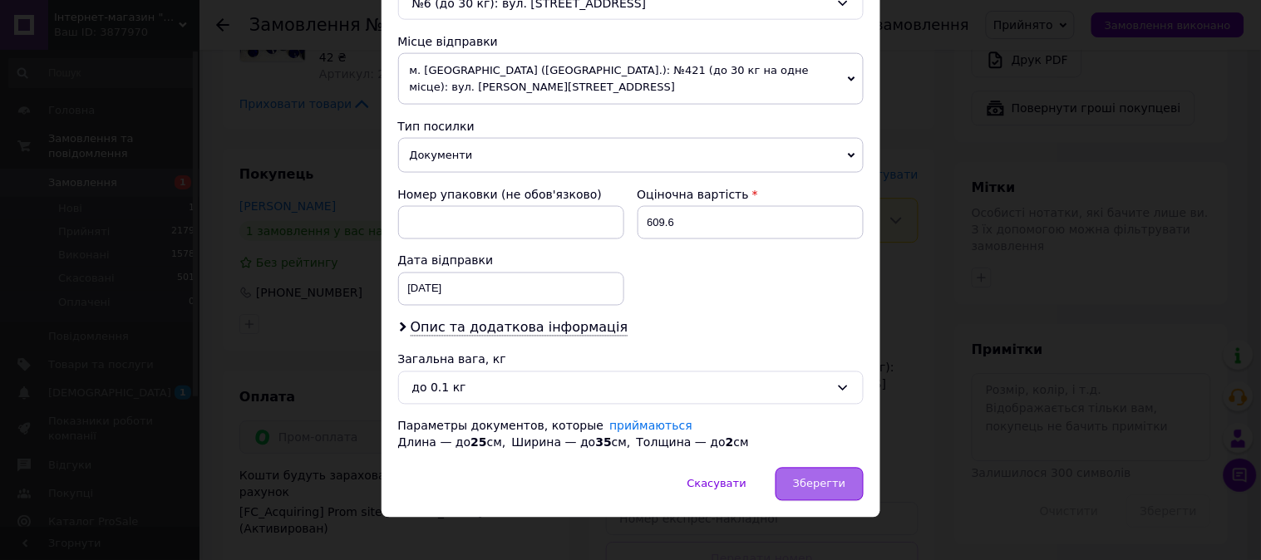
click at [835, 478] on span "Зберегти" at bounding box center [819, 484] width 52 height 12
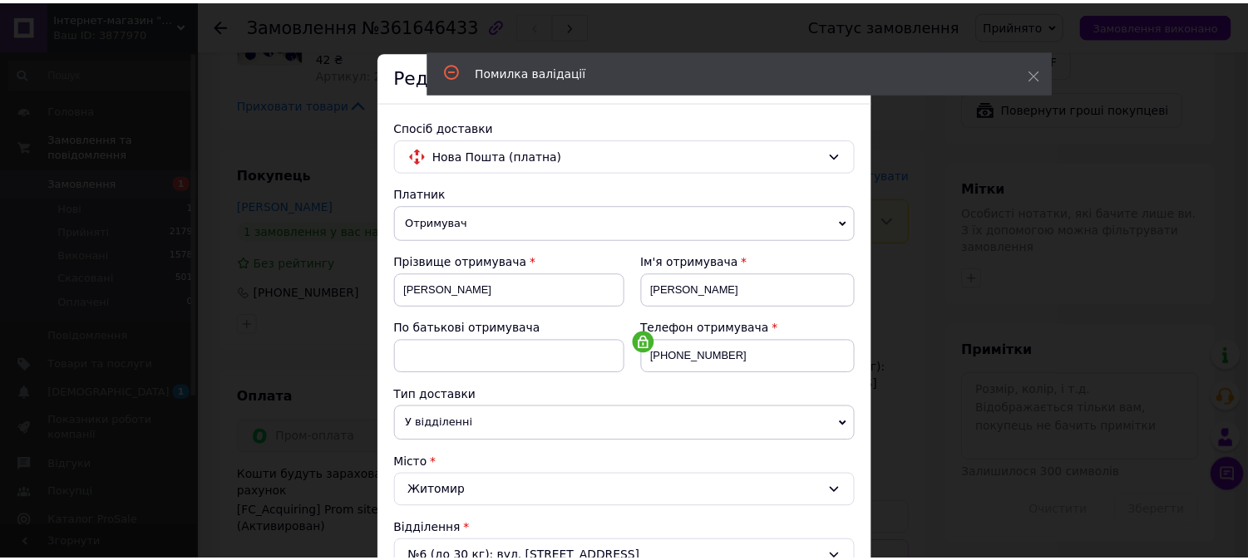
scroll to position [0, 0]
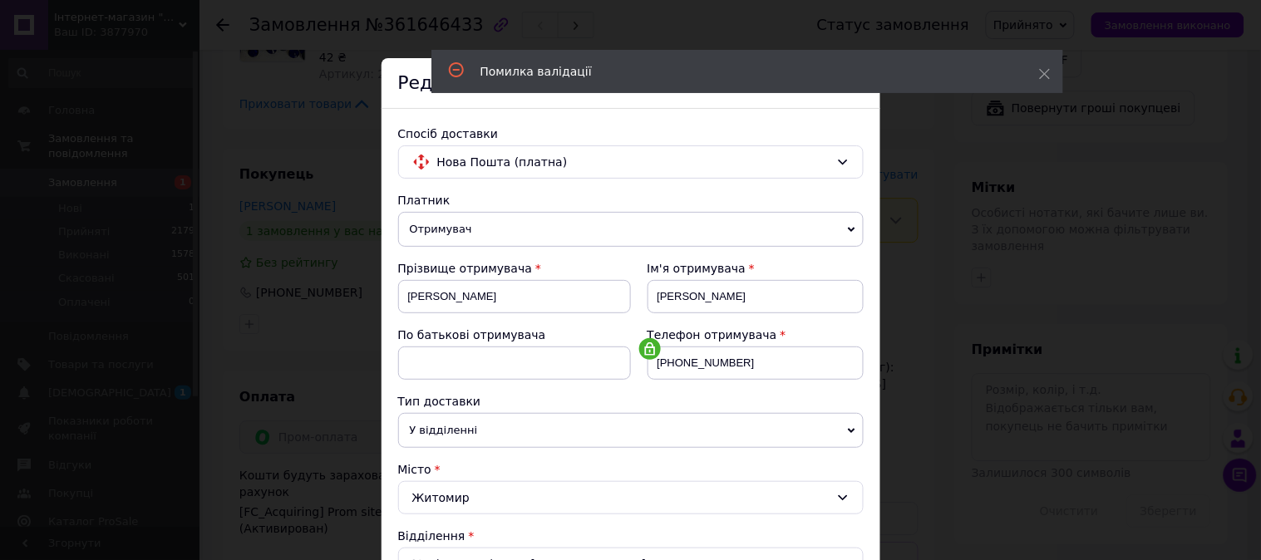
click at [982, 200] on div "× Редагування доставки Спосіб доставки Нова Пошта (платна) Платник Отримувач Ві…" at bounding box center [630, 280] width 1261 height 560
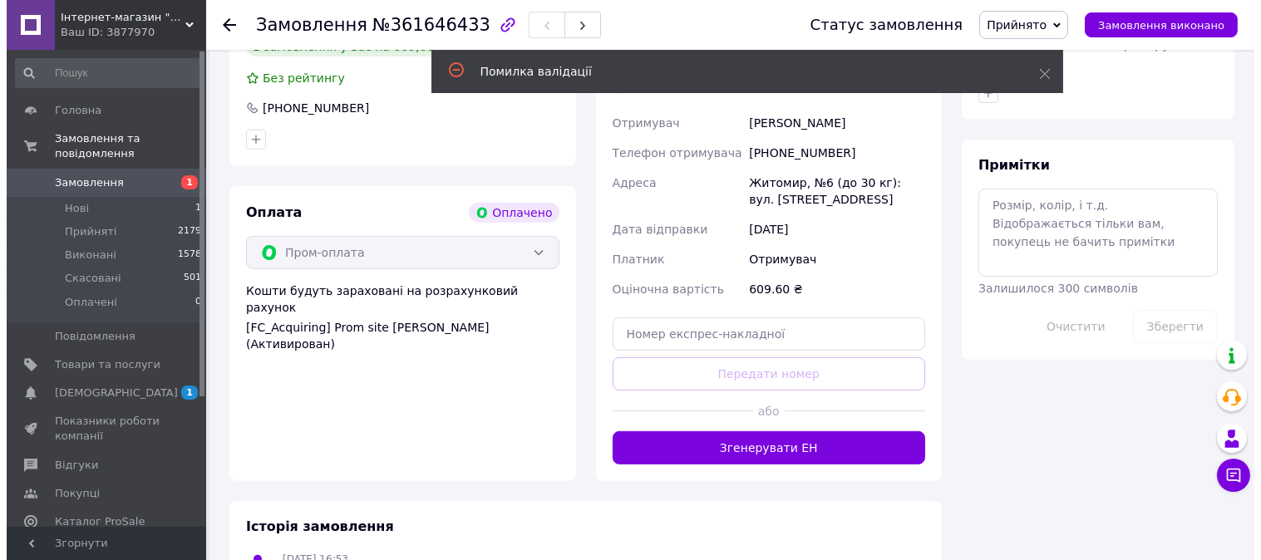
scroll to position [1108, 0]
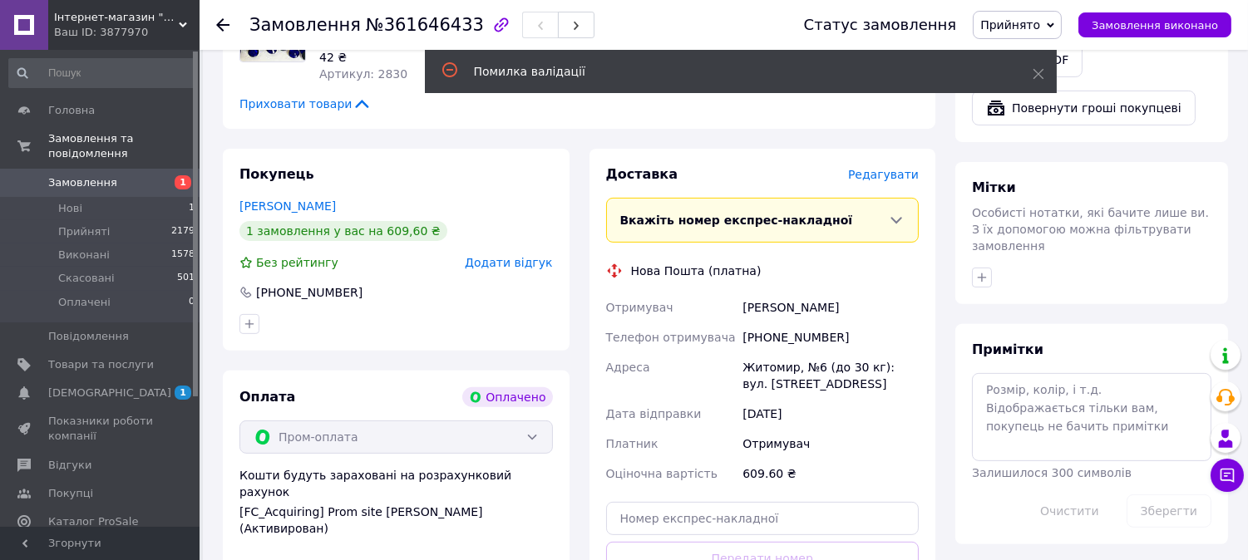
click at [906, 168] on span "Редагувати" at bounding box center [883, 174] width 71 height 13
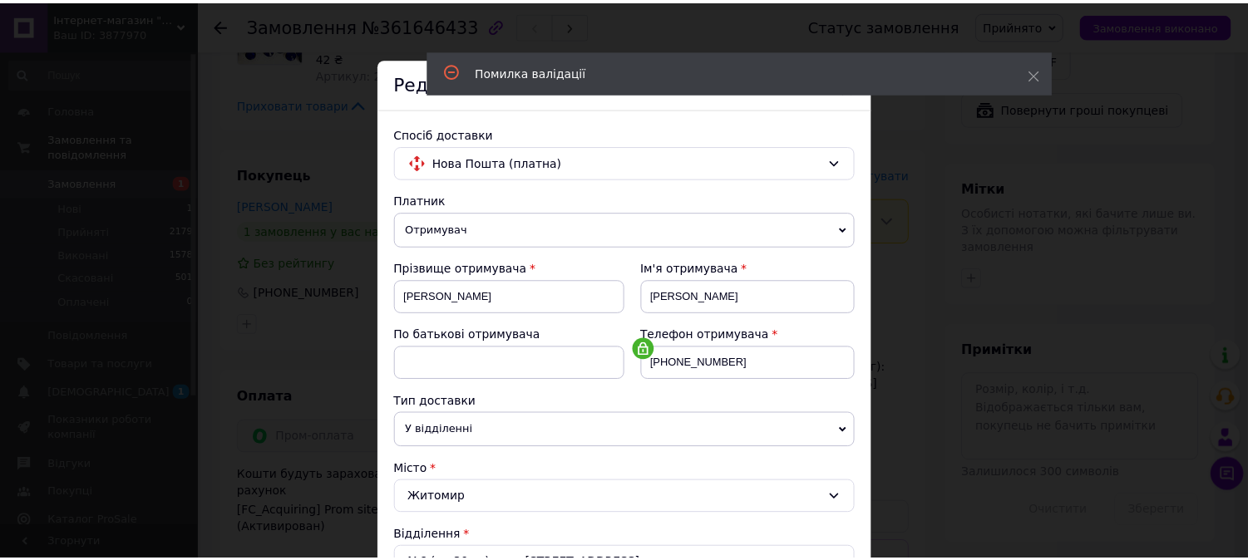
scroll to position [544, 0]
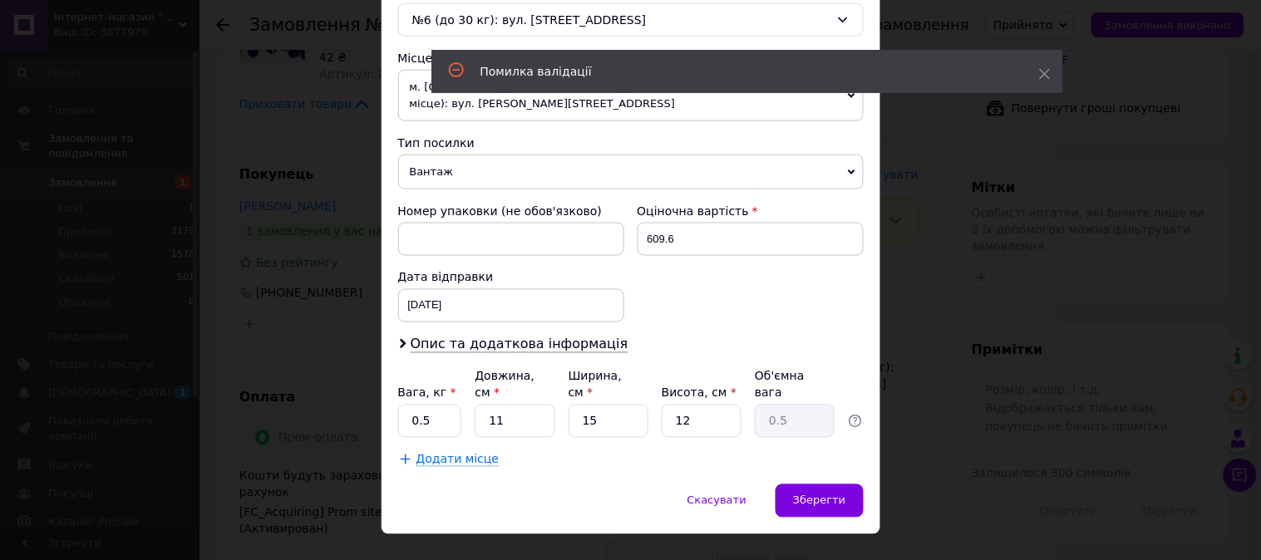
click at [501, 169] on span "Вантаж" at bounding box center [630, 172] width 465 height 35
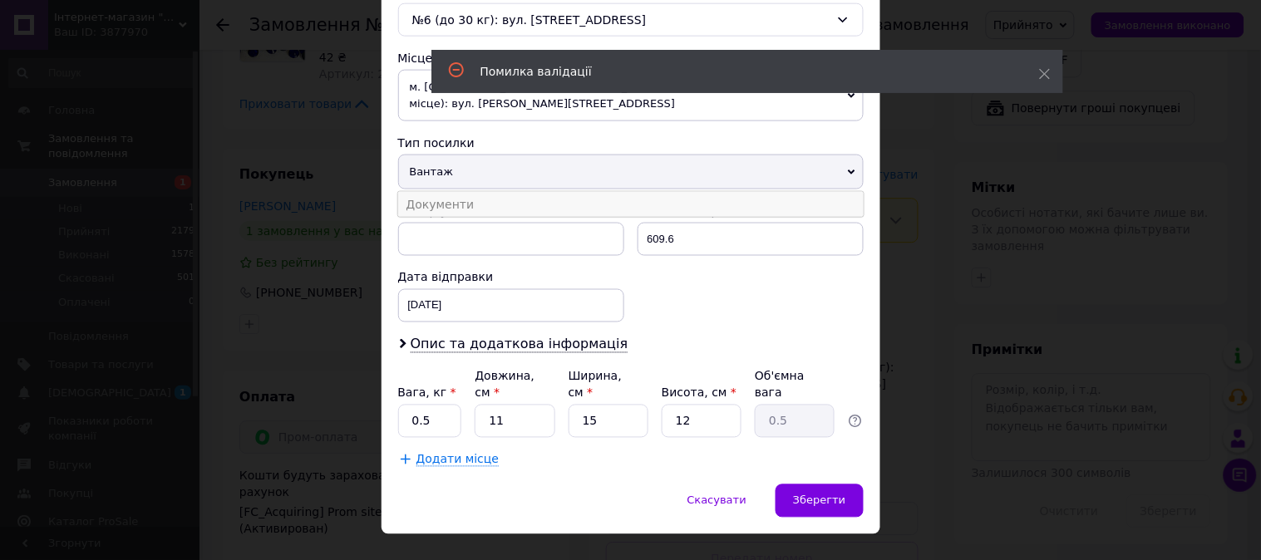
click at [485, 197] on li "Документи" at bounding box center [630, 204] width 465 height 25
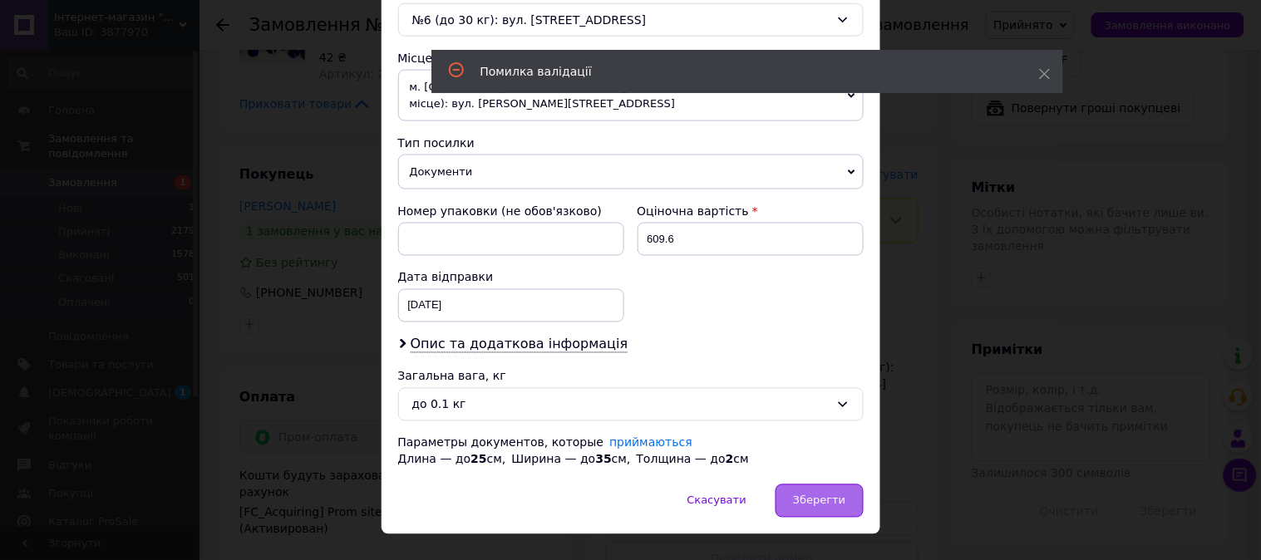
click at [793, 485] on div "Зберегти" at bounding box center [819, 501] width 87 height 33
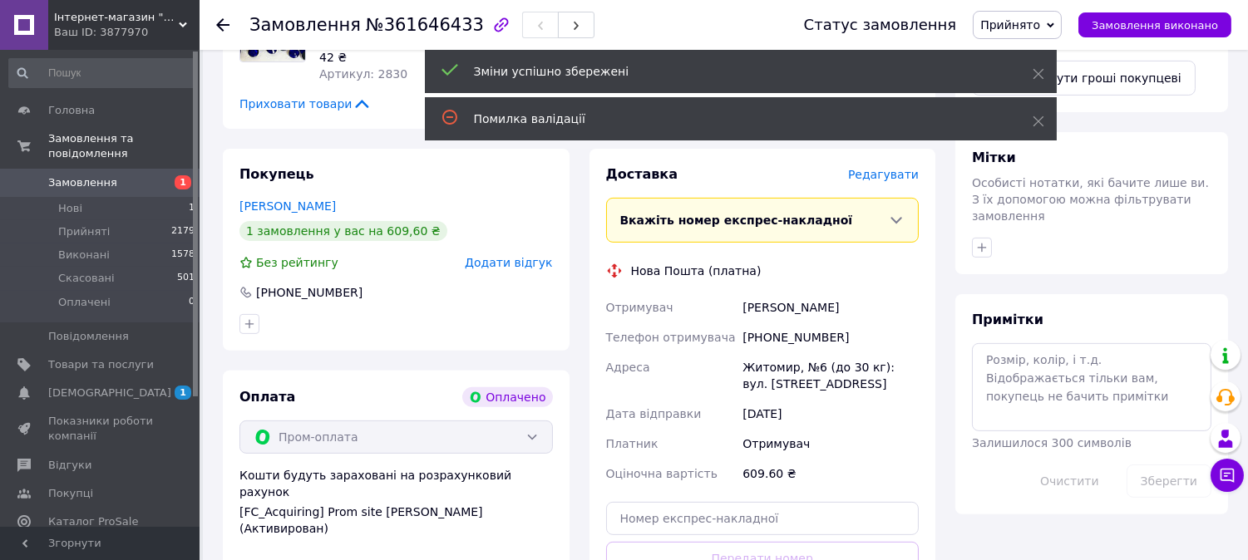
scroll to position [1200, 0]
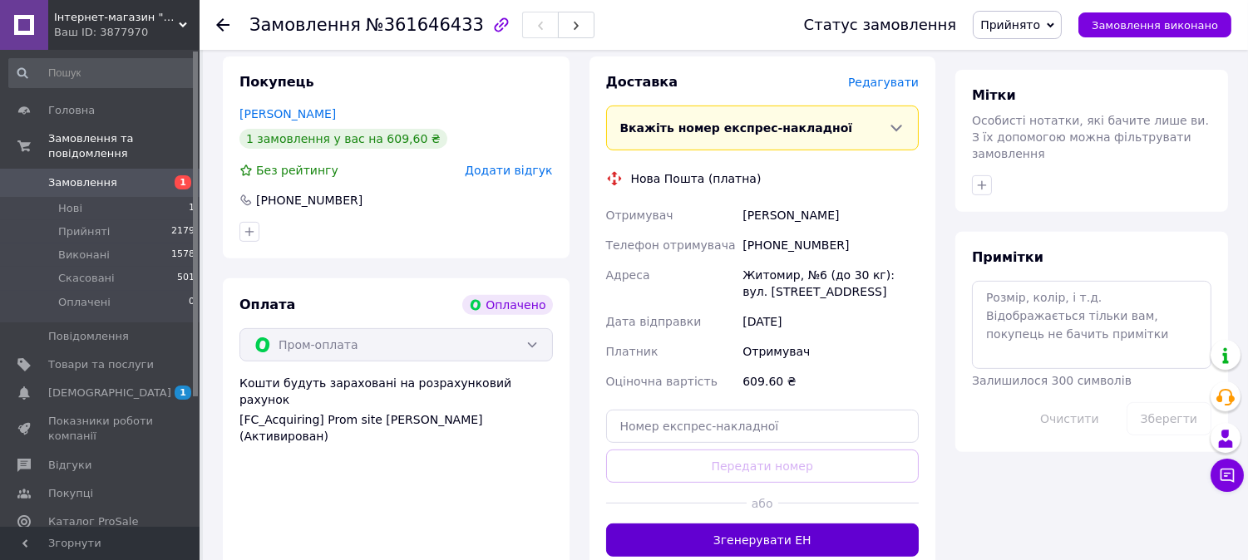
click at [791, 524] on button "Згенерувати ЕН" at bounding box center [762, 540] width 313 height 33
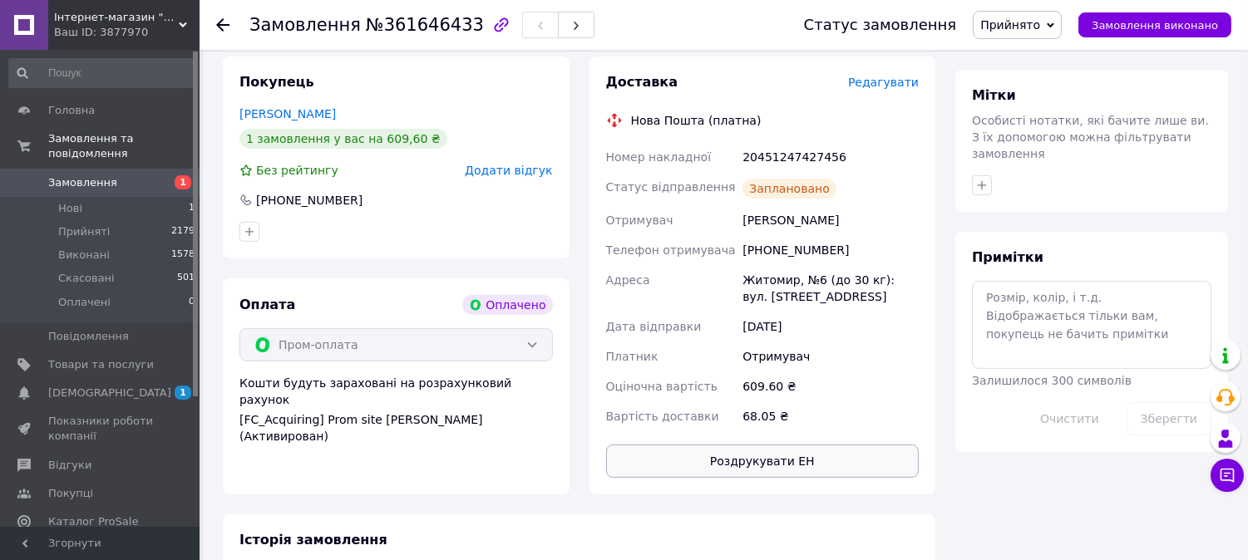
click at [735, 445] on button "Роздрукувати ЕН" at bounding box center [762, 461] width 313 height 33
click at [164, 175] on span "1" at bounding box center [177, 182] width 46 height 15
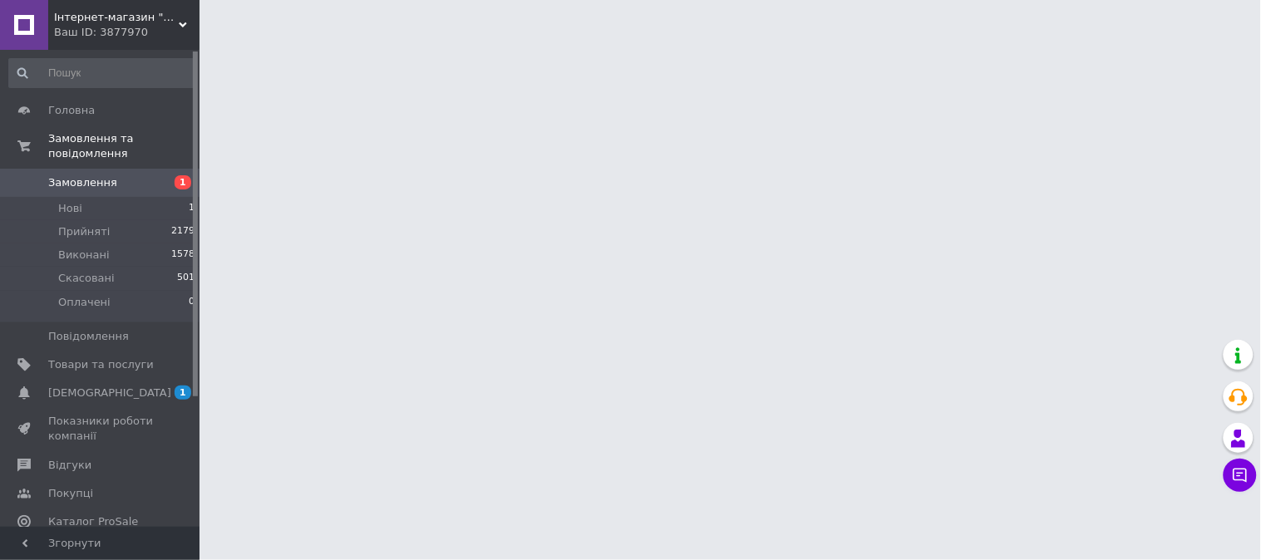
click at [121, 27] on div "Ваш ID: 3877970" at bounding box center [126, 32] width 145 height 15
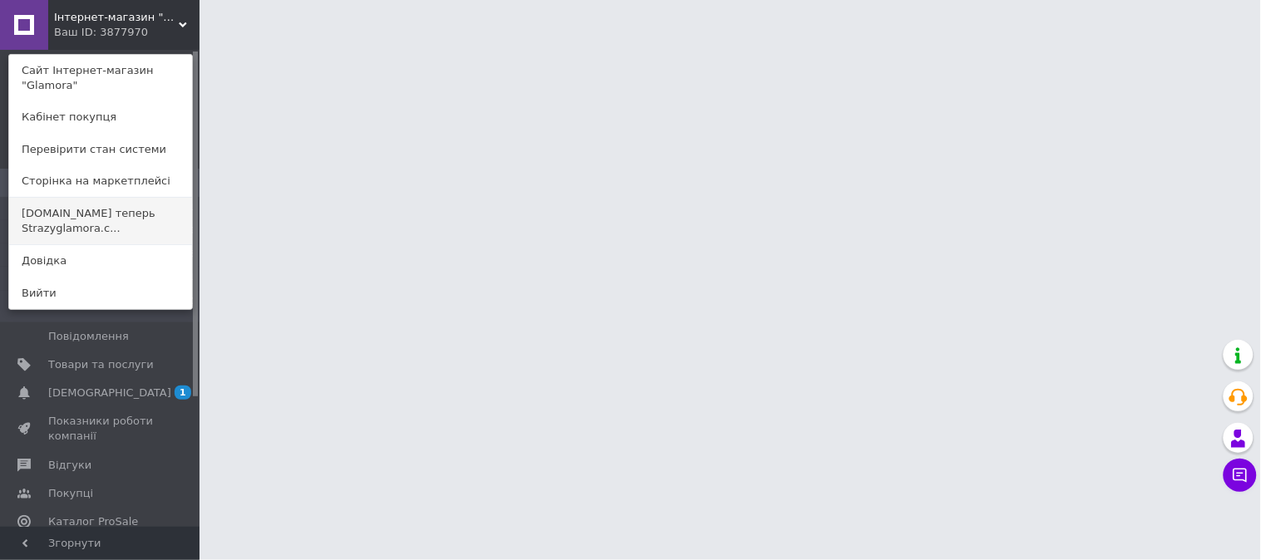
click at [111, 214] on link "Swarovski.prom.ua теперь Strazyglamora.c..." at bounding box center [100, 221] width 183 height 47
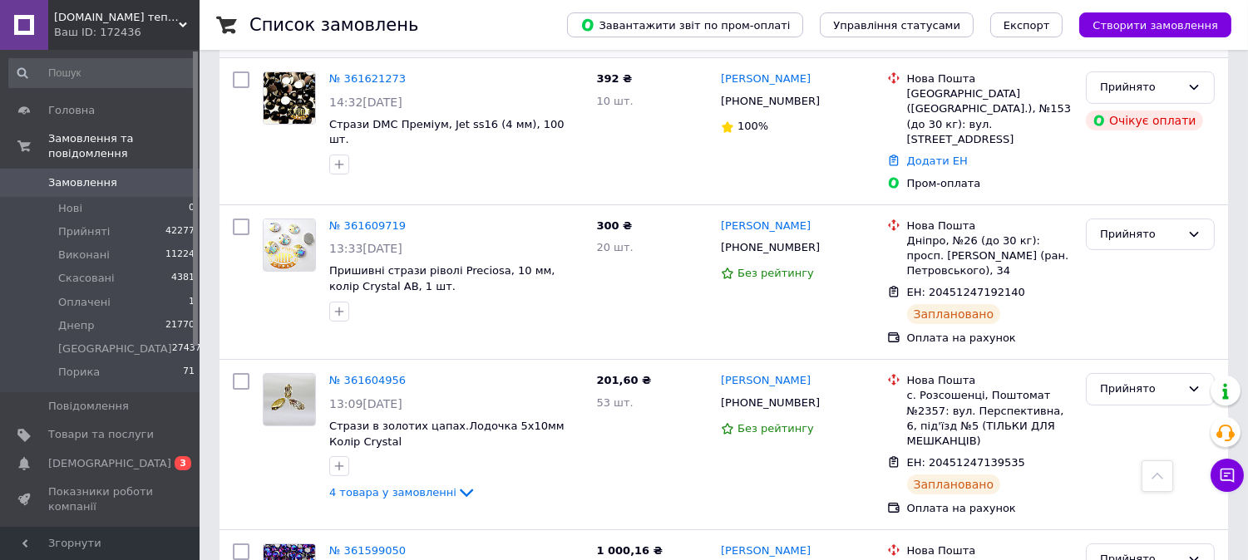
scroll to position [185, 0]
